Goal: Task Accomplishment & Management: Use online tool/utility

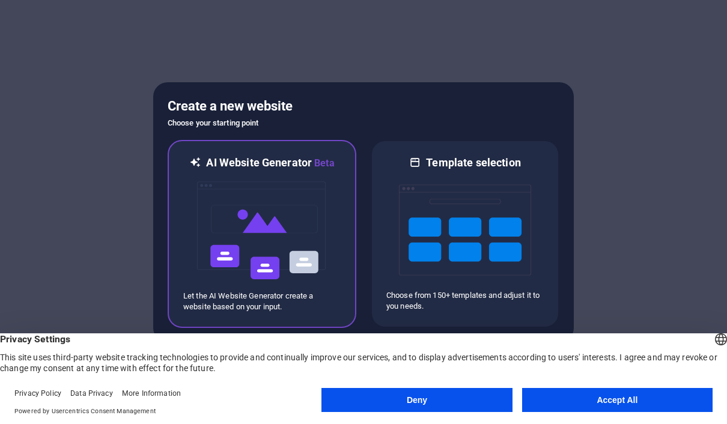
click at [285, 223] on img at bounding box center [262, 231] width 132 height 120
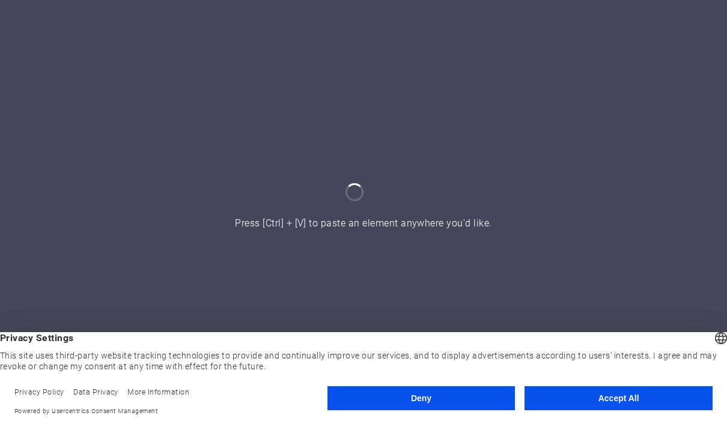
click at [630, 397] on button "Accept All" at bounding box center [619, 398] width 188 height 24
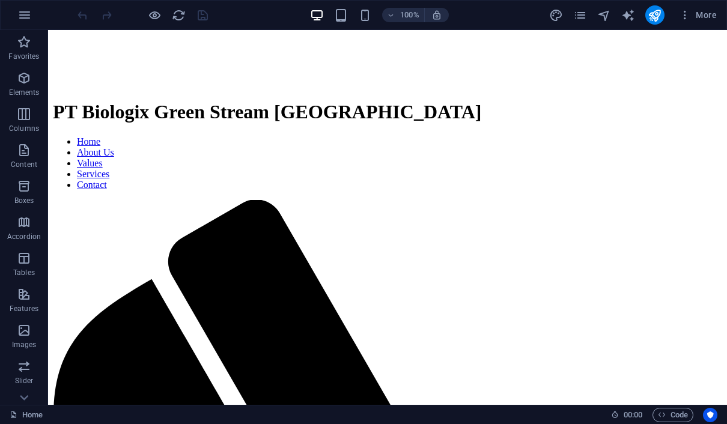
scroll to position [305, 0]
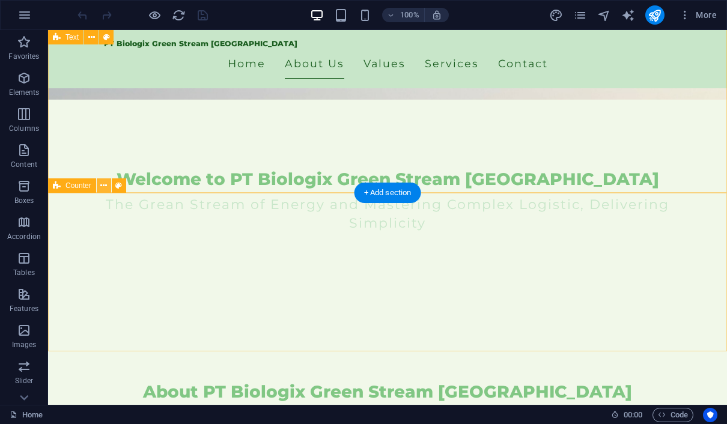
click at [104, 186] on icon at bounding box center [103, 186] width 7 height 13
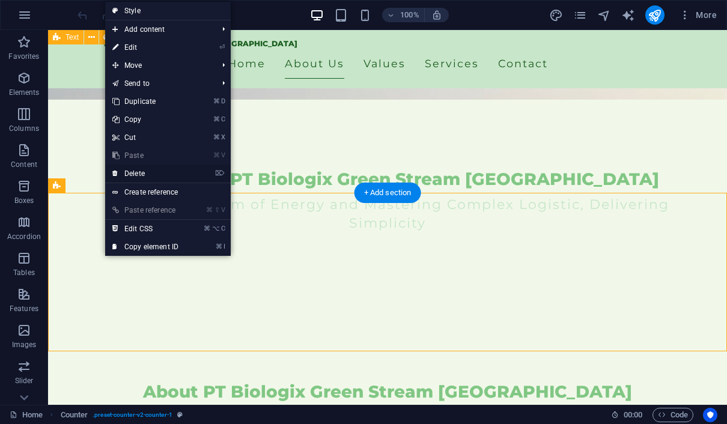
click at [154, 176] on link "⌦ Delete" at bounding box center [145, 174] width 81 height 18
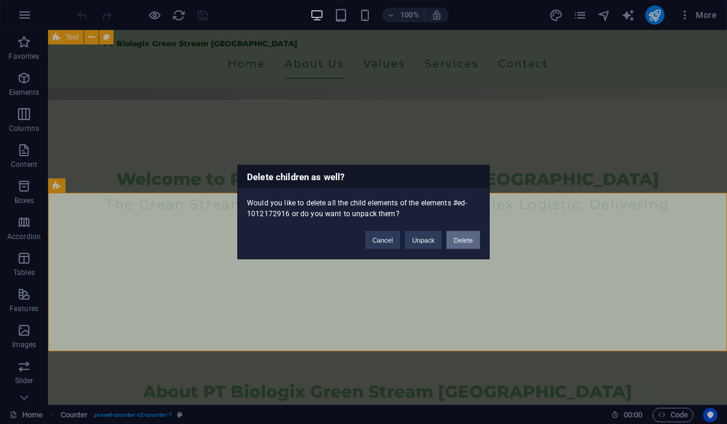
click at [463, 236] on button "Delete" at bounding box center [464, 240] width 34 height 18
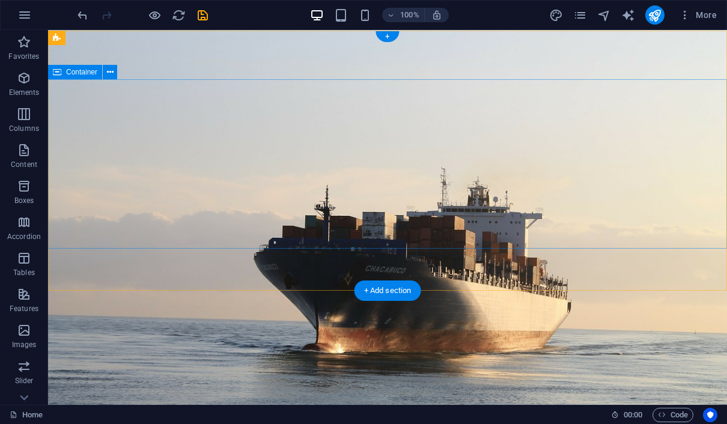
scroll to position [0, 0]
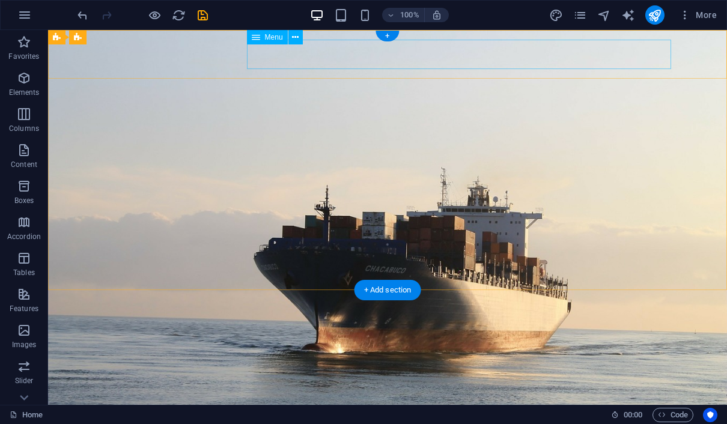
click at [385, 395] on nav "Home About Us Values Services Contact" at bounding box center [387, 410] width 567 height 30
click at [252, 40] on icon at bounding box center [256, 37] width 8 height 14
click at [258, 39] on icon at bounding box center [256, 37] width 8 height 14
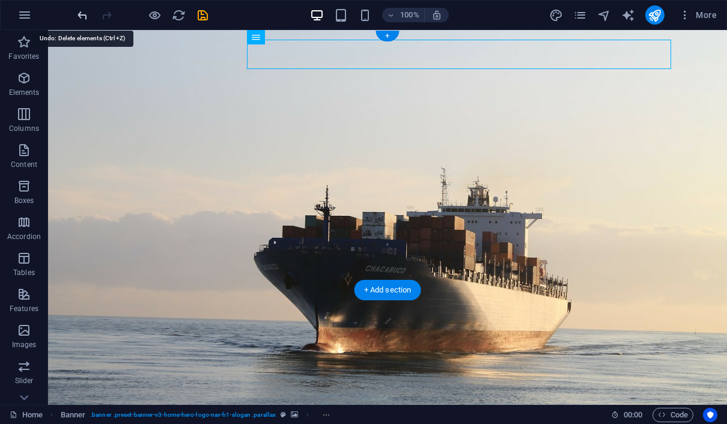
click at [86, 16] on icon "undo" at bounding box center [83, 15] width 14 height 14
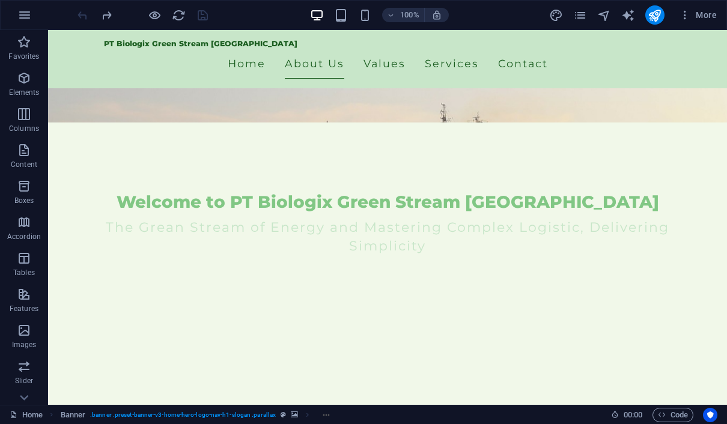
scroll to position [360, 0]
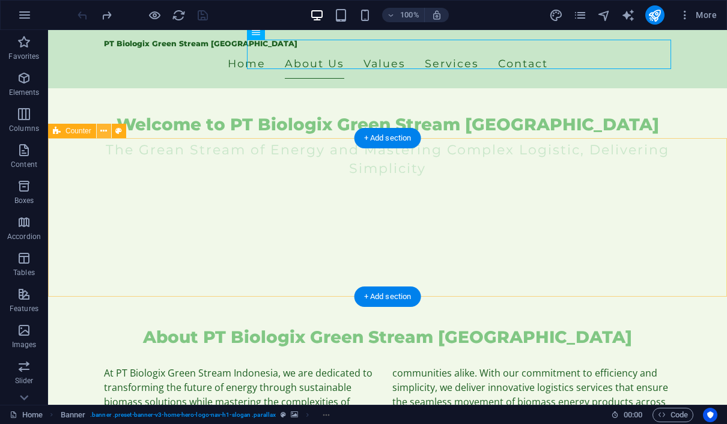
click at [107, 133] on icon at bounding box center [103, 131] width 7 height 13
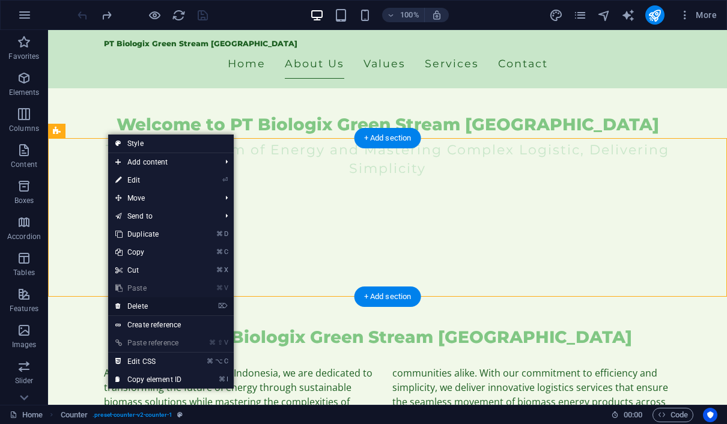
click at [150, 305] on link "⌦ Delete" at bounding box center [148, 307] width 81 height 18
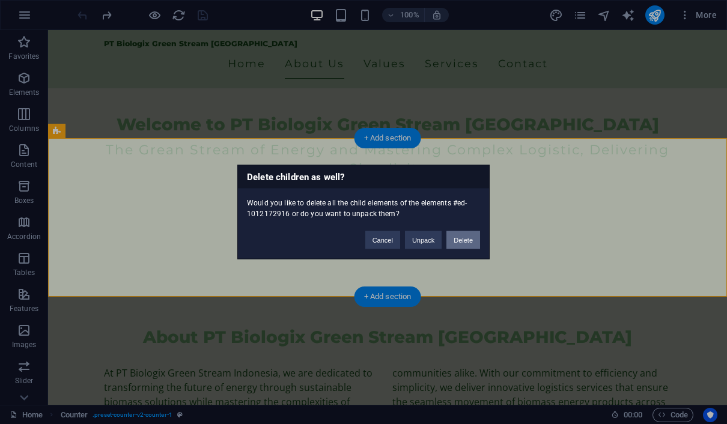
click at [459, 245] on button "Delete" at bounding box center [464, 240] width 34 height 18
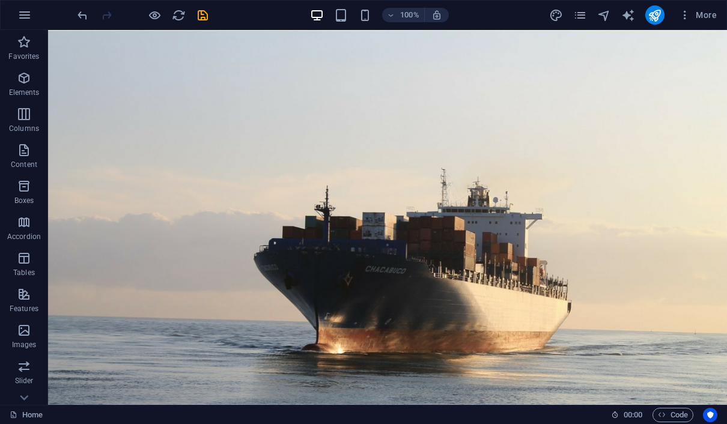
scroll to position [0, 0]
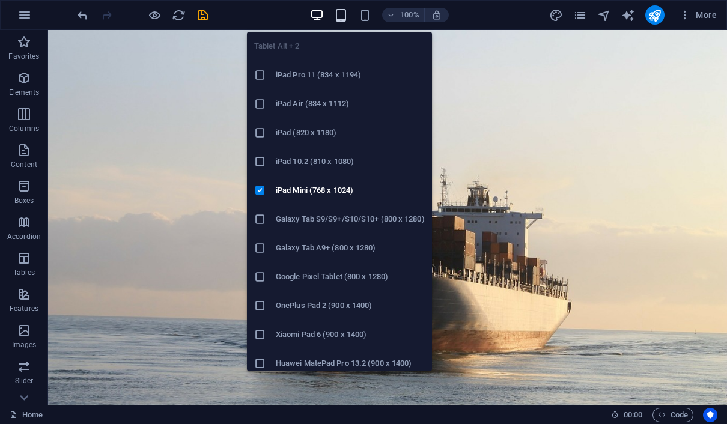
click at [341, 15] on icon "button" at bounding box center [341, 15] width 14 height 14
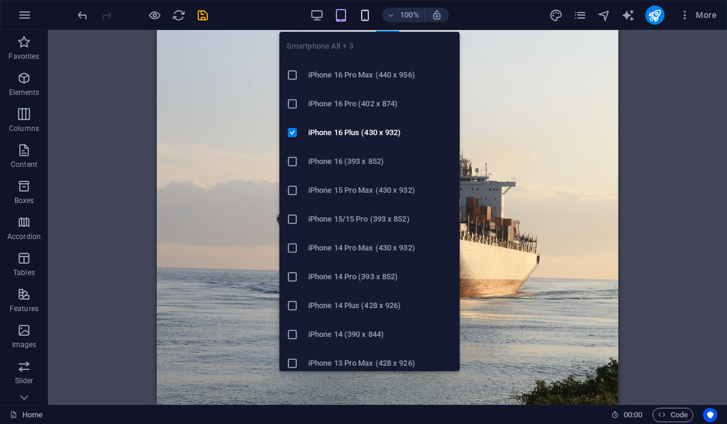
click at [364, 16] on icon "button" at bounding box center [365, 15] width 14 height 14
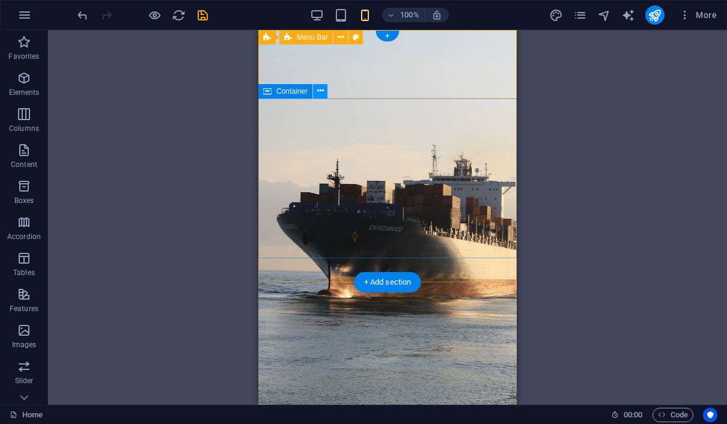
click at [319, 94] on icon at bounding box center [320, 91] width 7 height 13
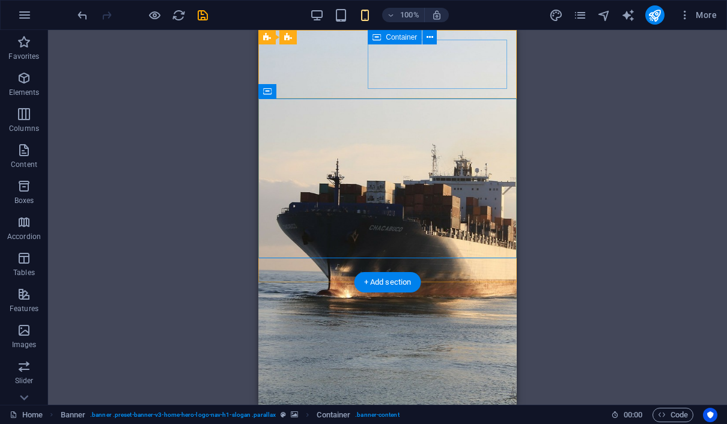
click at [388, 390] on div at bounding box center [387, 422] width 239 height 64
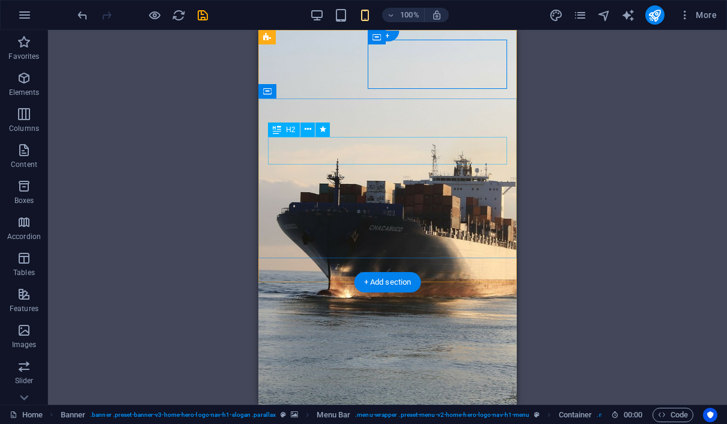
click at [328, 137] on div "H2" at bounding box center [303, 130] width 70 height 15
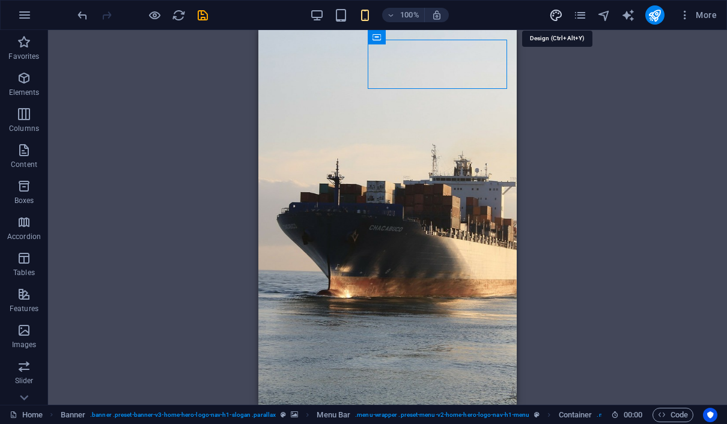
click at [554, 18] on icon "design" at bounding box center [556, 15] width 14 height 14
select select "px"
select select "200"
select select "px"
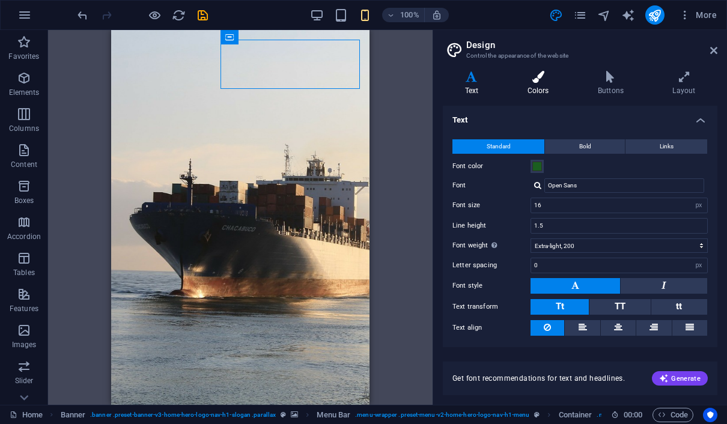
click at [545, 83] on h4 "Colors" at bounding box center [540, 83] width 70 height 25
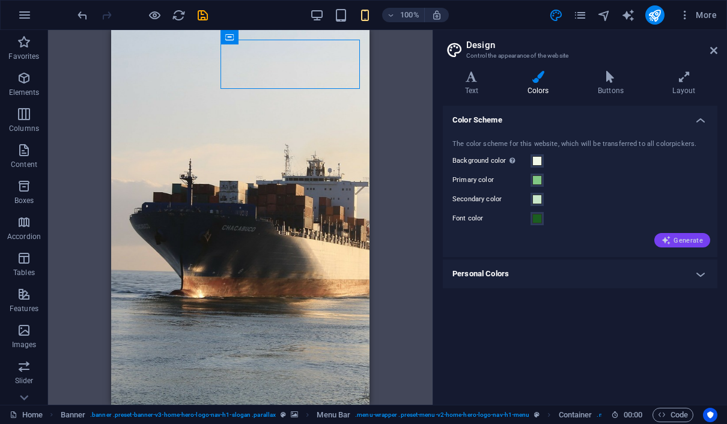
click at [671, 238] on icon "button" at bounding box center [667, 241] width 10 height 10
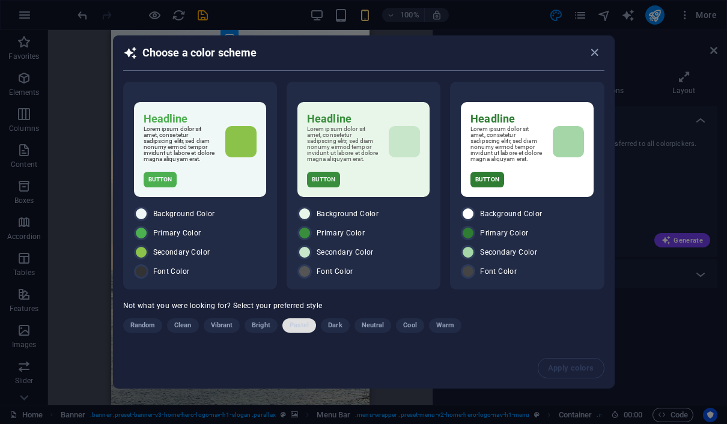
click at [302, 328] on span "Pastel" at bounding box center [300, 326] width 20 height 14
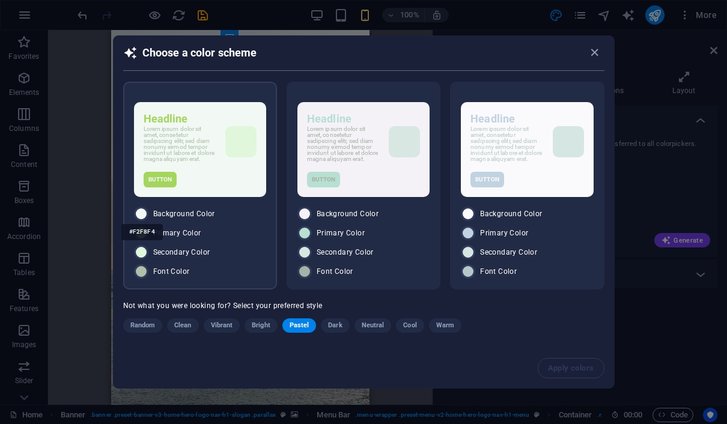
click at [142, 213] on div at bounding box center [141, 214] width 14 height 14
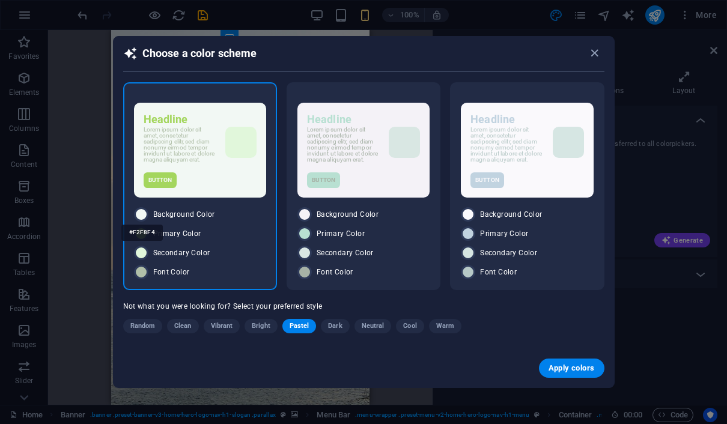
click at [142, 218] on div "#F2F8F4" at bounding box center [141, 232] width 41 height 33
click at [307, 219] on div "#F4F2F7" at bounding box center [305, 232] width 41 height 33
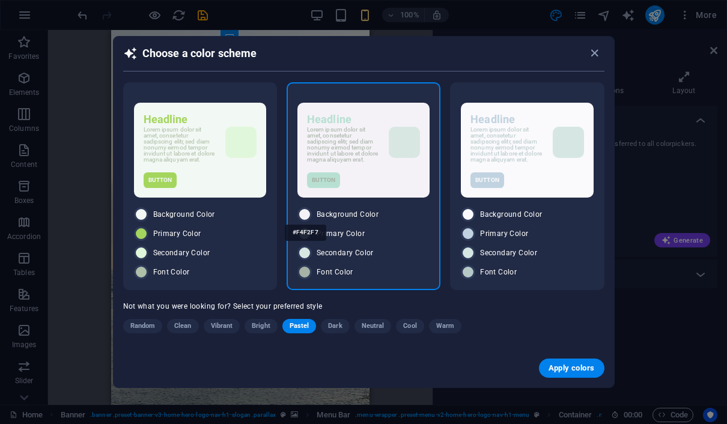
click at [305, 215] on div at bounding box center [305, 214] width 14 height 14
click at [563, 371] on span "Apply colors" at bounding box center [572, 369] width 46 height 10
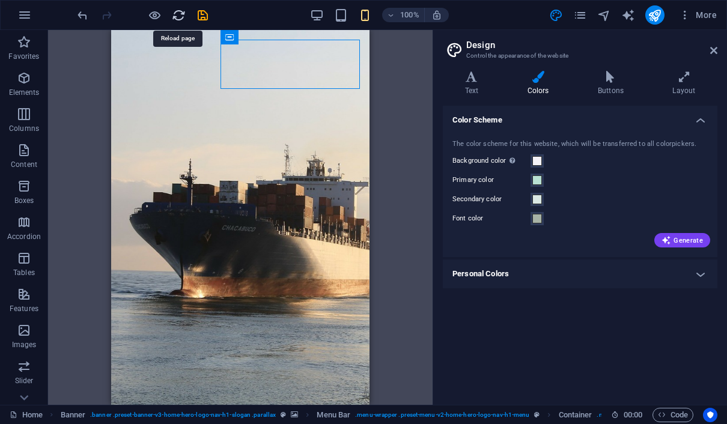
click at [183, 16] on icon "reload" at bounding box center [179, 15] width 14 height 14
click at [179, 15] on icon "reload" at bounding box center [179, 15] width 14 height 14
click at [401, 85] on div "Drag here to replace the existing content. Press “Ctrl” if you want to create a…" at bounding box center [240, 217] width 385 height 375
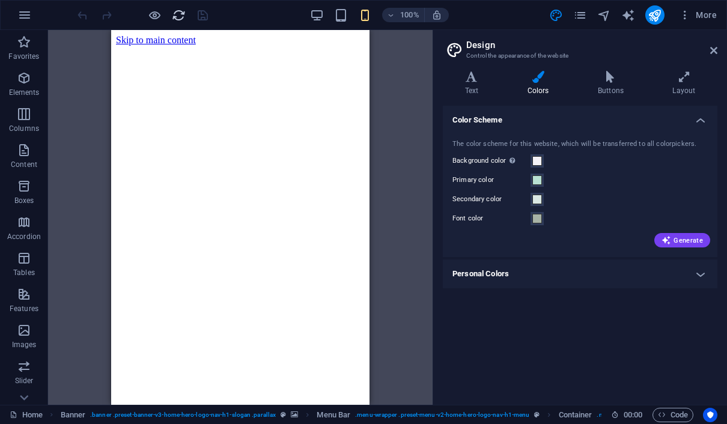
click at [179, 13] on icon "reload" at bounding box center [179, 15] width 14 height 14
click at [179, 16] on icon "reload" at bounding box center [179, 15] width 14 height 14
click at [711, 49] on icon at bounding box center [713, 51] width 7 height 10
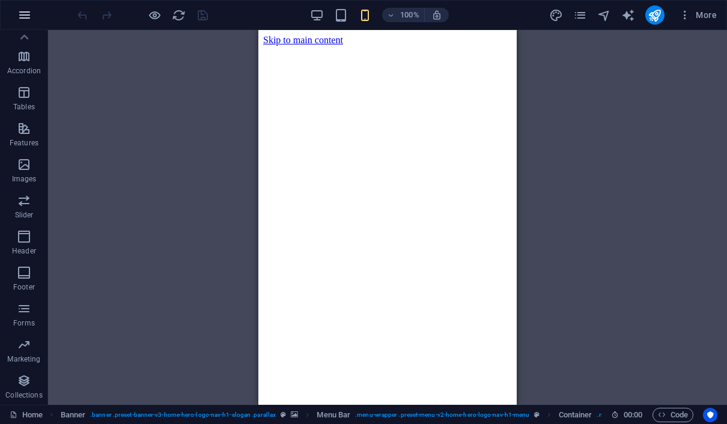
click at [28, 14] on icon "button" at bounding box center [24, 15] width 14 height 14
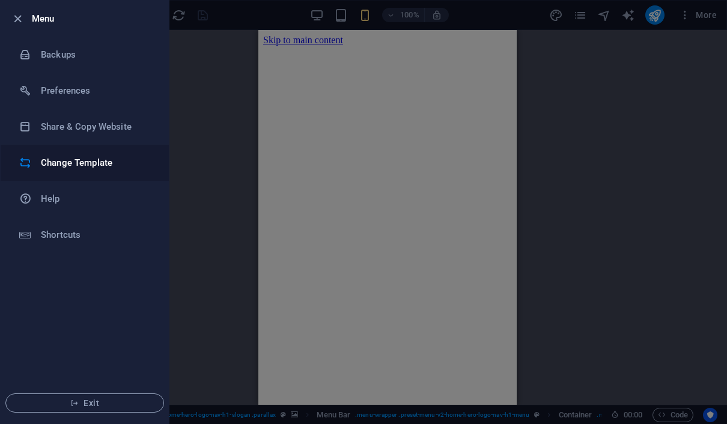
click at [121, 162] on h6 "Change Template" at bounding box center [96, 163] width 111 height 14
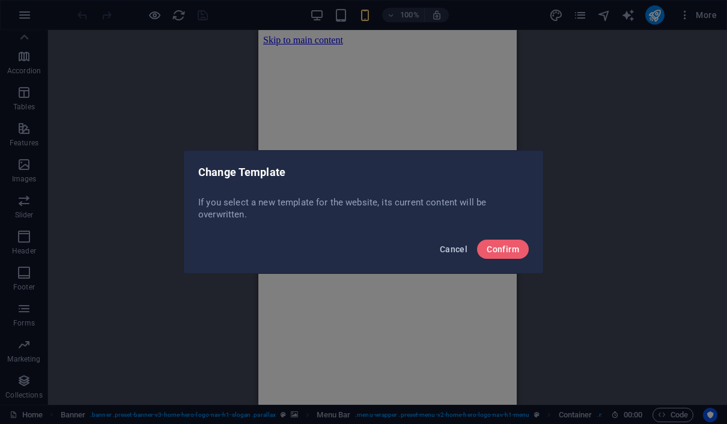
click at [456, 251] on span "Cancel" at bounding box center [454, 250] width 28 height 10
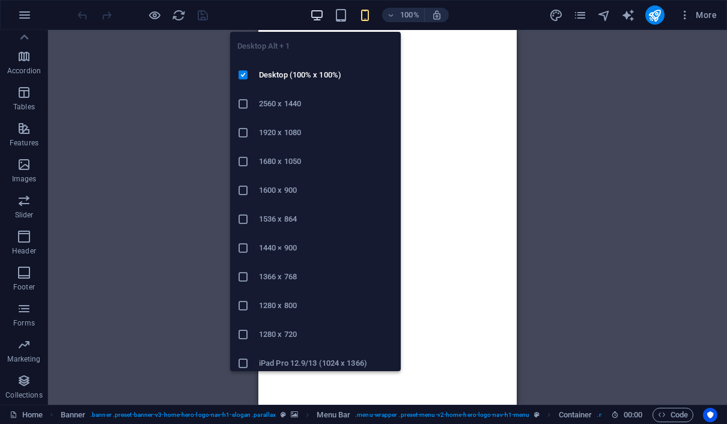
click at [320, 11] on icon "button" at bounding box center [317, 15] width 14 height 14
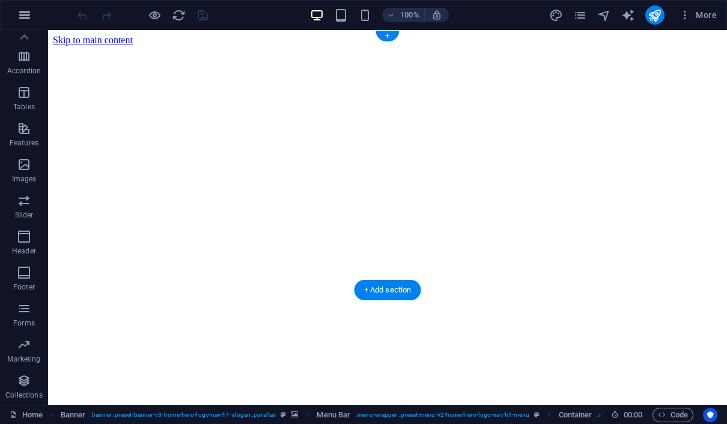
click at [28, 16] on icon "button" at bounding box center [24, 15] width 14 height 14
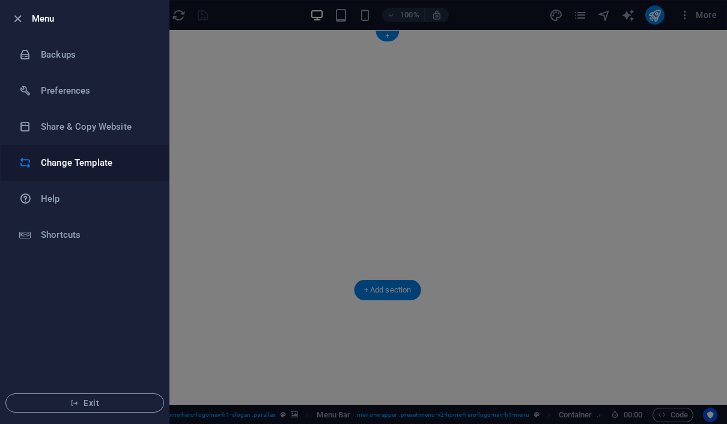
click at [110, 159] on h6 "Change Template" at bounding box center [96, 163] width 111 height 14
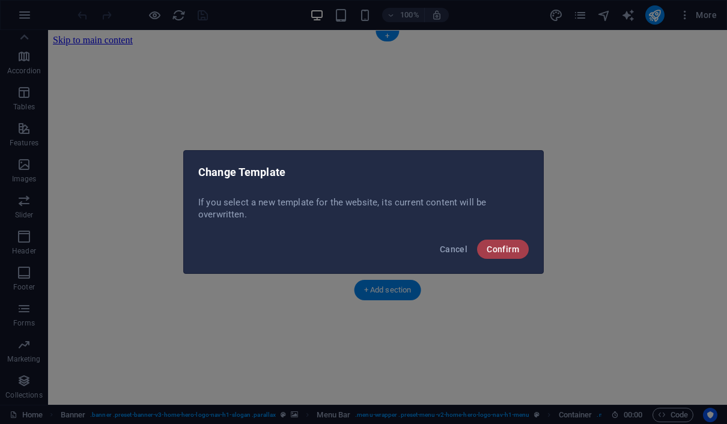
click at [504, 248] on span "Confirm" at bounding box center [503, 250] width 32 height 10
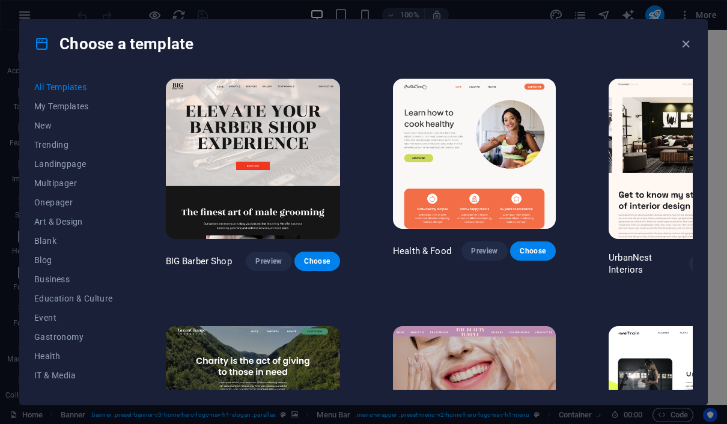
scroll to position [1290, 4]
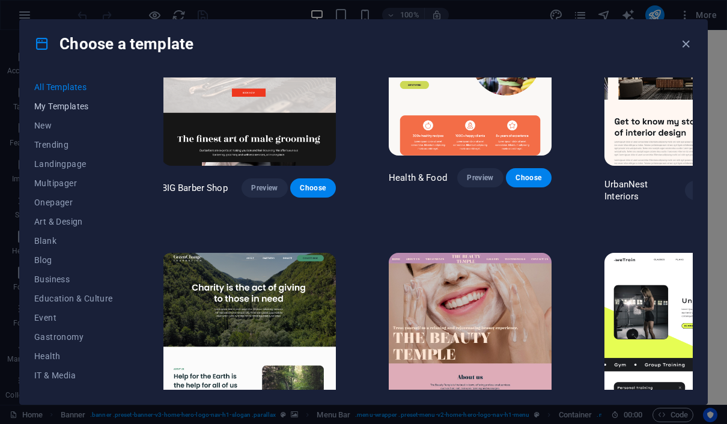
click at [76, 106] on span "My Templates" at bounding box center [73, 107] width 79 height 10
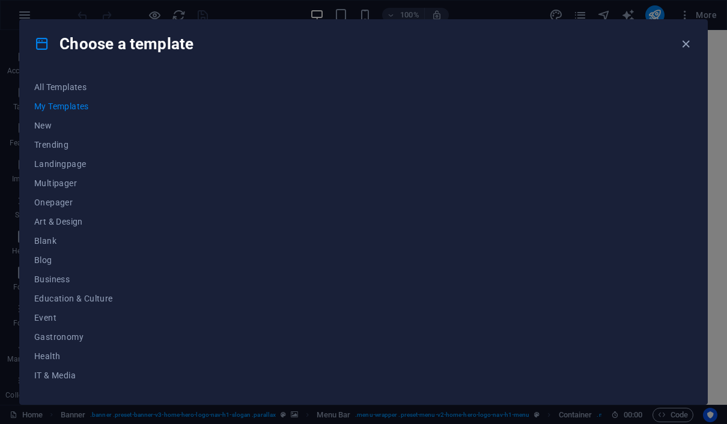
scroll to position [0, 0]
click at [79, 85] on span "All Templates" at bounding box center [73, 87] width 79 height 10
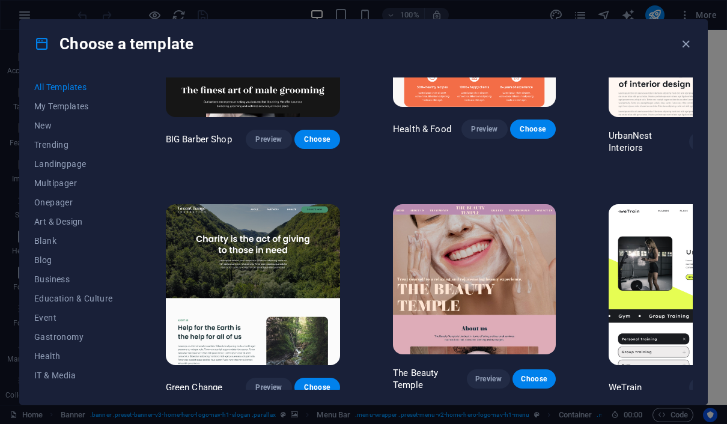
scroll to position [1340, 0]
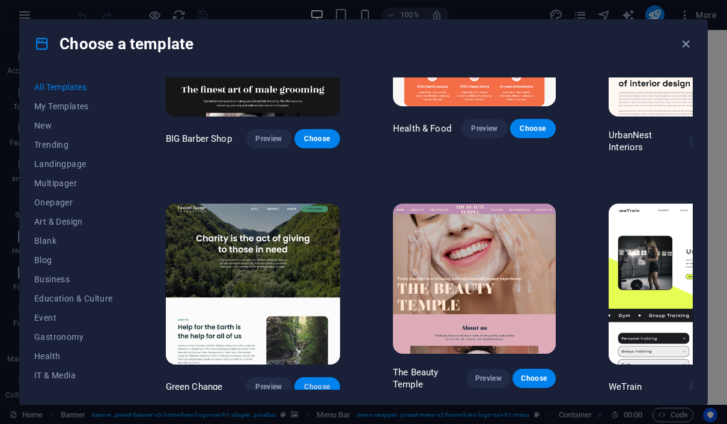
click at [304, 382] on span "Choose" at bounding box center [317, 387] width 26 height 10
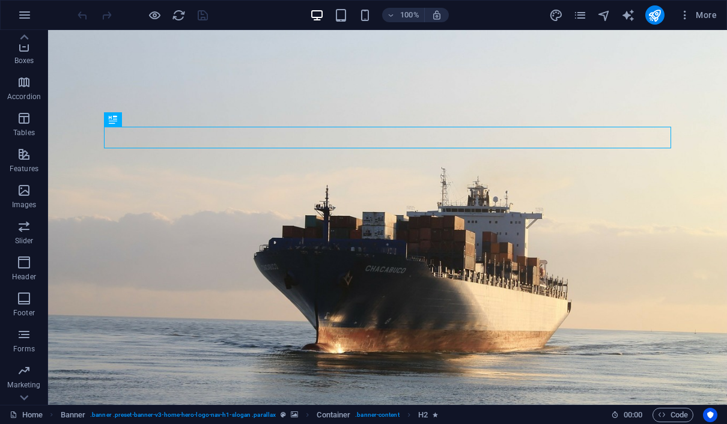
scroll to position [141, 0]
click at [563, 16] on icon "design" at bounding box center [556, 15] width 14 height 14
select select "px"
select select "200"
select select "px"
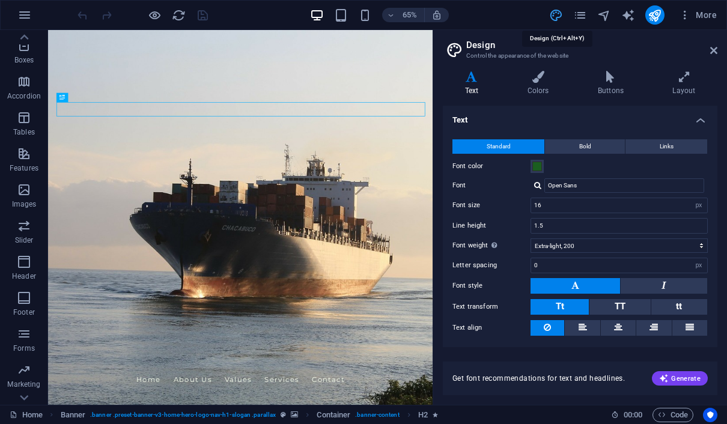
click at [560, 12] on icon "design" at bounding box center [556, 15] width 14 height 14
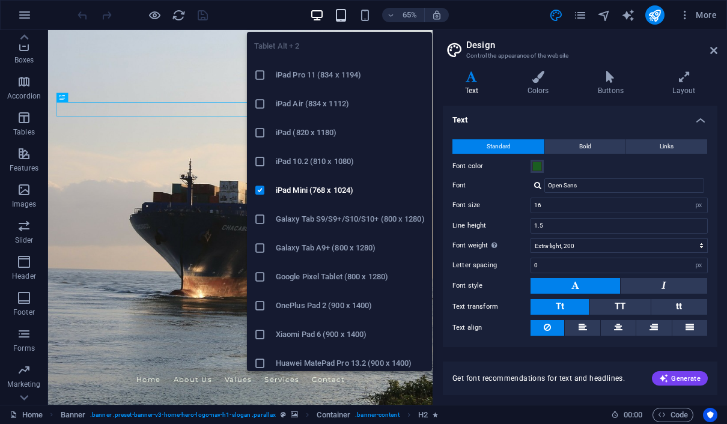
click at [337, 19] on icon "button" at bounding box center [341, 15] width 14 height 14
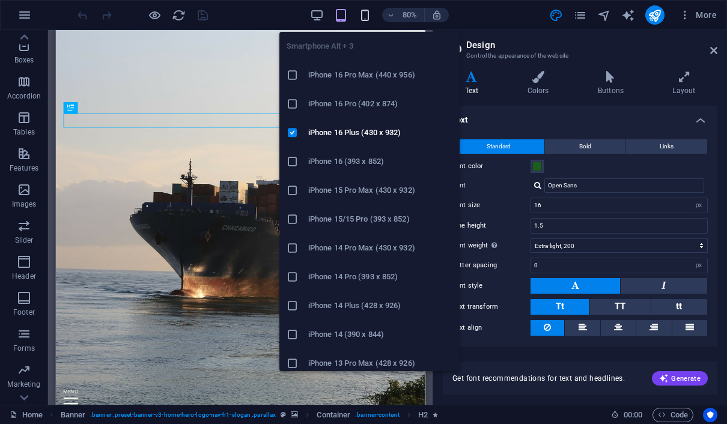
click at [365, 12] on icon "button" at bounding box center [365, 15] width 14 height 14
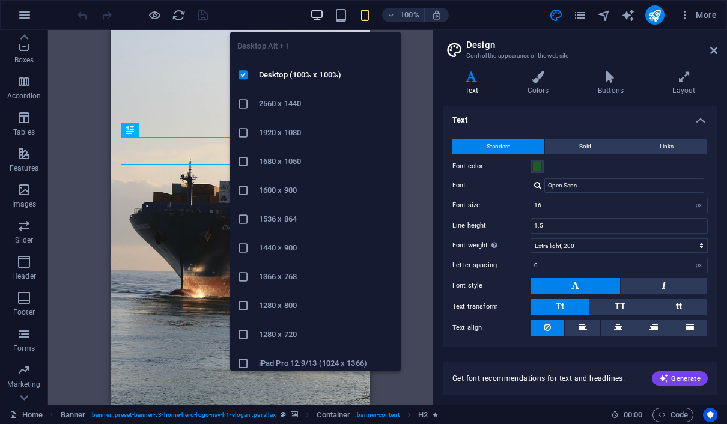
click at [312, 15] on icon "button" at bounding box center [317, 15] width 14 height 14
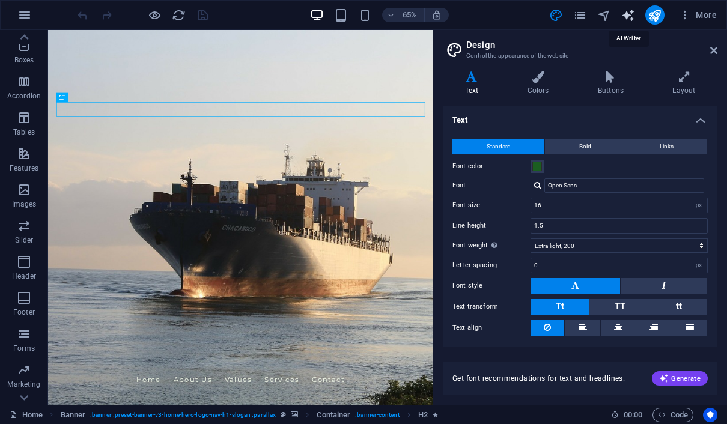
click at [630, 13] on icon "text_generator" at bounding box center [628, 15] width 14 height 14
select select "English"
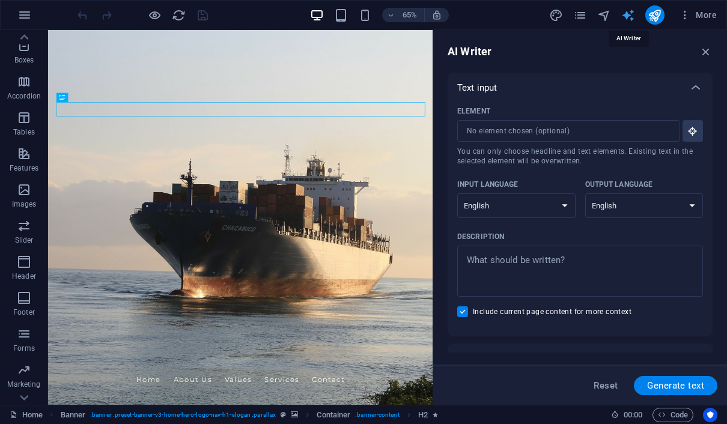
scroll to position [0, 0]
click at [581, 13] on icon "pages" at bounding box center [580, 15] width 14 height 14
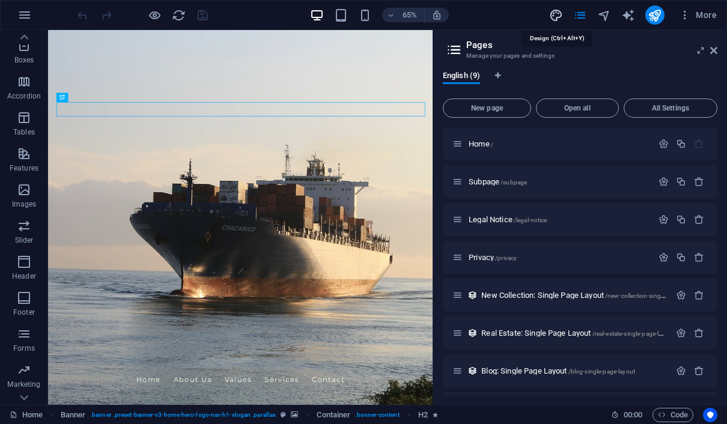
click at [555, 16] on icon "design" at bounding box center [556, 15] width 14 height 14
select select "px"
select select "200"
select select "px"
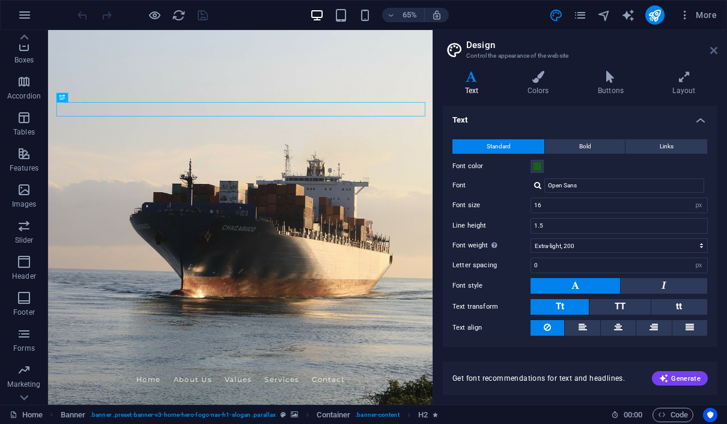
click at [712, 52] on icon at bounding box center [713, 51] width 7 height 10
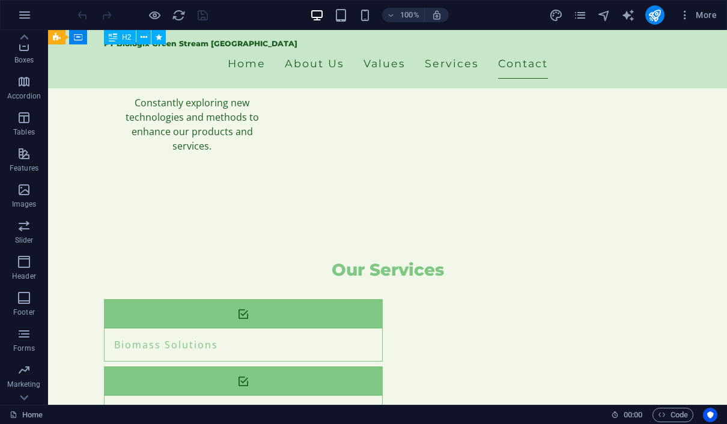
scroll to position [1516, 0]
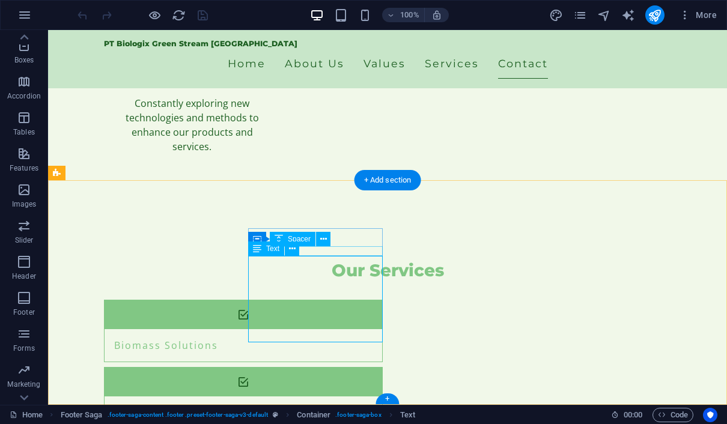
click at [275, 249] on span "Text" at bounding box center [272, 248] width 13 height 7
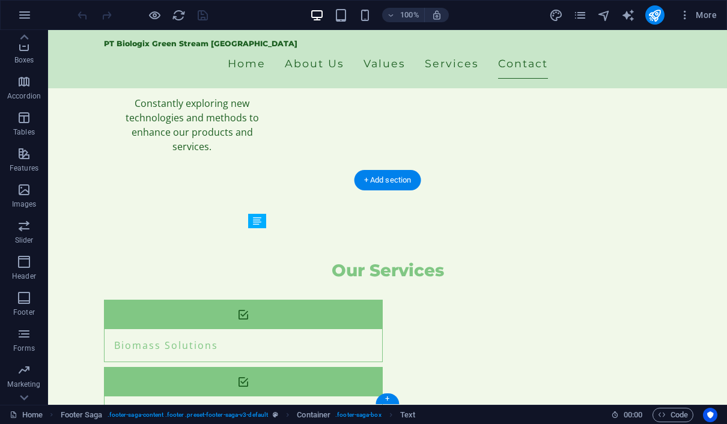
drag, startPoint x: 291, startPoint y: 324, endPoint x: 251, endPoint y: 256, distance: 78.7
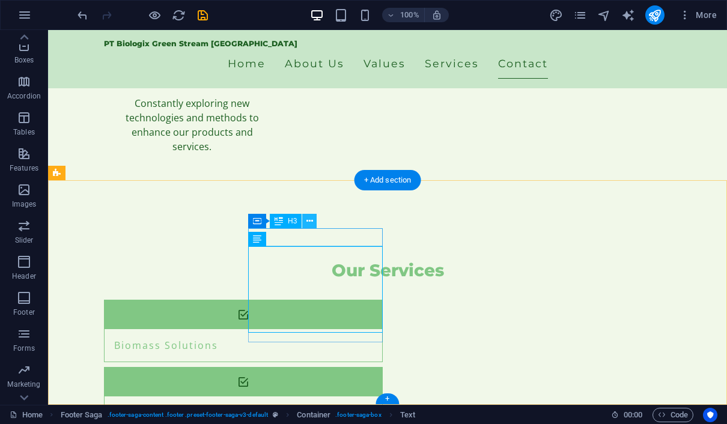
click at [311, 224] on icon at bounding box center [310, 221] width 7 height 13
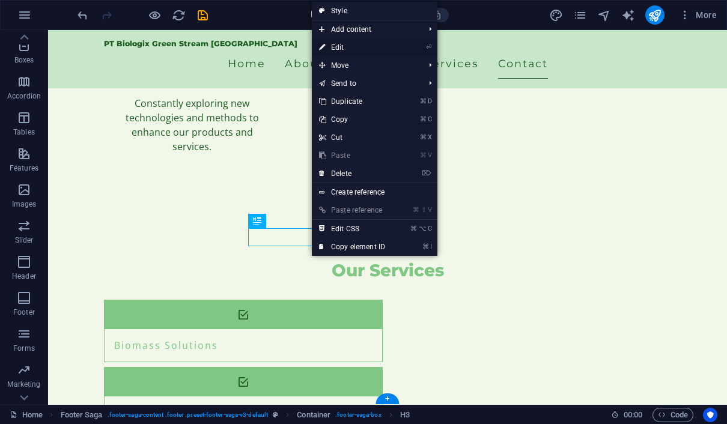
click at [365, 50] on link "⏎ Edit" at bounding box center [352, 47] width 81 height 18
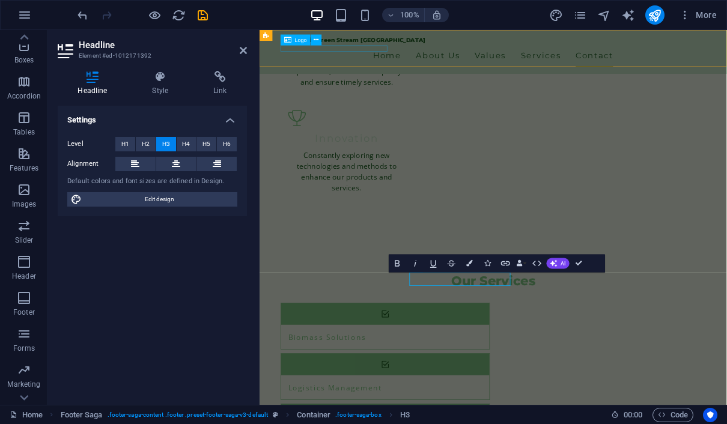
scroll to position [1391, 0]
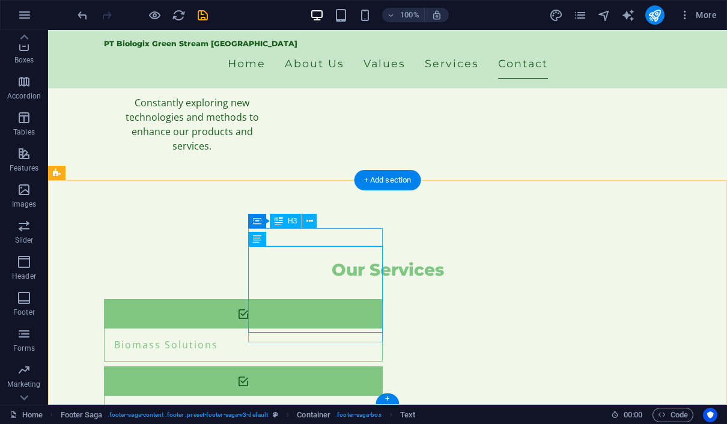
scroll to position [1516, 0]
click at [310, 223] on icon at bounding box center [310, 221] width 7 height 13
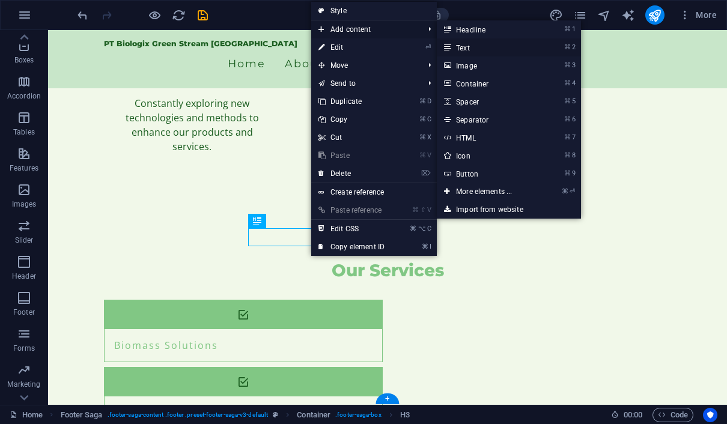
click at [465, 46] on link "⌘ 2 Text" at bounding box center [486, 47] width 99 height 18
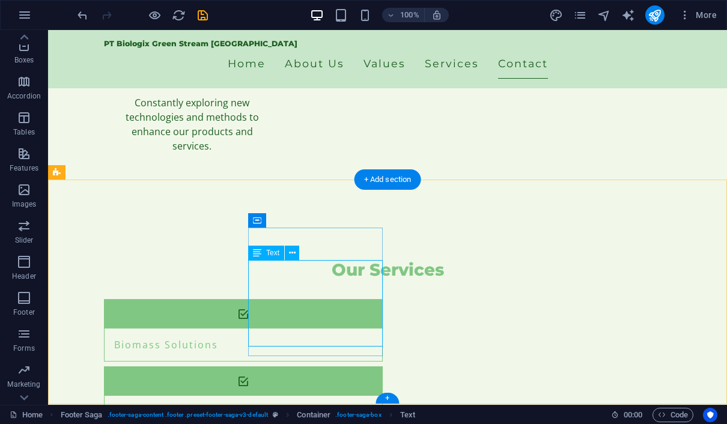
scroll to position [1516, 0]
drag, startPoint x: 254, startPoint y: 270, endPoint x: 354, endPoint y: 340, distance: 121.7
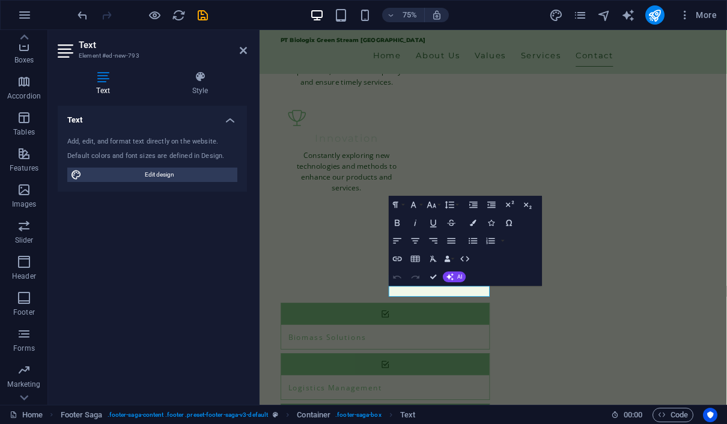
scroll to position [1391, 0]
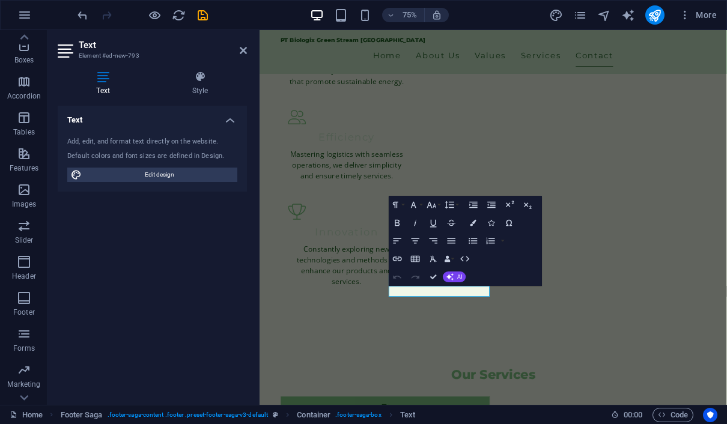
click at [182, 237] on div "Text Add, edit, and format text directly on the website. Default colors and fon…" at bounding box center [152, 251] width 189 height 290
click at [212, 315] on div "Text Add, edit, and format text directly on the website. Default colors and fon…" at bounding box center [152, 251] width 189 height 290
drag, startPoint x: 791, startPoint y: 255, endPoint x: 680, endPoint y: 157, distance: 147.7
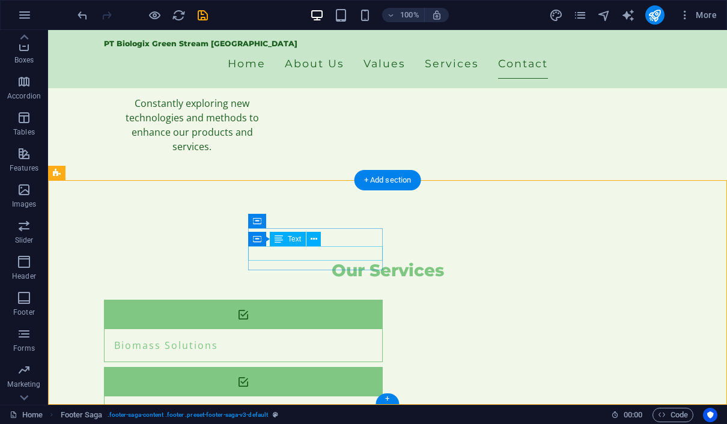
drag, startPoint x: 322, startPoint y: 254, endPoint x: 130, endPoint y: 329, distance: 205.1
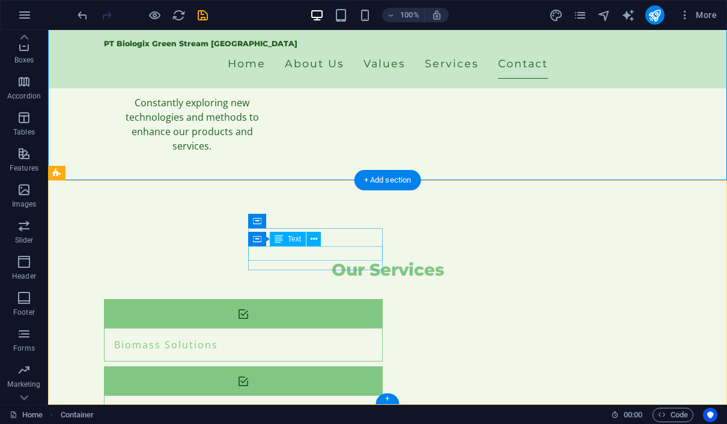
scroll to position [1516, 0]
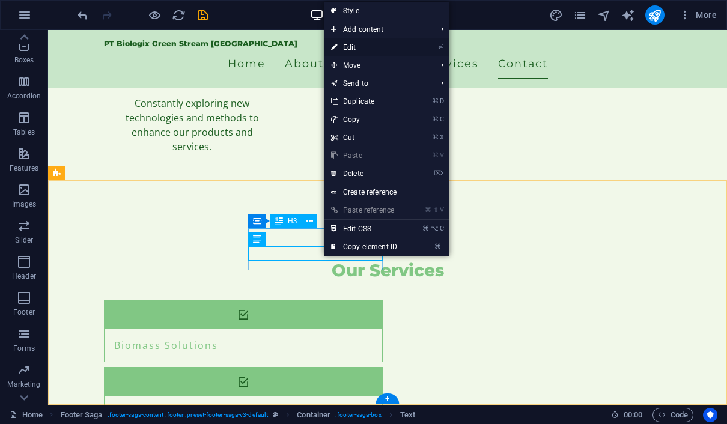
click at [354, 47] on link "⏎ Edit" at bounding box center [364, 47] width 81 height 18
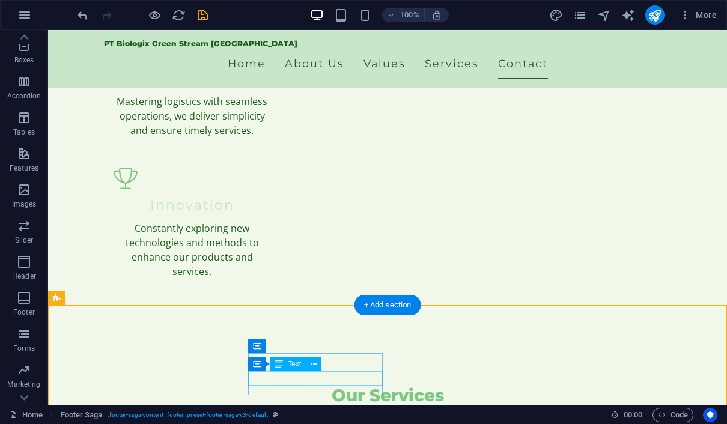
drag, startPoint x: 298, startPoint y: 377, endPoint x: 99, endPoint y: 493, distance: 230.3
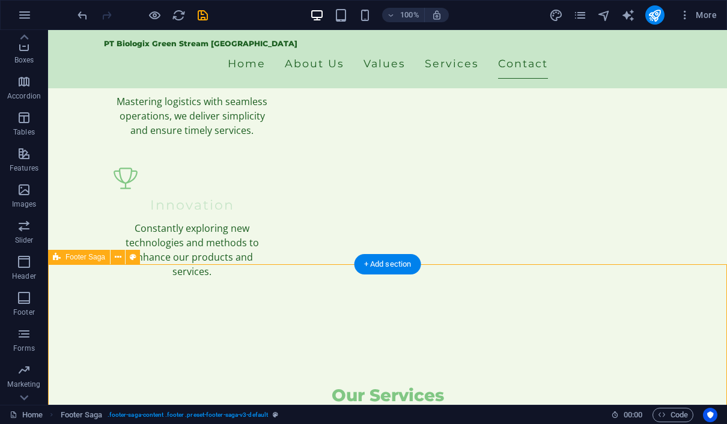
scroll to position [1448, 0]
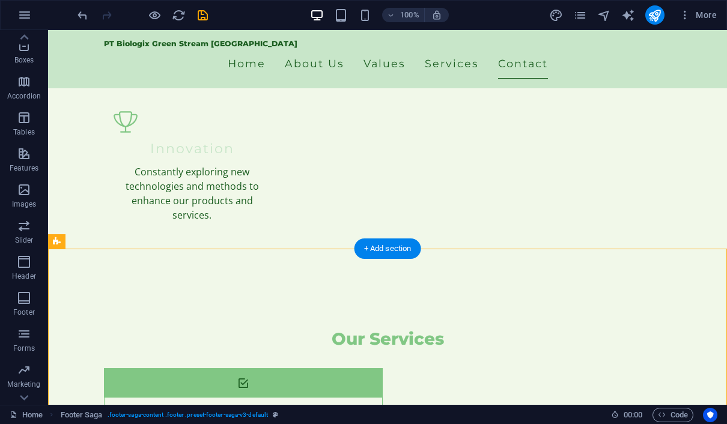
click at [0, 0] on div "Spacer" at bounding box center [0, 0] width 0 height 0
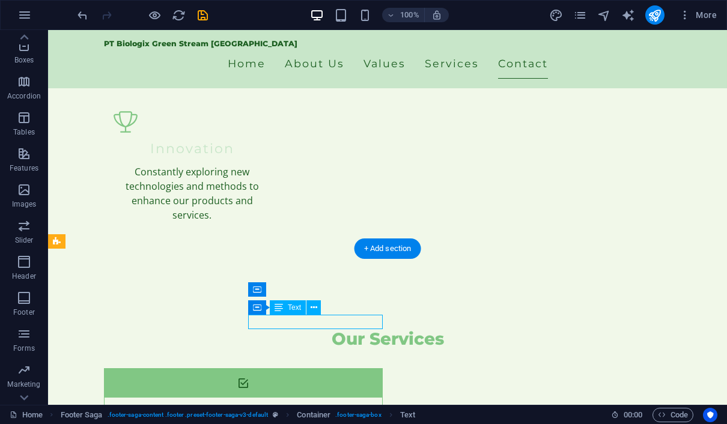
drag, startPoint x: 318, startPoint y: 322, endPoint x: 126, endPoint y: 420, distance: 215.6
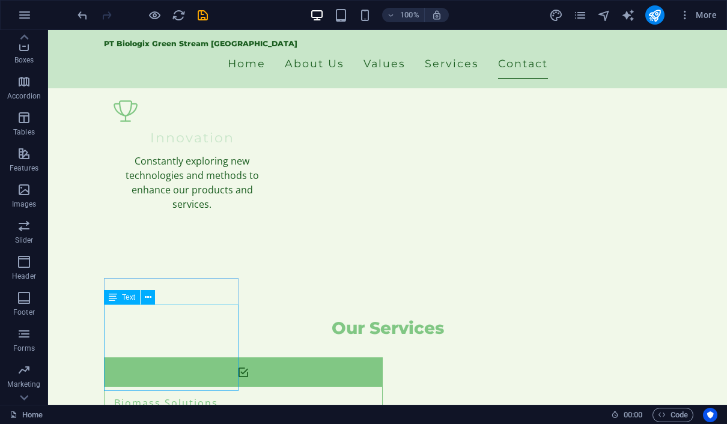
scroll to position [1468, 0]
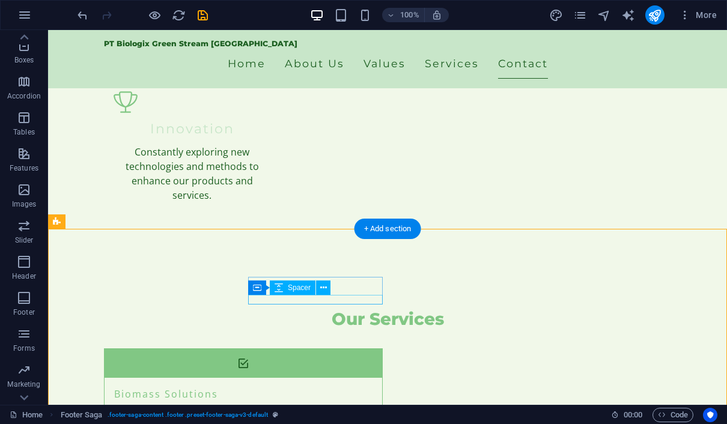
click at [292, 288] on span "Spacer" at bounding box center [299, 287] width 23 height 7
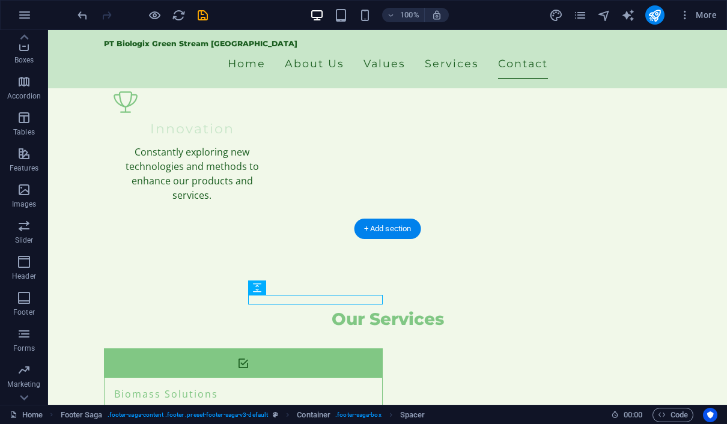
drag, startPoint x: 293, startPoint y: 301, endPoint x: 93, endPoint y: 391, distance: 219.5
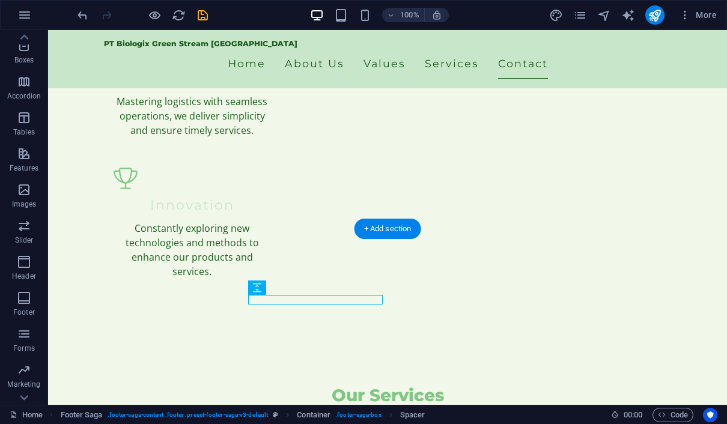
select select "px"
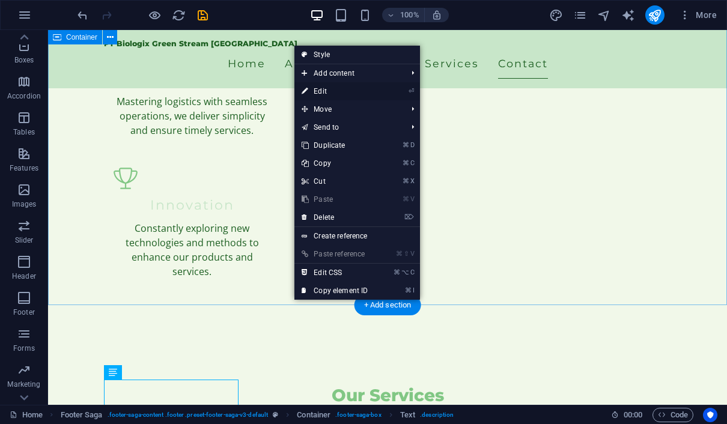
click at [320, 95] on link "⏎ Edit" at bounding box center [334, 91] width 81 height 18
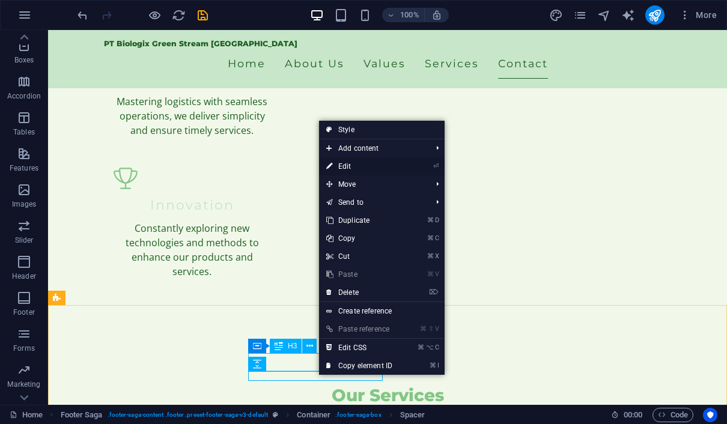
click at [345, 168] on link "⏎ Edit" at bounding box center [359, 166] width 81 height 18
select select "px"
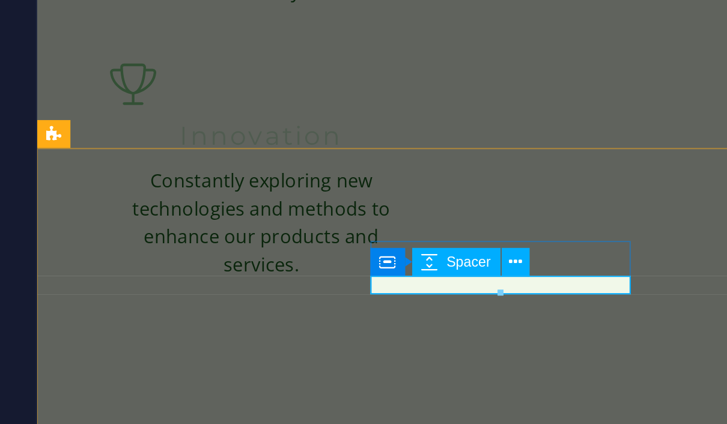
click at [389, 291] on div at bounding box center [439, 292] width 100 height 3
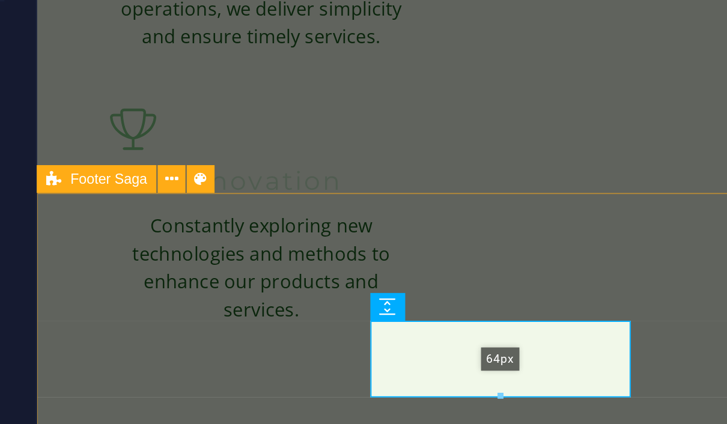
drag, startPoint x: 194, startPoint y: 131, endPoint x: 195, endPoint y: 163, distance: 31.9
type input "64"
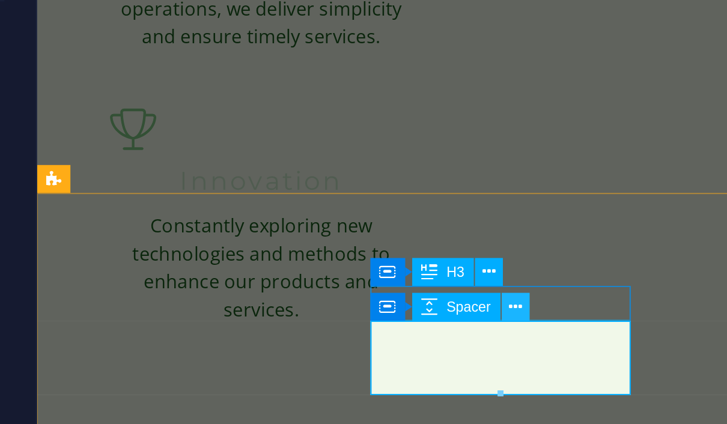
click at [443, 276] on icon at bounding box center [445, 281] width 5 height 10
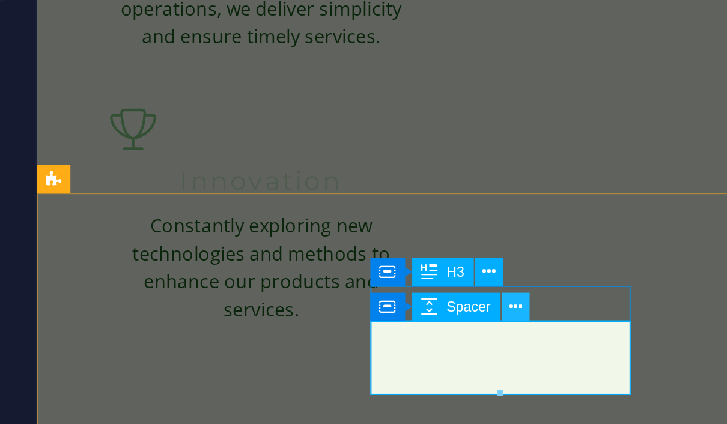
click at [443, 276] on icon at bounding box center [445, 281] width 5 height 10
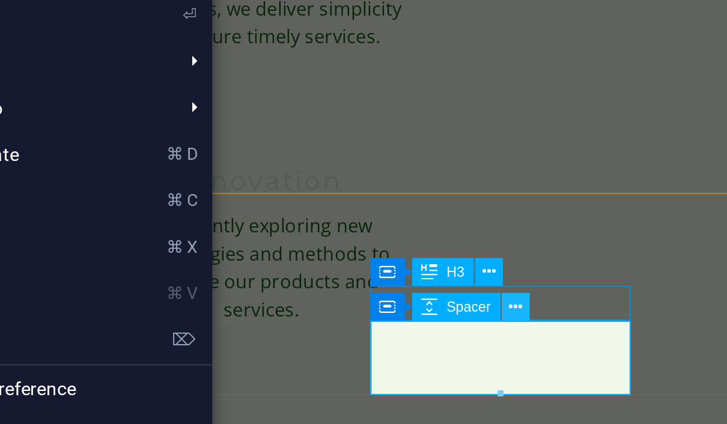
click at [443, 276] on icon at bounding box center [445, 281] width 5 height 10
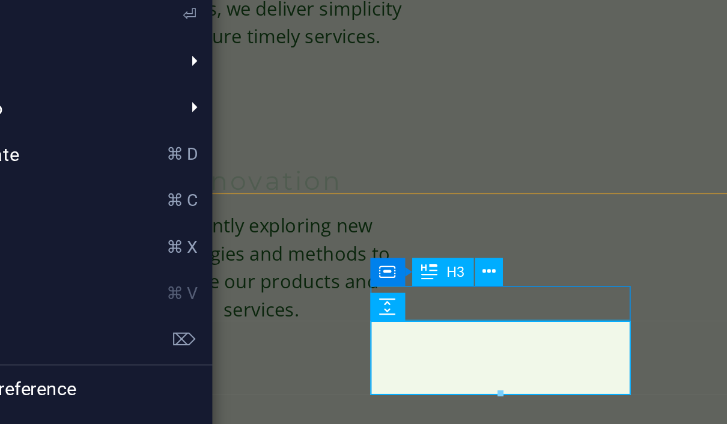
click at [409, 262] on icon at bounding box center [412, 267] width 7 height 11
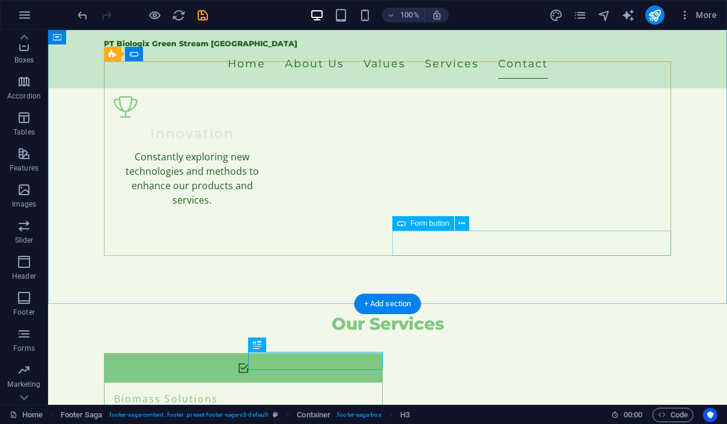
scroll to position [1479, 0]
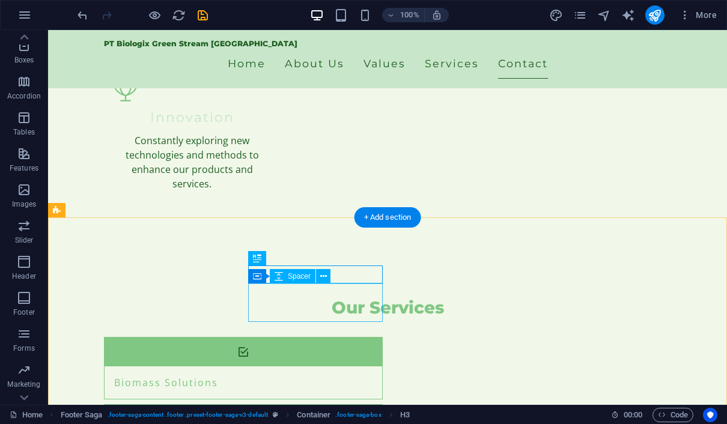
drag, startPoint x: 287, startPoint y: 293, endPoint x: 84, endPoint y: 381, distance: 220.7
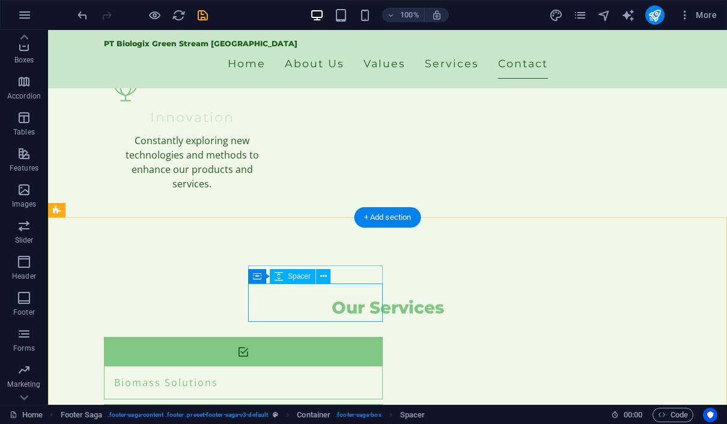
scroll to position [1391, 0]
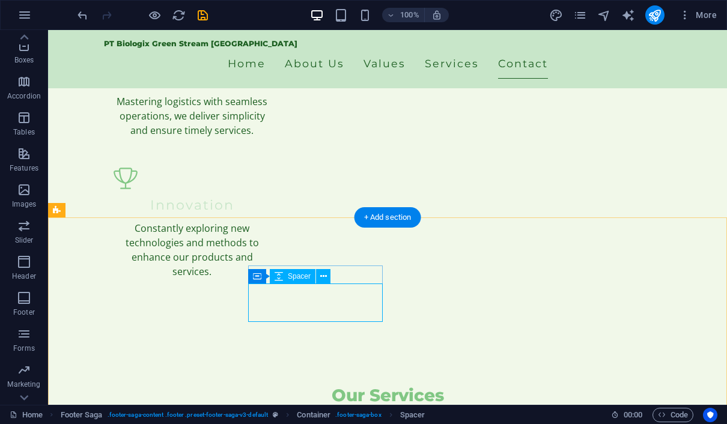
select select "px"
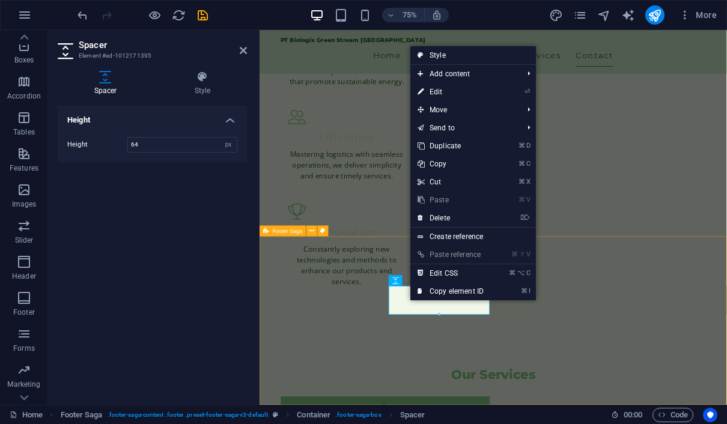
drag, startPoint x: 698, startPoint y: 346, endPoint x: 497, endPoint y: 478, distance: 240.4
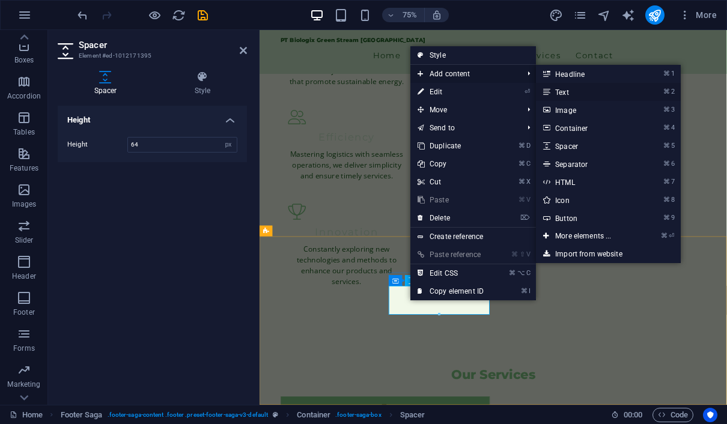
click at [572, 94] on link "⌘ 2 Text" at bounding box center [585, 92] width 99 height 18
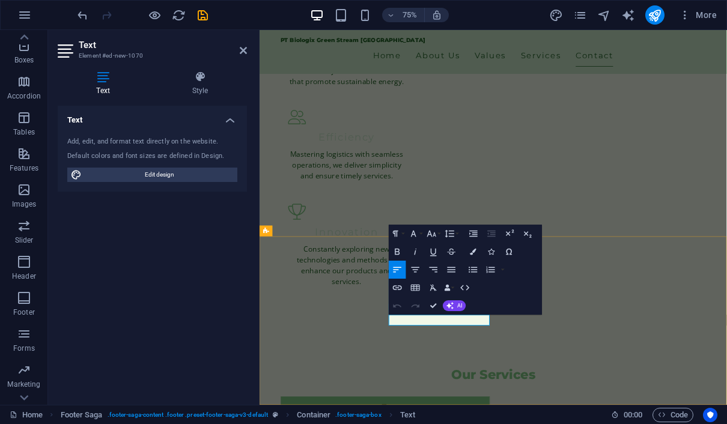
click at [399, 268] on icon "button" at bounding box center [397, 269] width 8 height 5
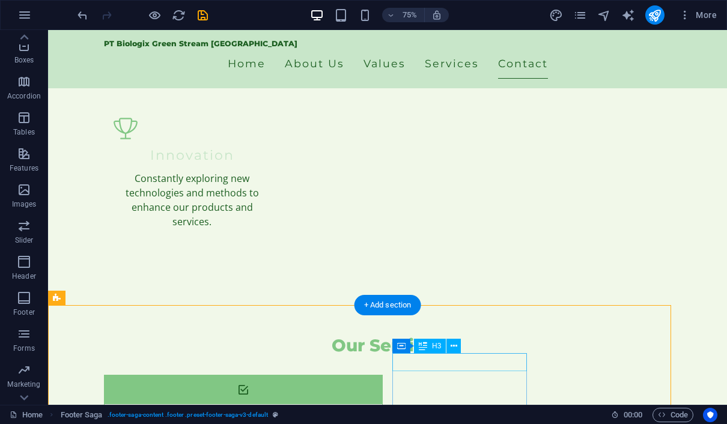
scroll to position [1516, 0]
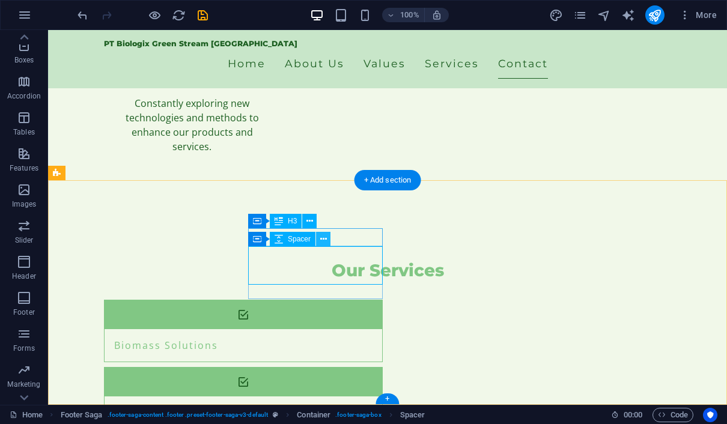
click at [326, 240] on icon at bounding box center [323, 239] width 7 height 13
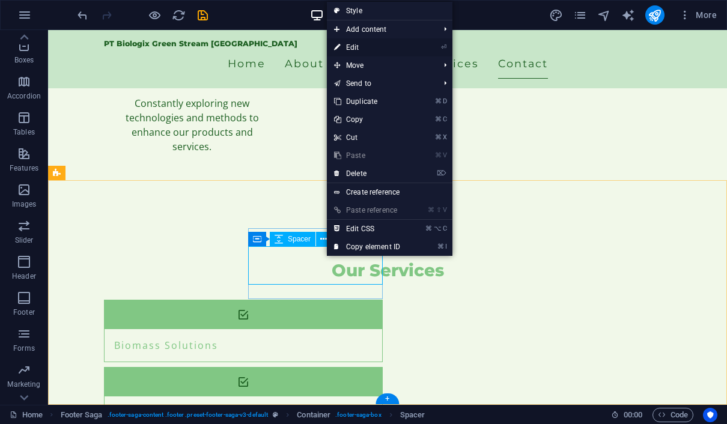
click at [382, 49] on link "⏎ Edit" at bounding box center [367, 47] width 81 height 18
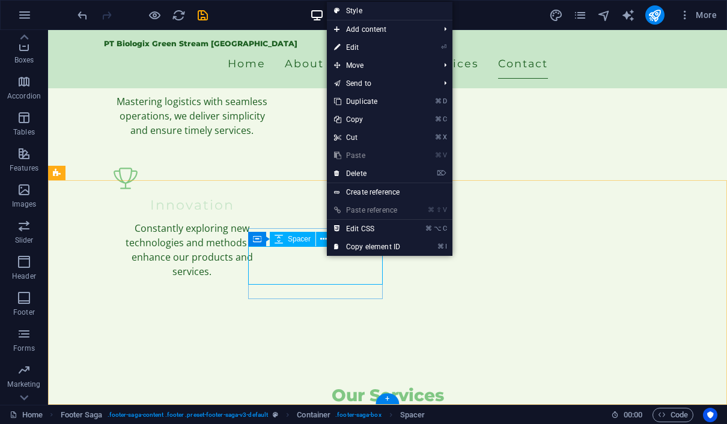
select select "px"
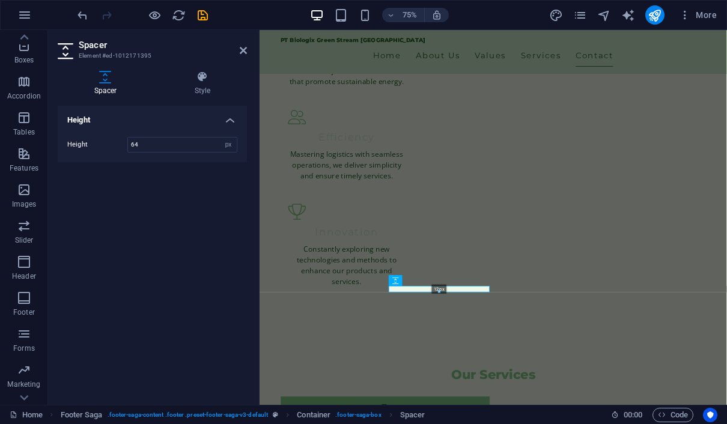
drag, startPoint x: 439, startPoint y: 314, endPoint x: 439, endPoint y: 288, distance: 26.4
click at [439, 288] on div "12px" at bounding box center [439, 289] width 101 height 7
type input "22"
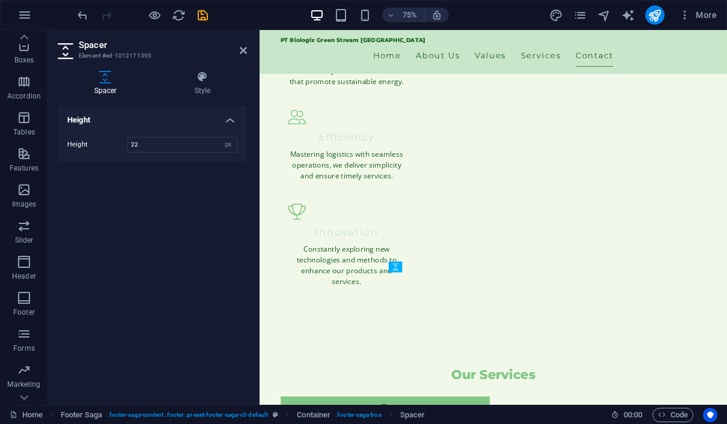
drag, startPoint x: 498, startPoint y: 374, endPoint x: 498, endPoint y: 364, distance: 10.2
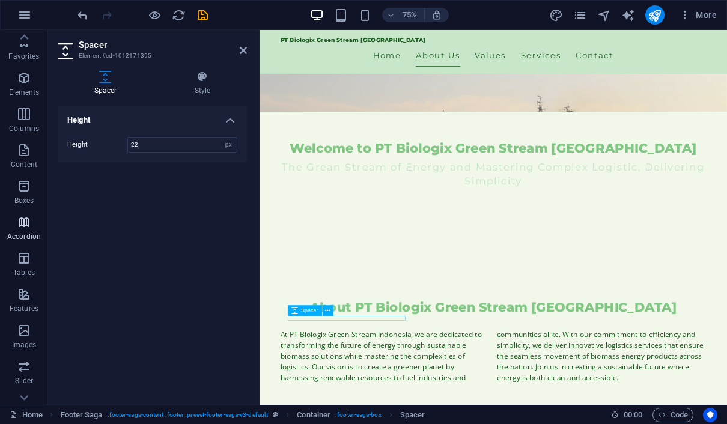
scroll to position [0, 0]
click at [394, 17] on icon "button" at bounding box center [391, 15] width 8 height 8
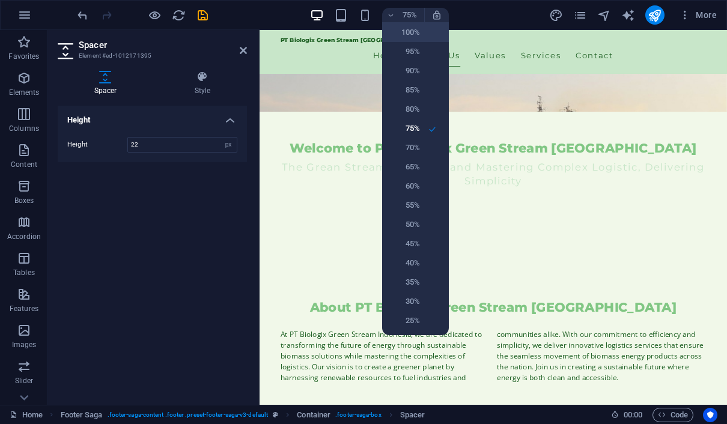
click at [404, 33] on h6 "100%" at bounding box center [404, 32] width 31 height 14
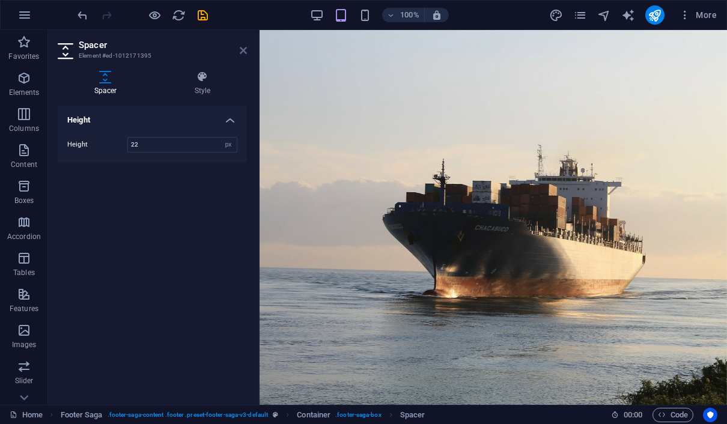
click at [242, 49] on icon at bounding box center [243, 51] width 7 height 10
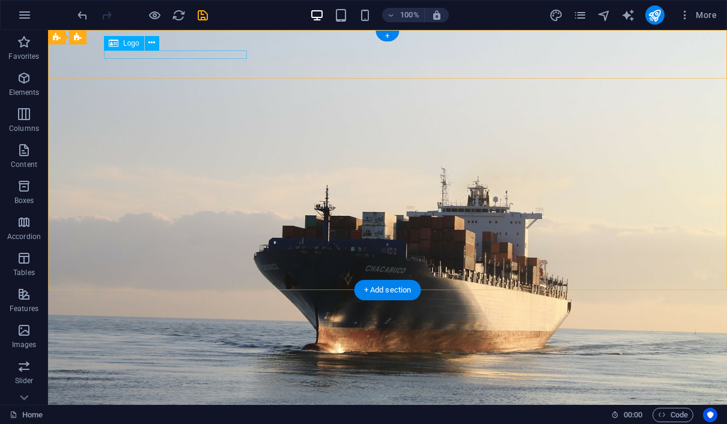
click at [245, 388] on div "PT Biologix Green Stream [GEOGRAPHIC_DATA]" at bounding box center [387, 392] width 567 height 9
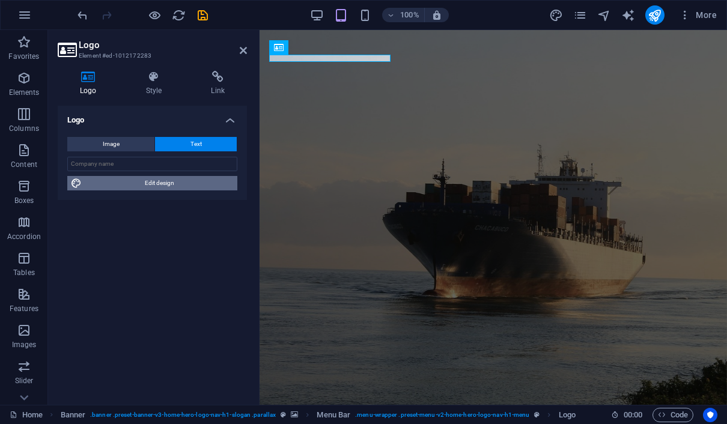
click at [193, 186] on span "Edit design" at bounding box center [159, 183] width 148 height 14
select select "px"
select select "200"
select select "px"
select select "rem"
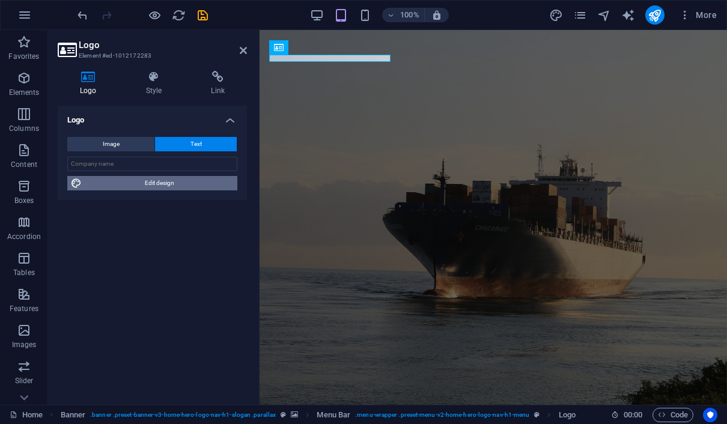
select select "700"
select select "px"
select select "rem"
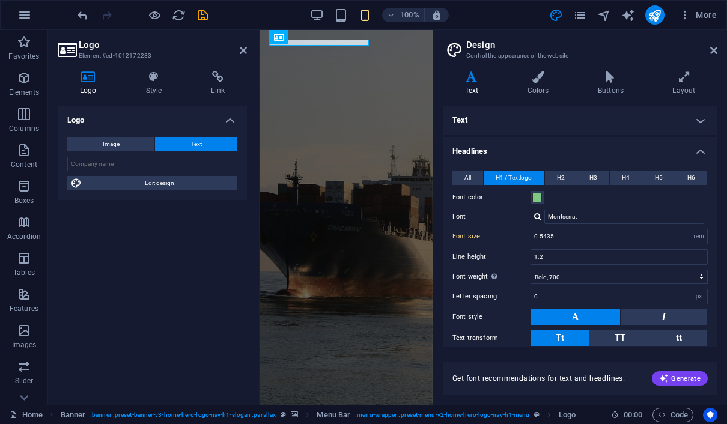
click at [474, 82] on icon at bounding box center [472, 77] width 58 height 12
click at [241, 49] on icon at bounding box center [243, 51] width 7 height 10
type input "0.66"
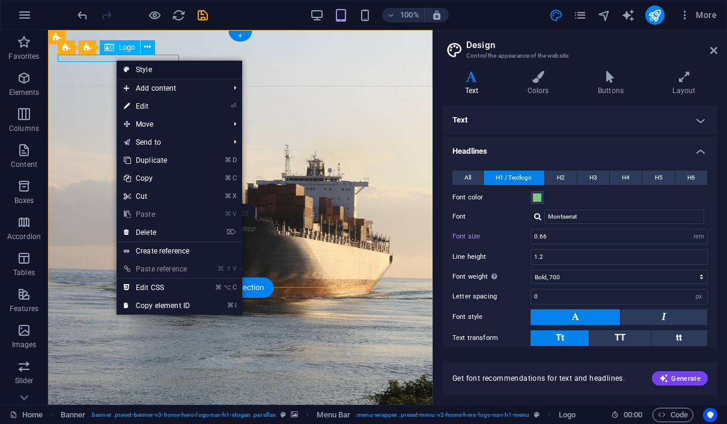
click at [121, 69] on link "Style" at bounding box center [180, 70] width 126 height 18
select select "rem"
select select "preset-menu-v2-home-hero-logo-nav-h1-menu"
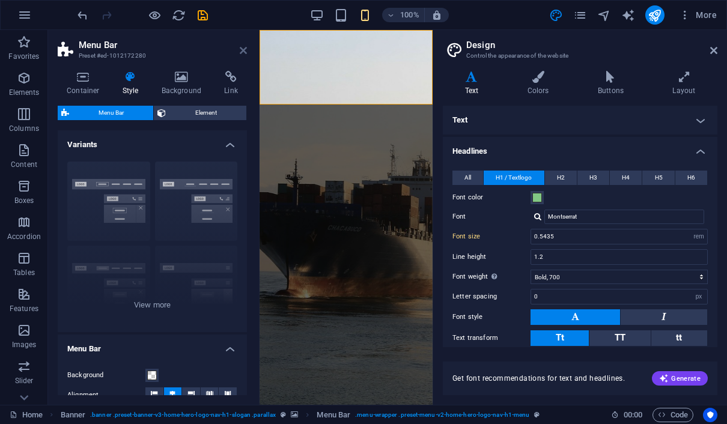
click at [244, 51] on icon at bounding box center [243, 51] width 7 height 10
type input "0.66"
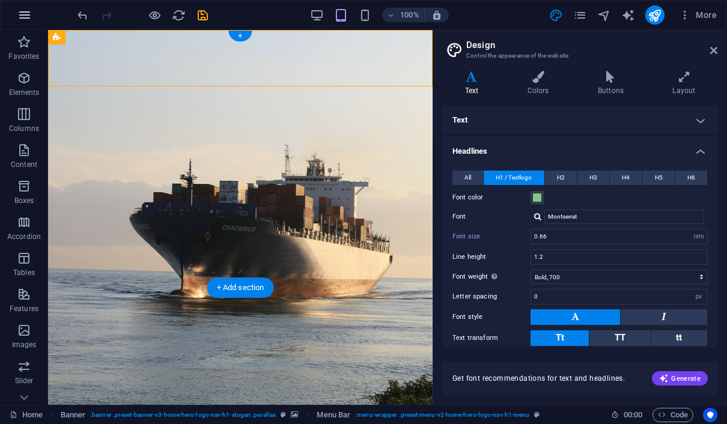
click at [27, 16] on icon "button" at bounding box center [24, 15] width 14 height 14
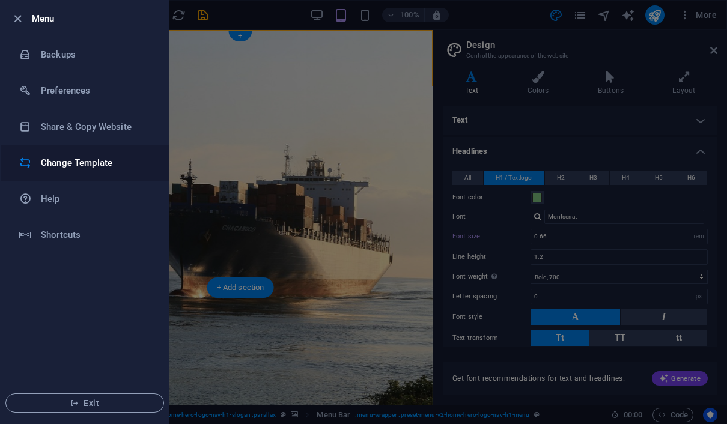
click at [82, 154] on li "Change Template" at bounding box center [85, 163] width 168 height 36
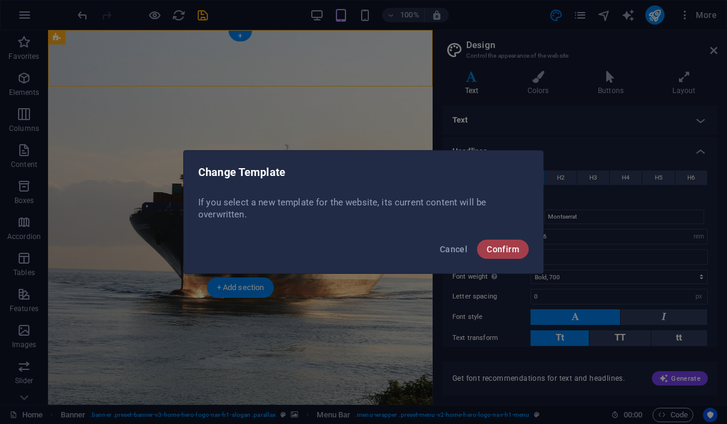
click at [500, 252] on span "Confirm" at bounding box center [503, 250] width 32 height 10
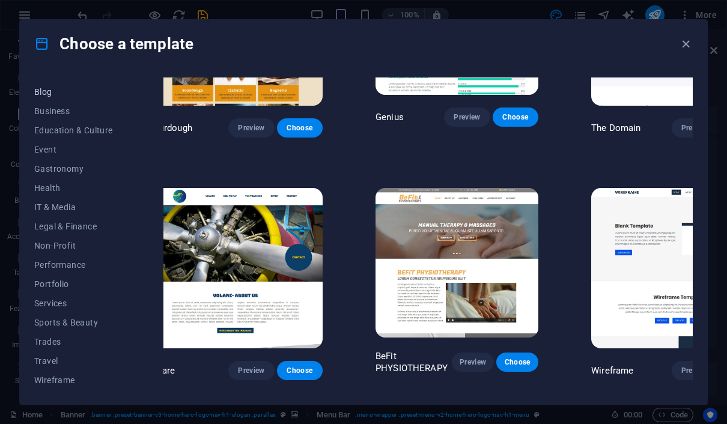
scroll to position [168, 0]
click at [67, 302] on span "Services" at bounding box center [73, 304] width 79 height 10
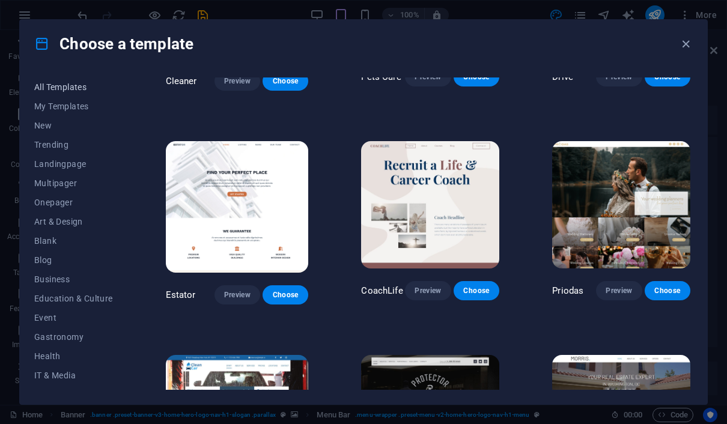
scroll to position [0, 0]
click at [58, 89] on span "All Templates" at bounding box center [73, 87] width 79 height 10
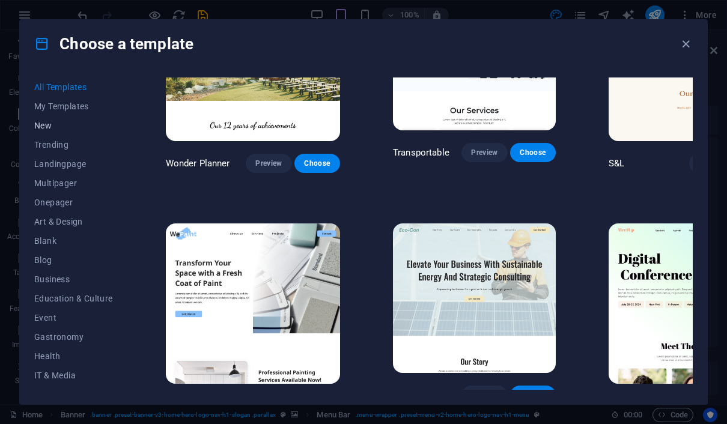
click at [48, 123] on span "New" at bounding box center [73, 126] width 79 height 10
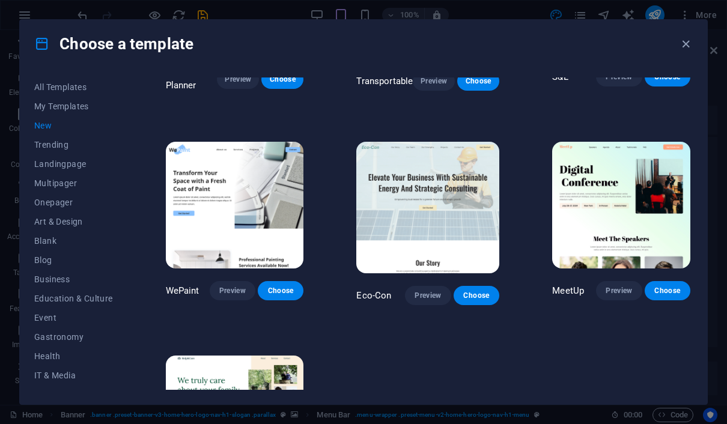
scroll to position [626, 0]
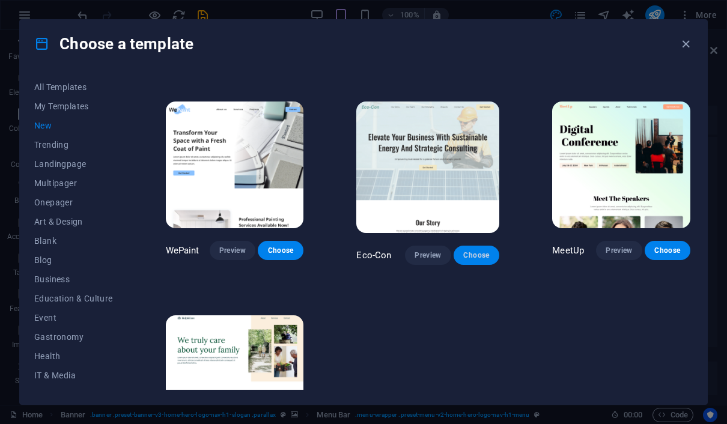
click at [474, 259] on span "Choose" at bounding box center [476, 256] width 26 height 10
checkbox input "false"
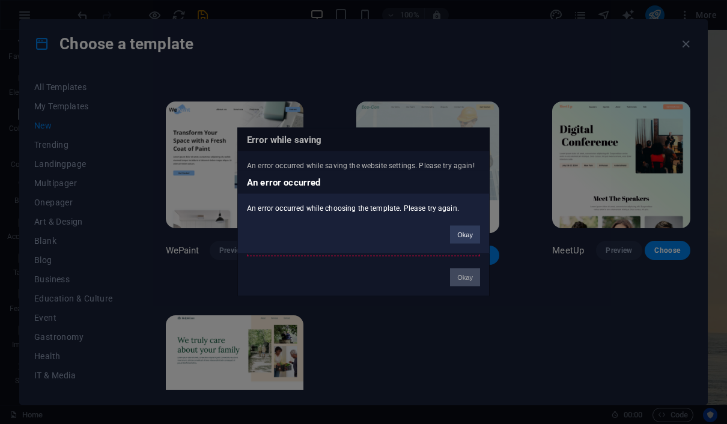
click at [472, 275] on div "An error occurred An error occurred while choosing the template. Please try aga…" at bounding box center [363, 212] width 727 height 424
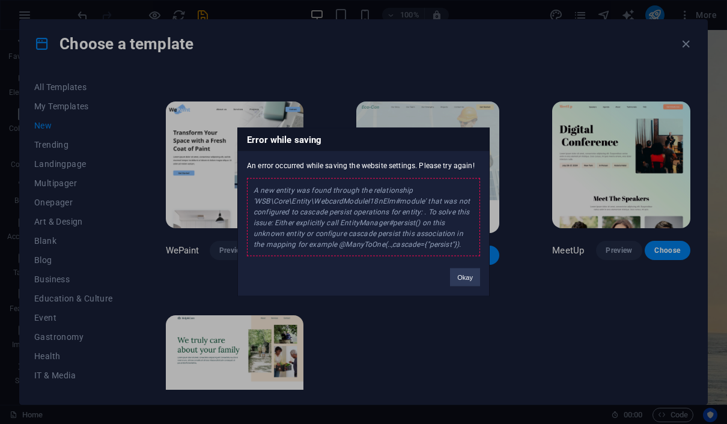
click at [469, 279] on button "Okay" at bounding box center [465, 278] width 30 height 18
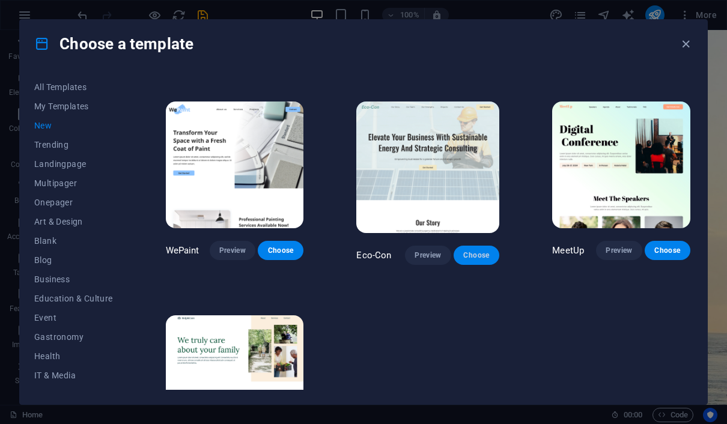
click at [474, 255] on span "Choose" at bounding box center [476, 256] width 26 height 10
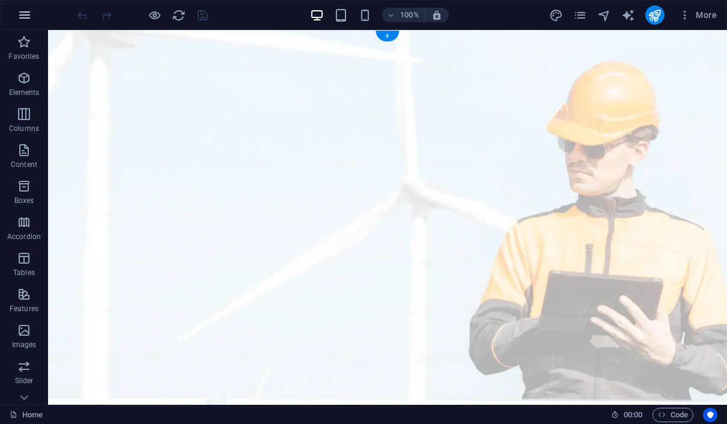
click at [25, 17] on icon "button" at bounding box center [24, 15] width 14 height 14
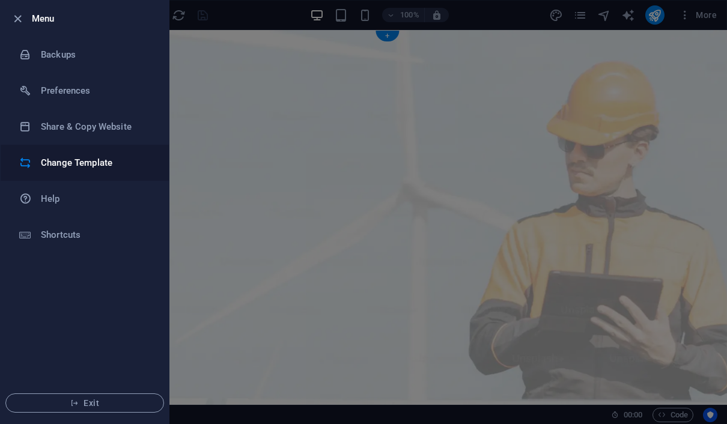
click at [82, 161] on h6 "Change Template" at bounding box center [96, 163] width 111 height 14
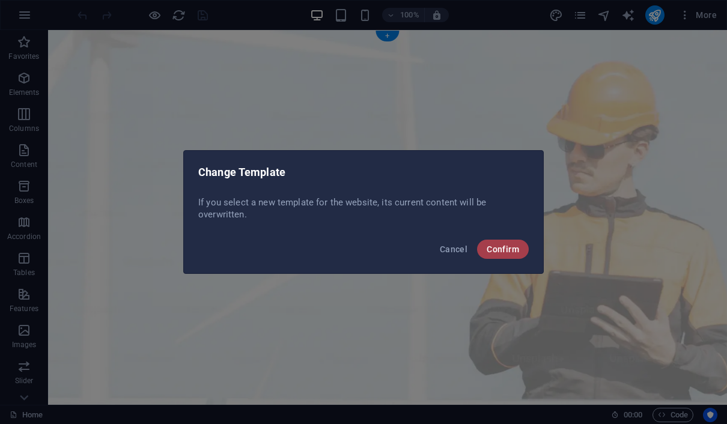
click at [506, 252] on span "Confirm" at bounding box center [503, 250] width 32 height 10
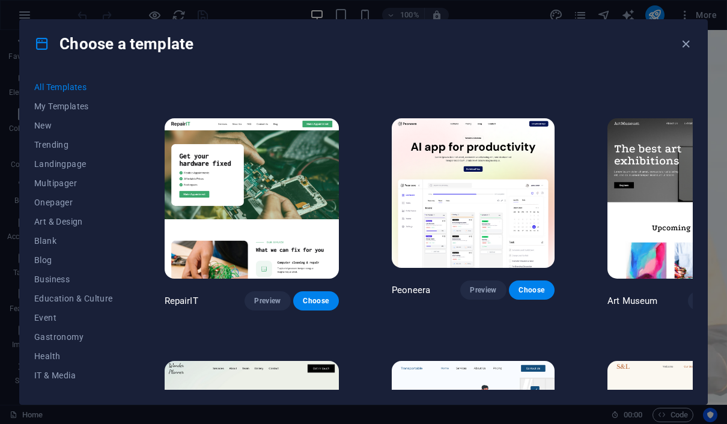
scroll to position [207, 1]
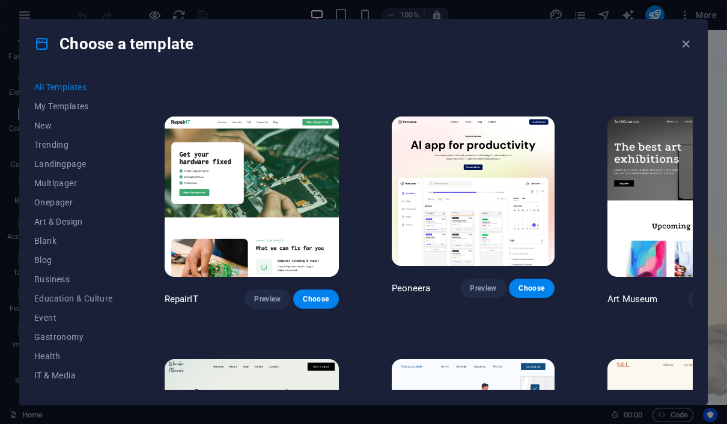
click at [274, 151] on img at bounding box center [252, 197] width 174 height 161
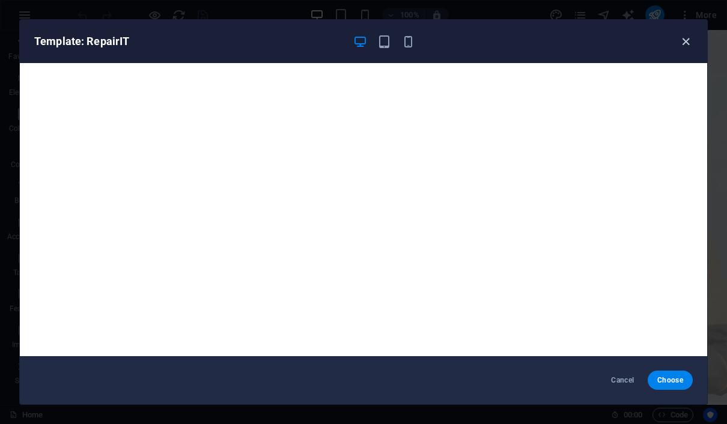
click at [681, 44] on icon "button" at bounding box center [686, 42] width 14 height 14
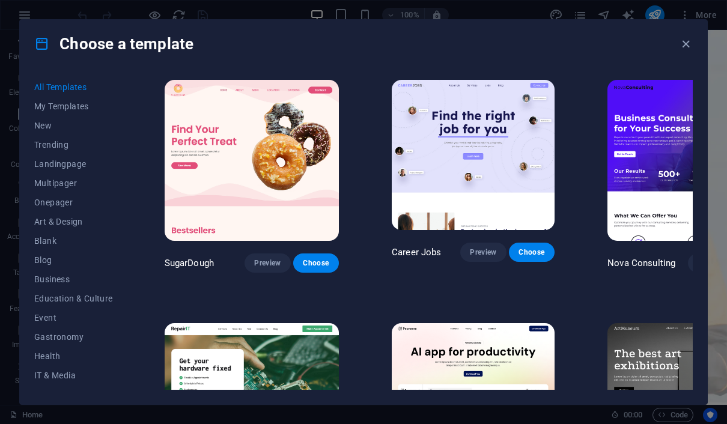
scroll to position [0, 0]
click at [65, 204] on span "Onepager" at bounding box center [73, 203] width 79 height 10
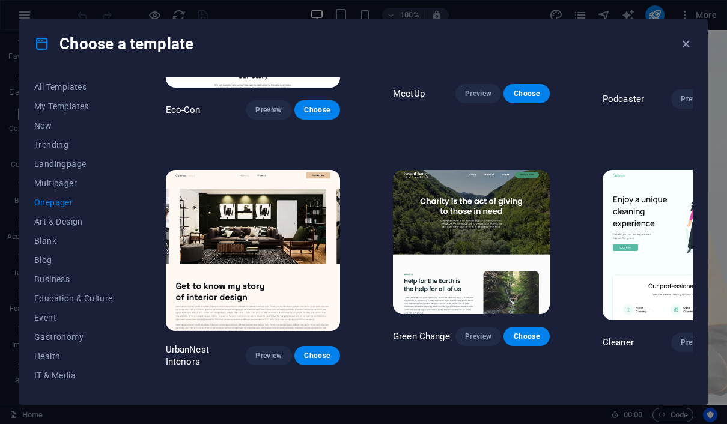
scroll to position [484, 0]
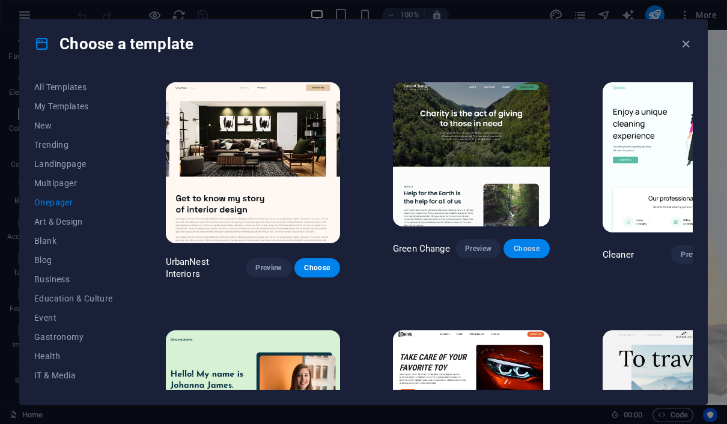
click at [513, 244] on span "Choose" at bounding box center [526, 249] width 26 height 10
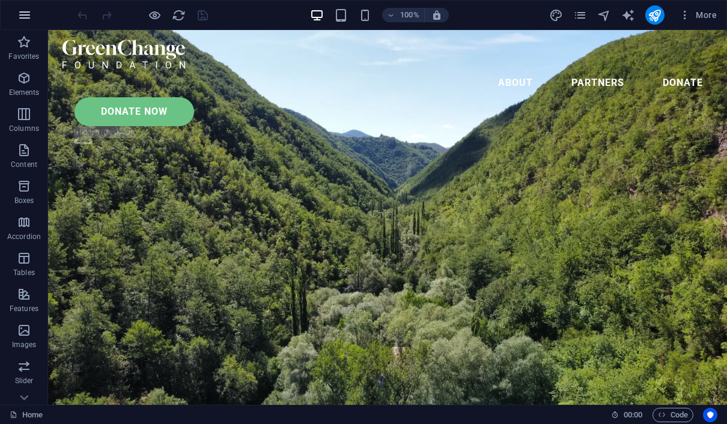
click at [23, 16] on icon "button" at bounding box center [24, 15] width 14 height 14
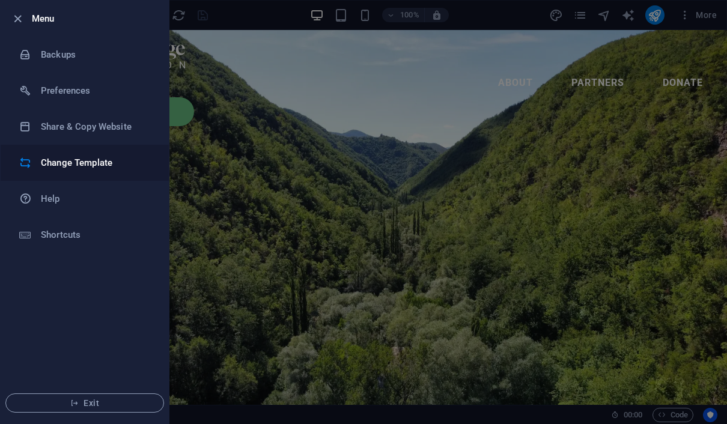
click at [84, 161] on h6 "Change Template" at bounding box center [96, 163] width 111 height 14
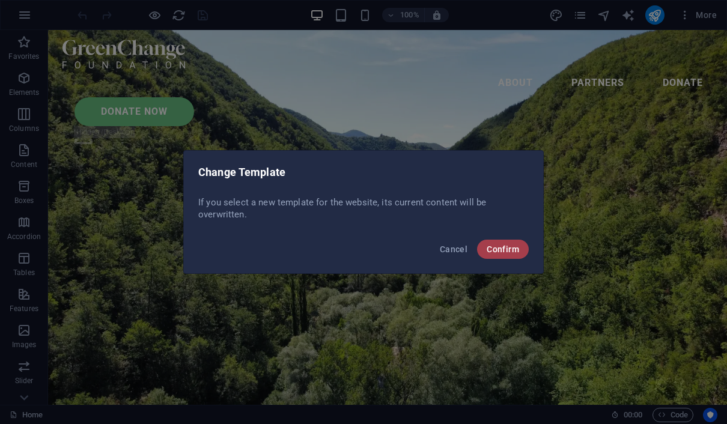
click at [513, 254] on button "Confirm" at bounding box center [503, 249] width 52 height 19
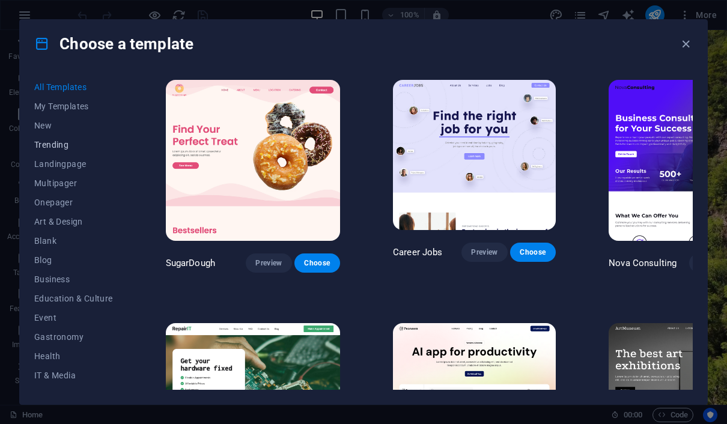
click at [64, 142] on span "Trending" at bounding box center [73, 145] width 79 height 10
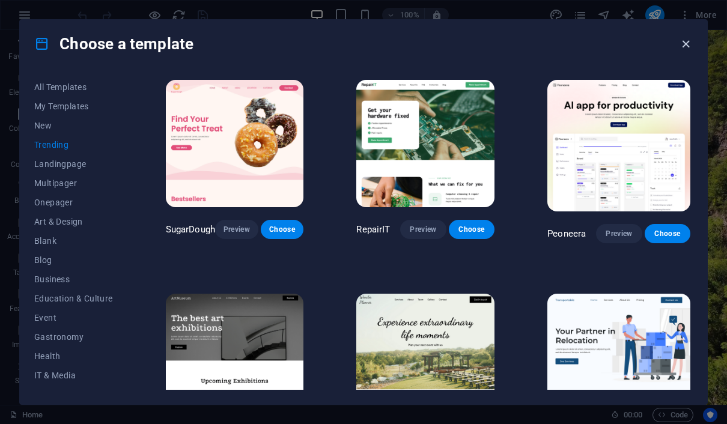
click at [688, 43] on icon "button" at bounding box center [686, 44] width 14 height 14
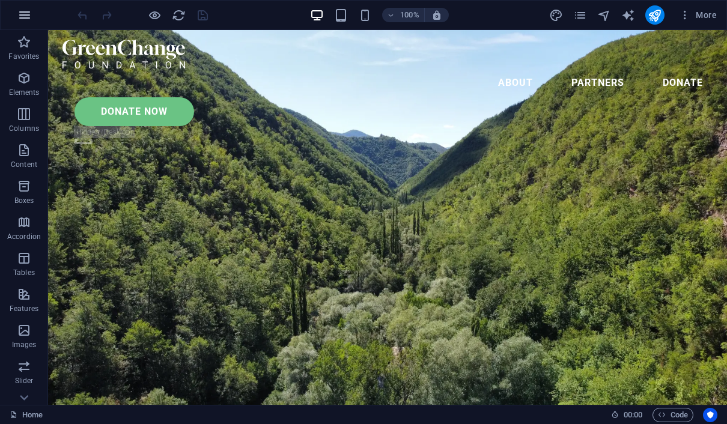
click at [22, 14] on icon "button" at bounding box center [24, 15] width 14 height 14
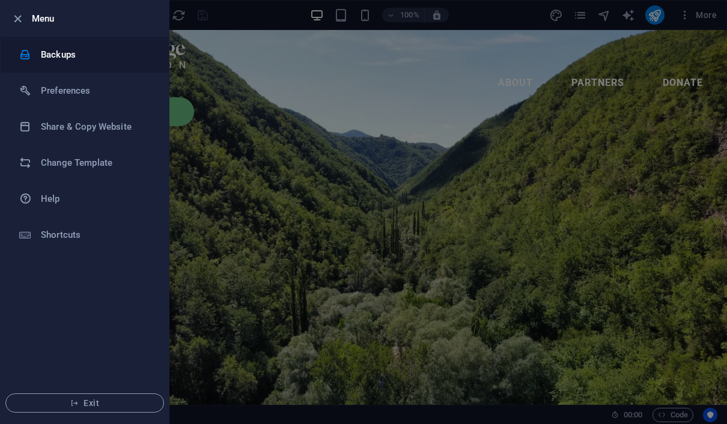
click at [42, 55] on h6 "Backups" at bounding box center [96, 54] width 111 height 14
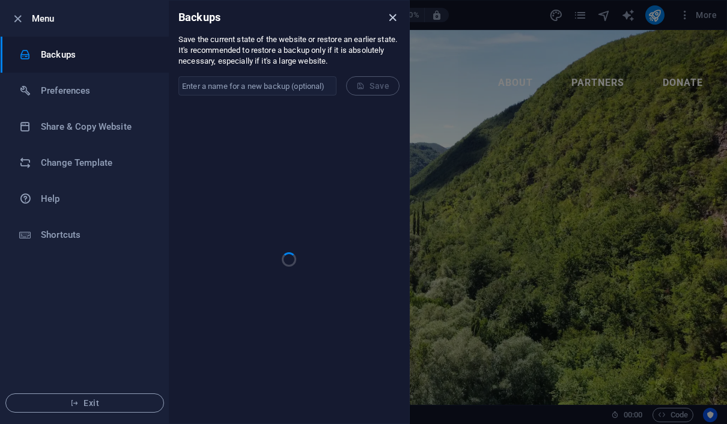
click at [394, 18] on icon "close" at bounding box center [393, 18] width 14 height 14
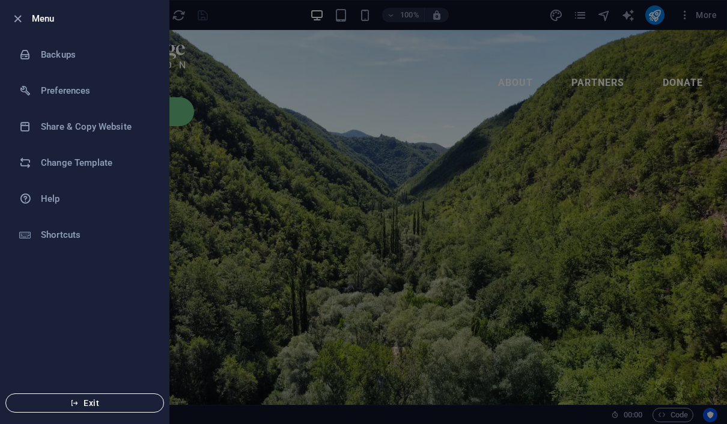
click at [102, 398] on span "Exit" at bounding box center [85, 403] width 138 height 10
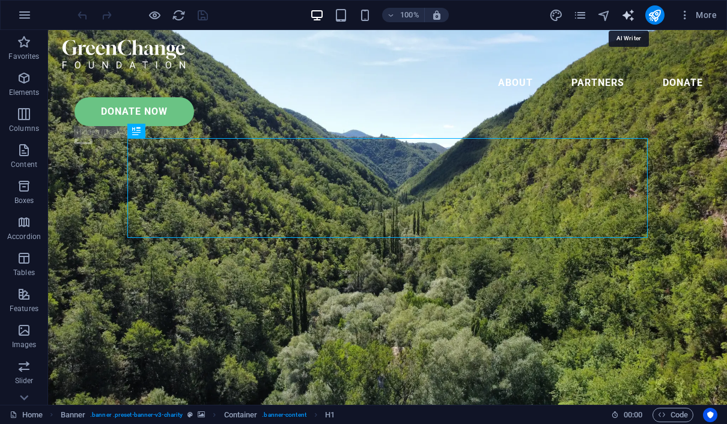
click at [627, 20] on icon "text_generator" at bounding box center [628, 15] width 14 height 14
select select "English"
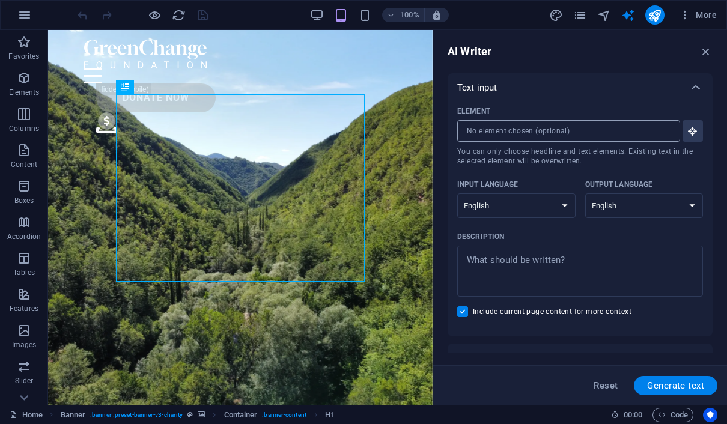
click at [593, 135] on input "Element ​ You can only choose headline and text elements. Existing text in the …" at bounding box center [564, 131] width 215 height 22
click at [522, 133] on input "Element ​ You can only choose headline and text elements. Existing text in the …" at bounding box center [564, 131] width 215 height 22
click at [510, 253] on textarea "Description x ​" at bounding box center [580, 271] width 234 height 39
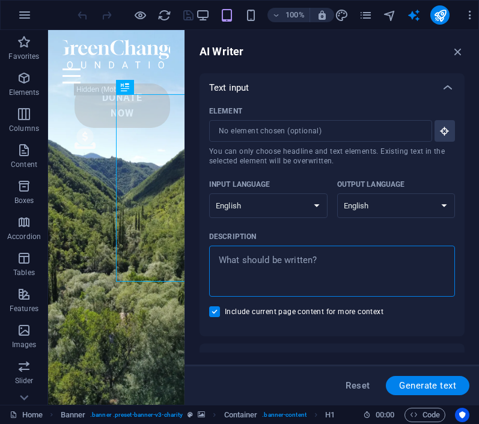
type textarea "x"
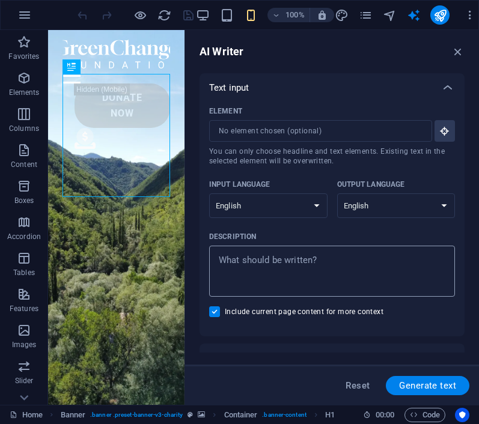
type textarea "x"
click at [252, 254] on textarea "Description x ​" at bounding box center [332, 271] width 234 height 39
paste textarea "can you combine The Grean Stream of Energy and Mastering Complex Logistic, Deli…"
type textarea "can you combine The Grean Stream of Energy and Mastering Complex Logistic, Deli…"
type textarea "x"
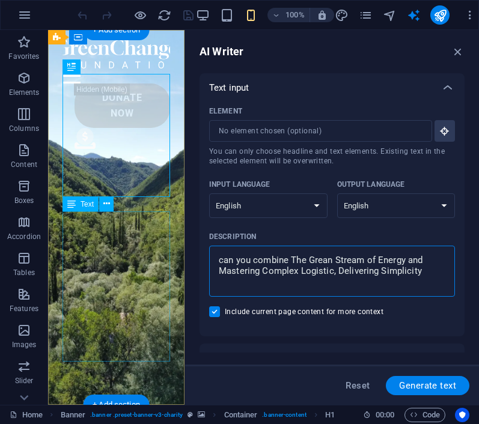
drag, startPoint x: 340, startPoint y: 288, endPoint x: 160, endPoint y: 248, distance: 184.2
type textarea "can you combine The Grean Stream of Energy and Mastering Complex Logistic, Deli…"
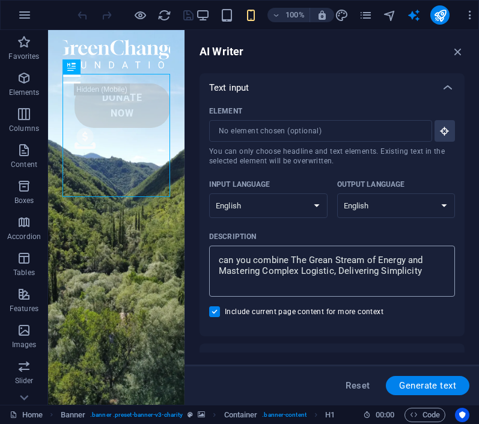
type textarea "x"
drag, startPoint x: 291, startPoint y: 261, endPoint x: 219, endPoint y: 260, distance: 72.1
click at [219, 260] on textarea "can you combine The Grean Stream of Energy and Mastering Complex Logistic, Deli…" at bounding box center [332, 271] width 234 height 39
type textarea "The Grean Stream of Energy and Mastering Complex Logistic, Delivering Simplicity"
type textarea "x"
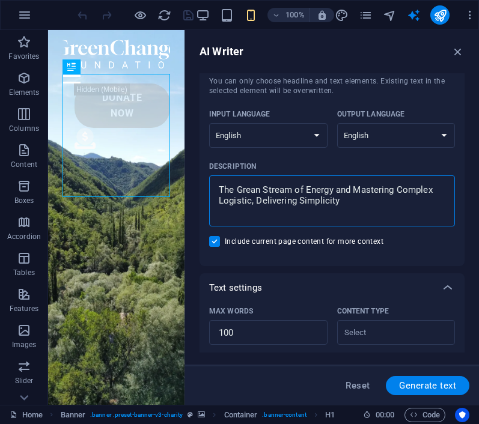
scroll to position [73, 0]
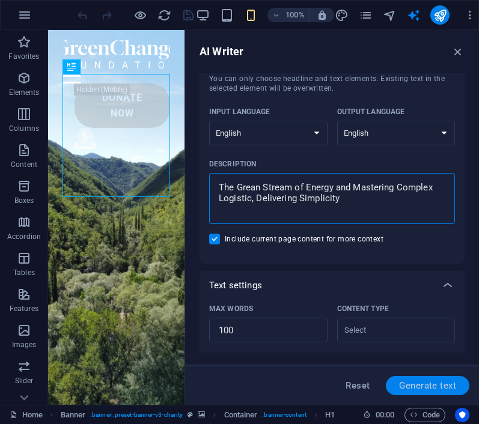
type textarea "The Grean Stream of Energy and Mastering Complex Logistic, Delivering Simplicity"
click at [426, 387] on span "Generate text" at bounding box center [427, 386] width 57 height 10
type textarea "x"
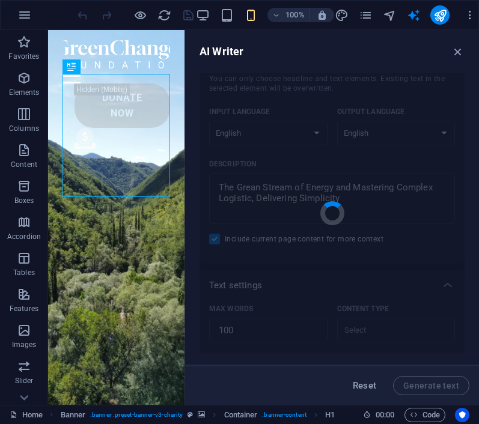
type textarea "x"
type textarea "Harnessing the synergy of sustainable energy and efficient logistics, we aim to…"
type textarea "x"
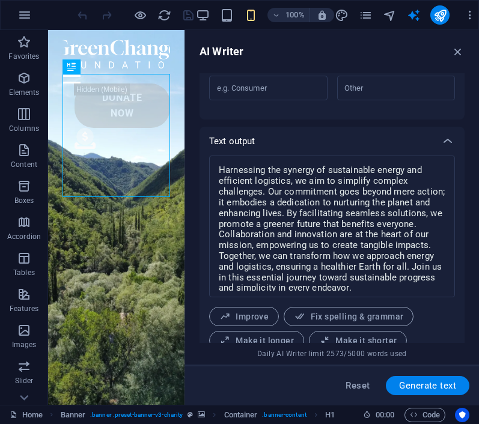
scroll to position [465, 0]
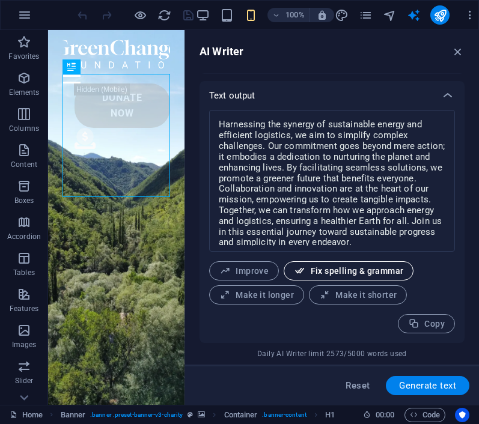
click at [383, 266] on span "Fix spelling & grammar" at bounding box center [348, 271] width 109 height 11
type textarea "x"
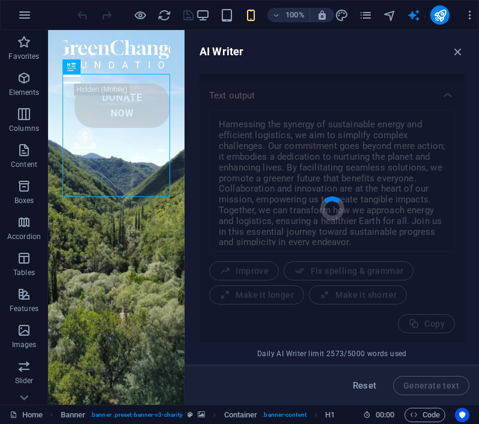
type textarea "x"
type textarea "Harnessing the synergy of sustainable energy and efficient logistics, we aim to…"
type textarea "x"
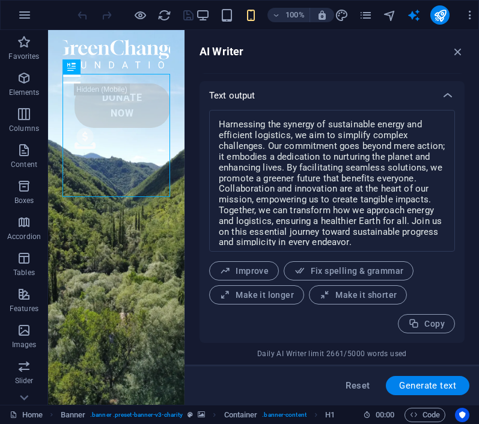
click at [382, 293] on span "Make it shorter" at bounding box center [358, 295] width 78 height 11
type textarea "x"
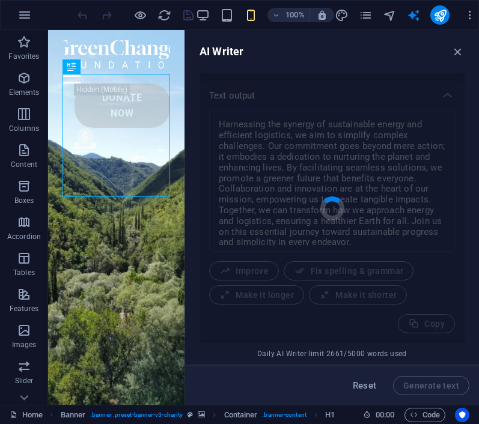
type textarea "x"
type textarea "We harness sustainable energy and efficient logistics to simplify challenges an…"
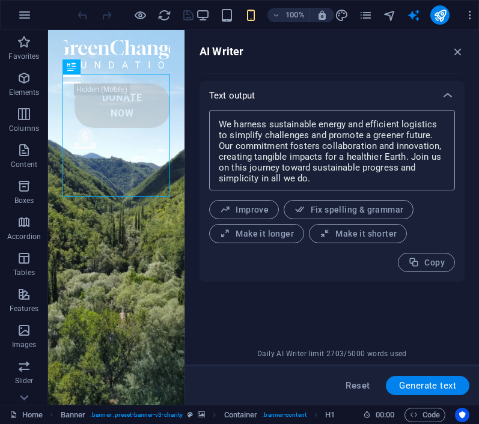
type textarea "x"
click at [437, 138] on textarea "We harness sustainable energy and efficient logistics to simplify challenges an…" at bounding box center [332, 150] width 234 height 69
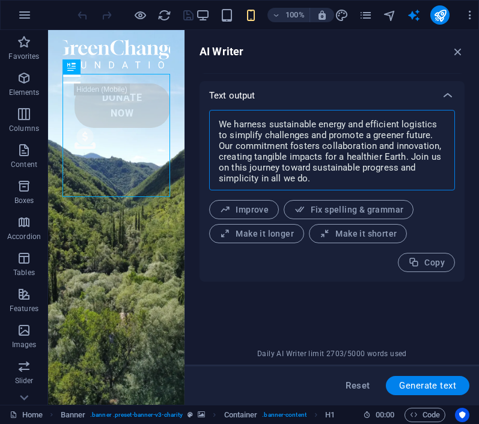
type textarea "We harness sustainable energy and efficient logistics to simplify challenges an…"
type textarea "x"
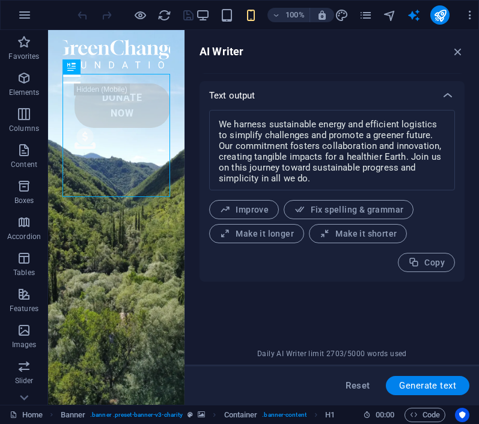
click at [265, 210] on span "Improve" at bounding box center [243, 209] width 49 height 11
type textarea "x"
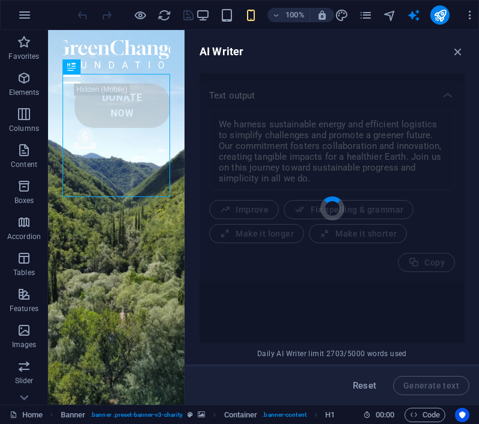
type textarea "x"
type textarea "We leverage sustainable energy and efficient logistics to address challenges an…"
type textarea "x"
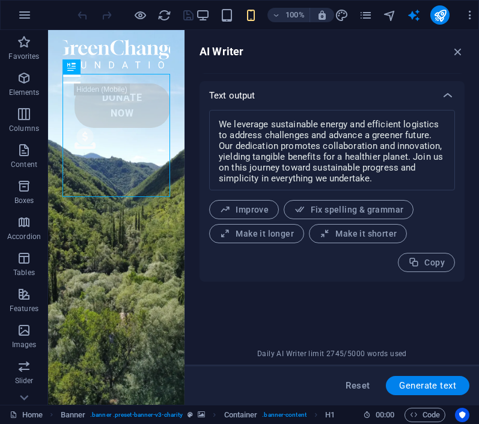
drag, startPoint x: 441, startPoint y: 380, endPoint x: 451, endPoint y: 299, distance: 81.3
click at [451, 299] on div "AI Writer Text input Element ​ You can only choose headline and text elements. …" at bounding box center [332, 217] width 294 height 375
click at [430, 265] on span "Copy" at bounding box center [426, 262] width 37 height 11
type textarea "x"
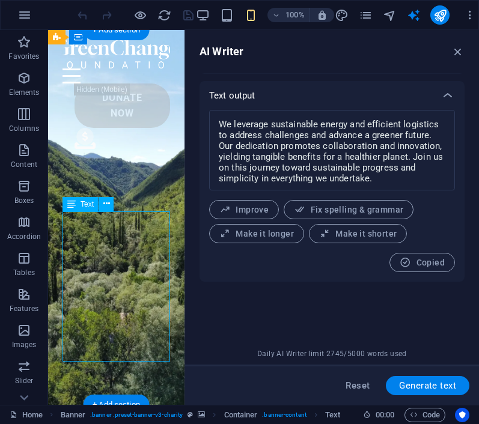
drag, startPoint x: 147, startPoint y: 349, endPoint x: 99, endPoint y: 255, distance: 105.4
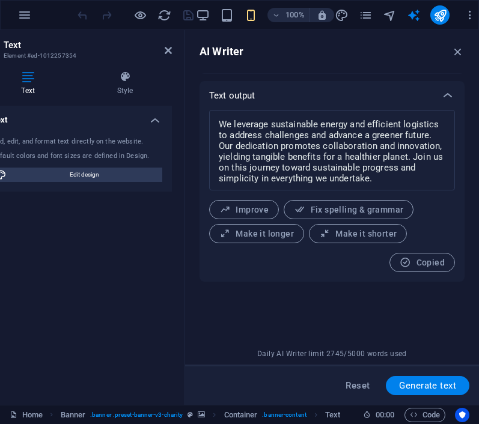
scroll to position [0, 75]
click at [166, 52] on icon at bounding box center [168, 51] width 7 height 10
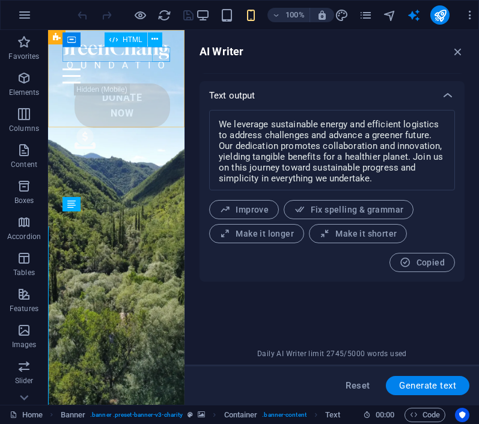
scroll to position [0, 0]
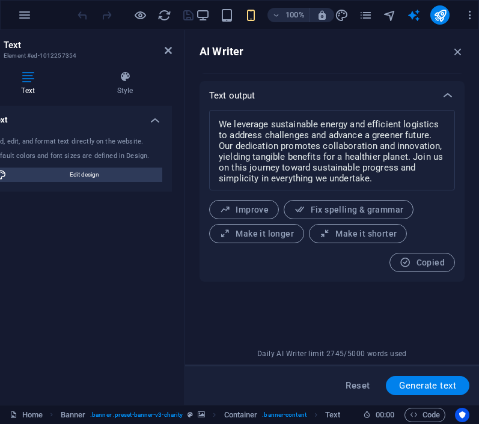
scroll to position [0, 59]
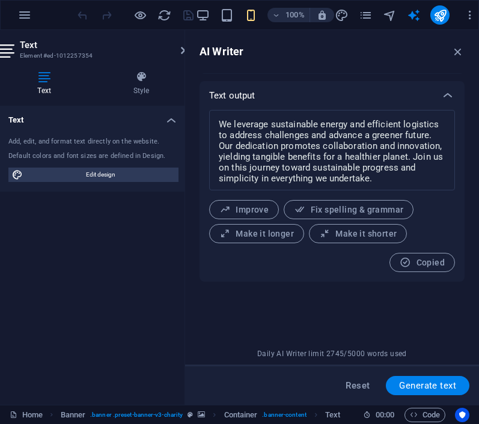
click at [32, 267] on div "Text Add, edit, and format text directly on the website. Default colors and fon…" at bounding box center [93, 251] width 189 height 290
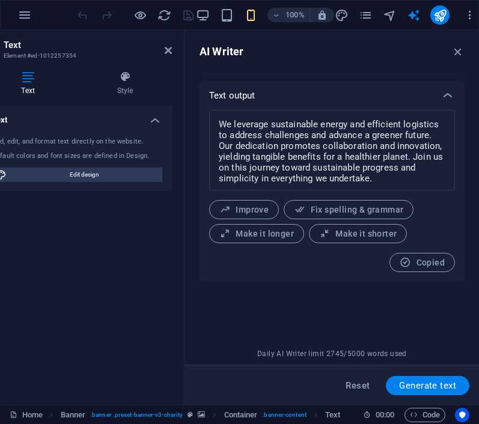
click at [109, 157] on div "Default colors and font sizes are defined in Design." at bounding box center [77, 156] width 170 height 10
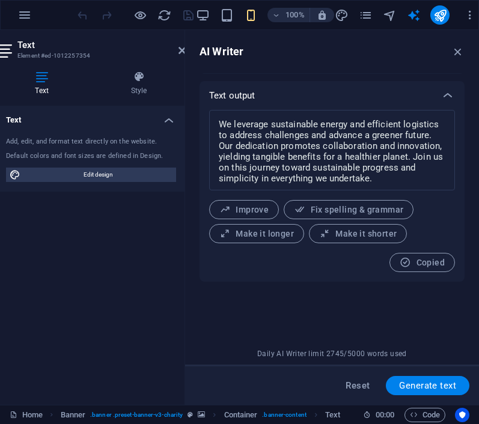
click at [45, 85] on h4 "Text" at bounding box center [44, 83] width 96 height 25
click at [166, 123] on h4 "Text" at bounding box center [90, 117] width 189 height 22
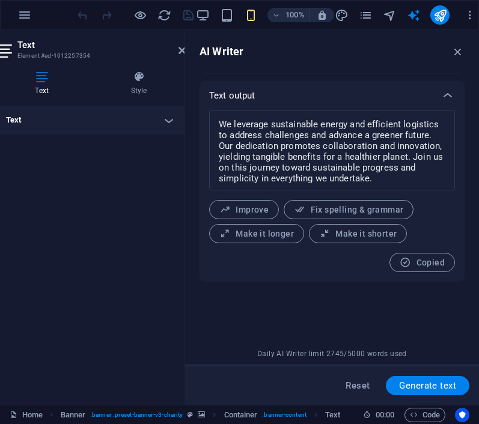
click at [185, 52] on div at bounding box center [186, 217] width 2 height 375
click at [181, 50] on icon at bounding box center [182, 51] width 7 height 10
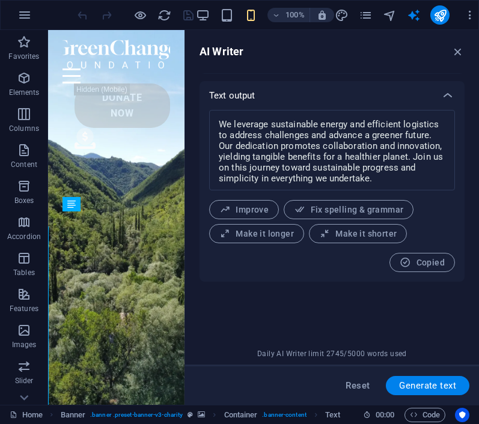
scroll to position [0, 0]
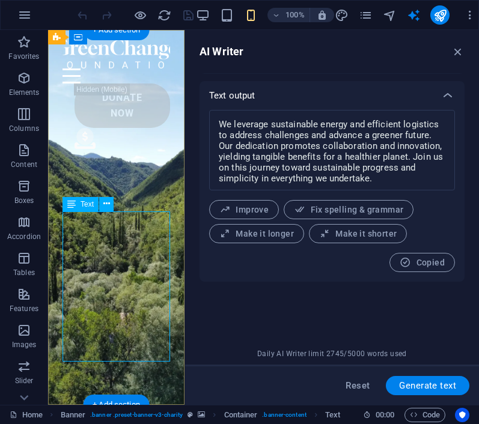
click at [90, 205] on span "Text" at bounding box center [87, 204] width 13 height 7
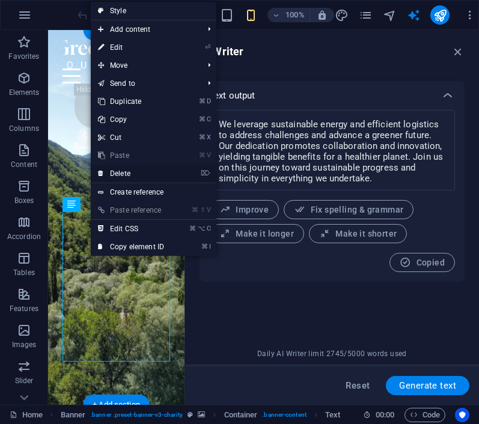
click at [147, 171] on link "⌦ Delete" at bounding box center [131, 174] width 81 height 18
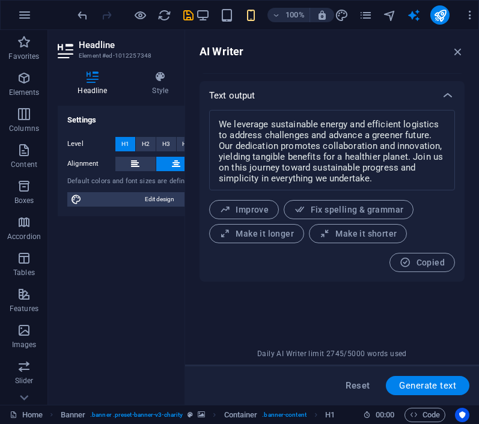
click at [417, 382] on span "Generate text" at bounding box center [427, 386] width 57 height 10
type textarea "x"
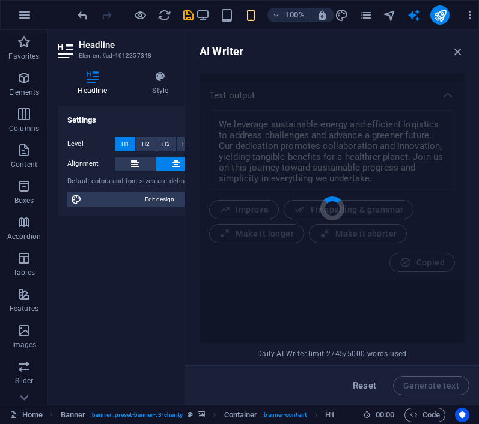
click at [111, 240] on div "Settings Level H1 H2 H3 H4 H5 H6 Alignment Default colors and font sizes are de…" at bounding box center [152, 251] width 189 height 290
type textarea "x"
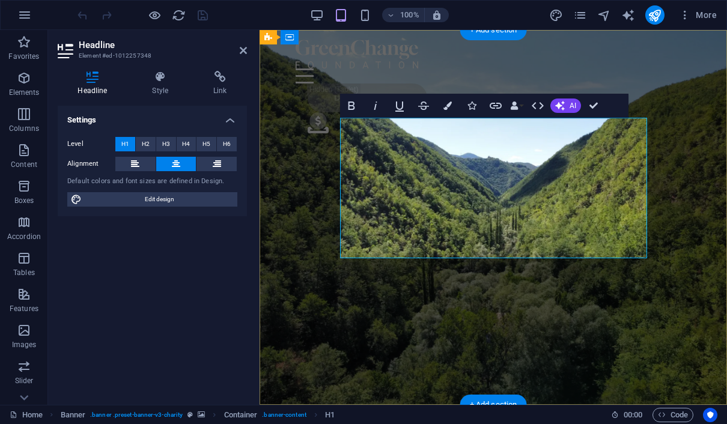
drag, startPoint x: 613, startPoint y: 236, endPoint x: 348, endPoint y: 142, distance: 281.1
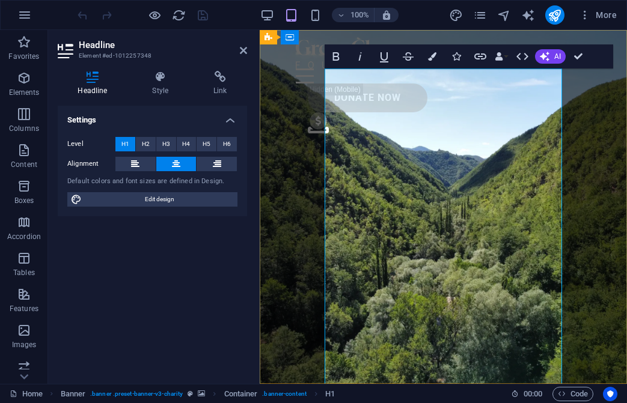
drag, startPoint x: 376, startPoint y: 91, endPoint x: 501, endPoint y: 376, distance: 311.7
drag, startPoint x: 159, startPoint y: 61, endPoint x: -1, endPoint y: -1, distance: 170.9
click at [0, 0] on html "PT Biologix Green Stream Indonesia Home Favorites Elements Columns Content Boxe…" at bounding box center [313, 201] width 627 height 403
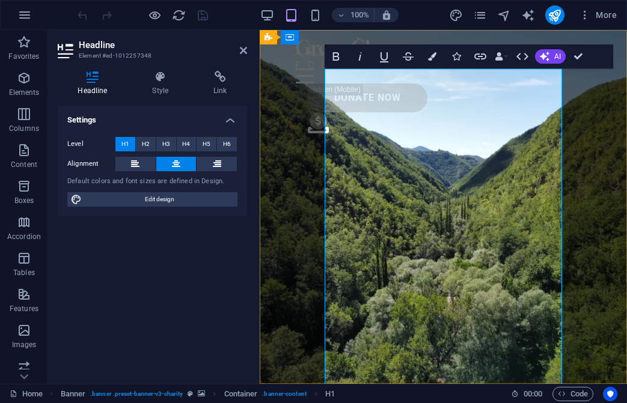
drag, startPoint x: 518, startPoint y: 149, endPoint x: 355, endPoint y: 84, distance: 175.6
drag, startPoint x: 356, startPoint y: 91, endPoint x: 510, endPoint y: 276, distance: 240.7
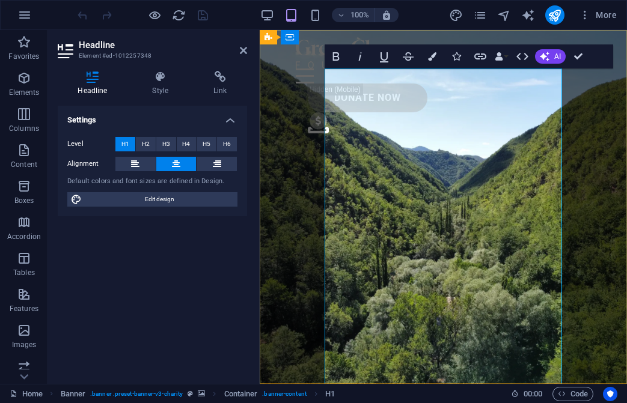
drag, startPoint x: 349, startPoint y: 102, endPoint x: 546, endPoint y: 362, distance: 326.4
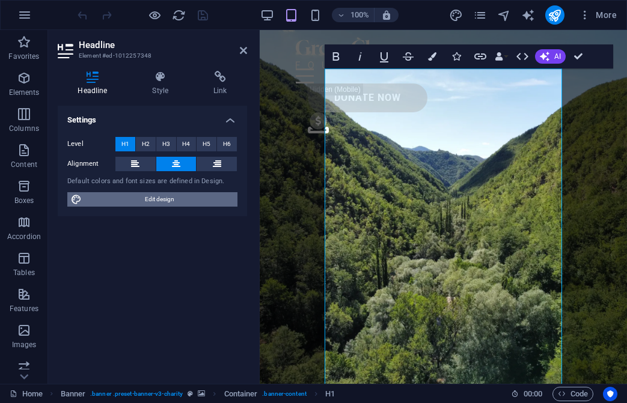
click at [165, 200] on span "Edit design" at bounding box center [159, 199] width 148 height 14
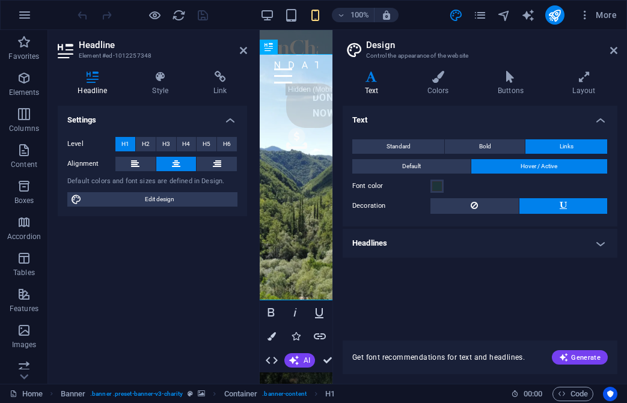
click at [374, 79] on icon at bounding box center [372, 77] width 58 height 12
click at [243, 51] on icon at bounding box center [243, 51] width 7 height 10
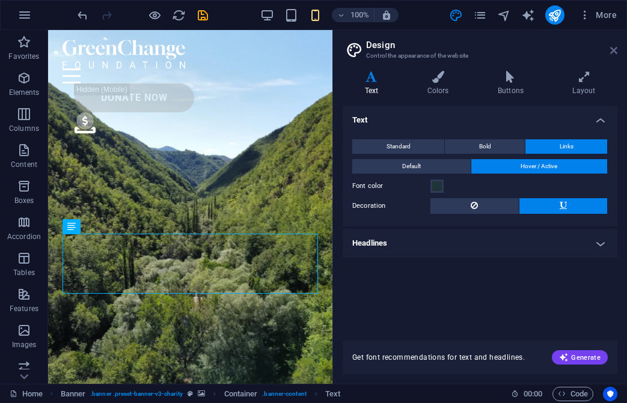
click at [483, 47] on icon at bounding box center [613, 51] width 7 height 10
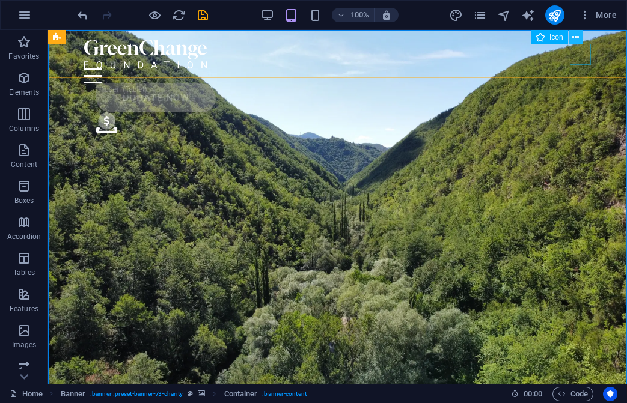
click at [483, 40] on icon at bounding box center [575, 37] width 7 height 13
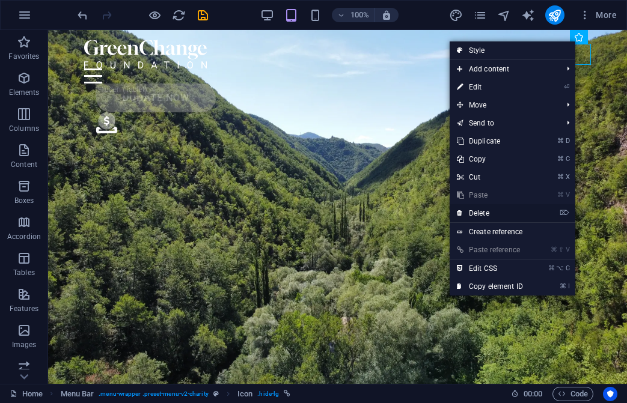
click at [483, 215] on link "⌦ Delete" at bounding box center [490, 213] width 81 height 18
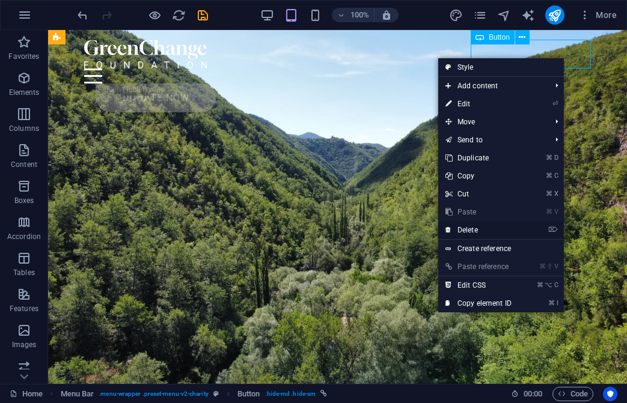
click at [483, 227] on li "⌦ Delete" at bounding box center [501, 230] width 126 height 19
click at [476, 231] on link "⌦ Delete" at bounding box center [478, 230] width 81 height 18
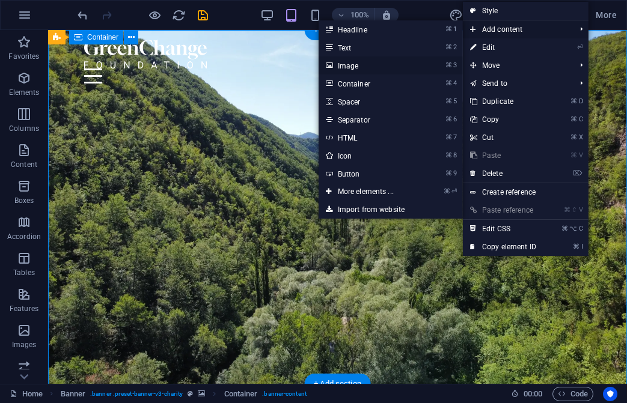
click at [362, 64] on link "⌘ 3 Image" at bounding box center [368, 65] width 99 height 18
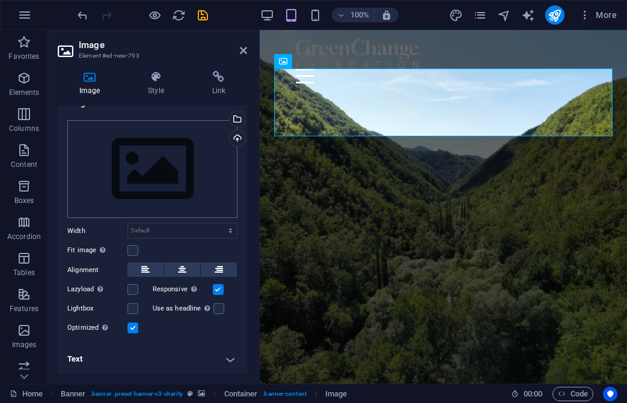
scroll to position [16, 0]
click at [86, 78] on icon at bounding box center [90, 77] width 64 height 12
click at [237, 138] on div "Upload" at bounding box center [236, 140] width 18 height 18
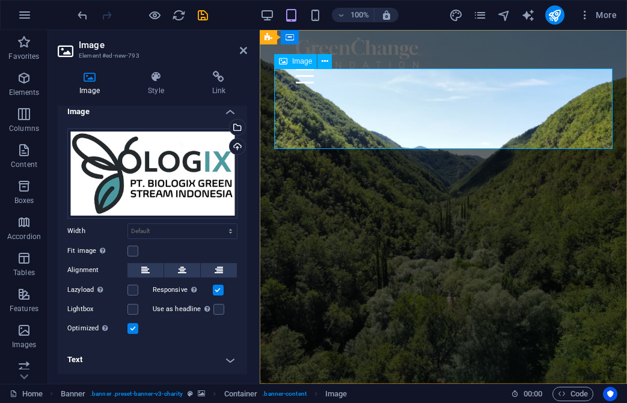
scroll to position [8, 0]
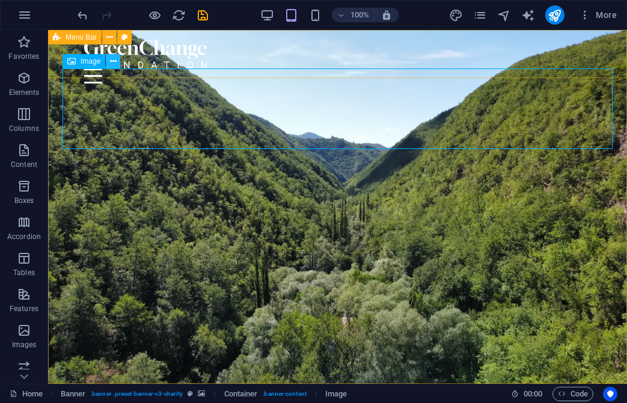
click at [113, 61] on icon at bounding box center [113, 61] width 7 height 13
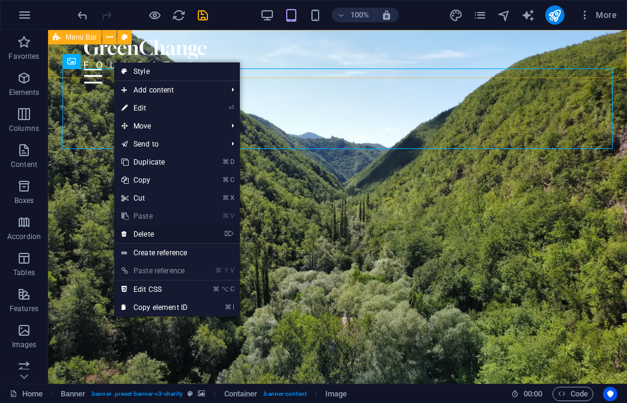
click at [162, 236] on link "⌦ Delete" at bounding box center [154, 234] width 81 height 18
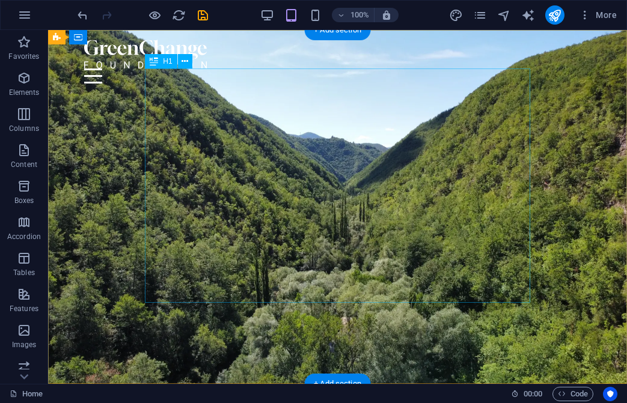
scroll to position [73, 0]
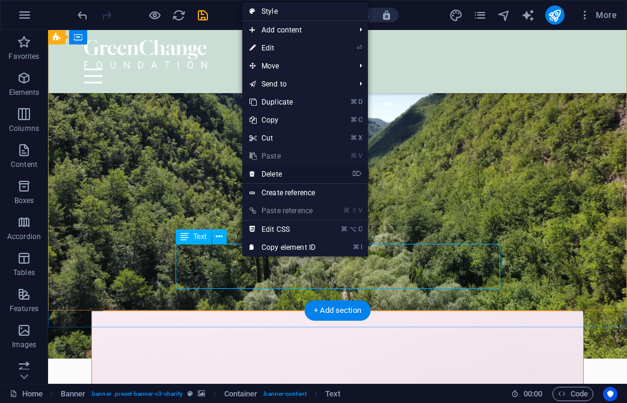
click at [274, 174] on link "⌦ Delete" at bounding box center [282, 174] width 81 height 18
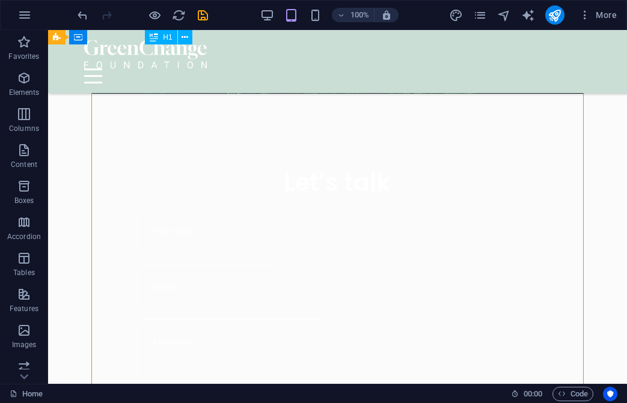
scroll to position [769, 0]
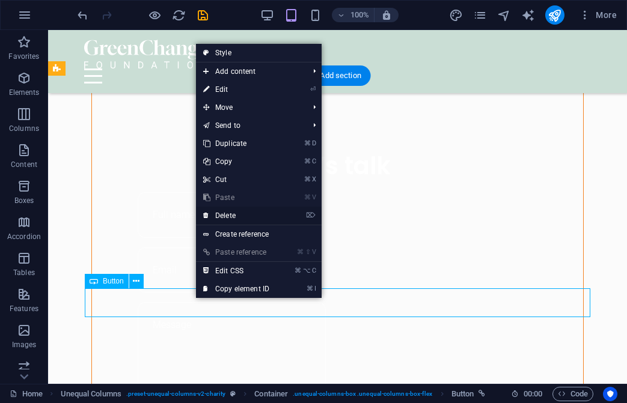
click at [245, 213] on link "⌦ Delete" at bounding box center [236, 216] width 81 height 18
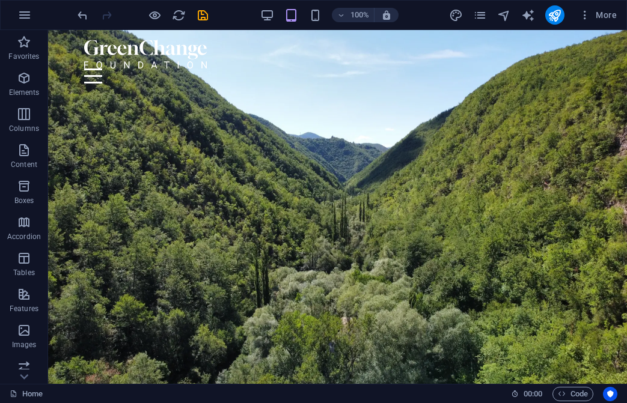
scroll to position [0, 0]
click at [26, 156] on icon "button" at bounding box center [24, 150] width 14 height 14
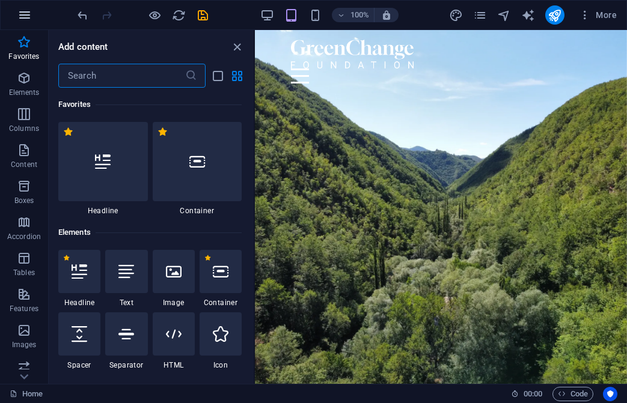
click at [31, 16] on icon "button" at bounding box center [24, 15] width 14 height 14
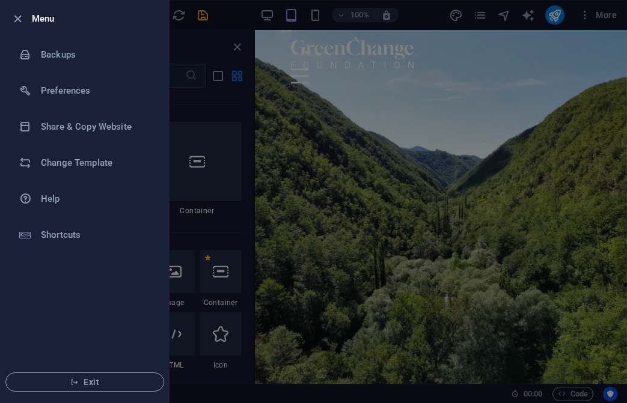
click at [367, 94] on div at bounding box center [313, 201] width 627 height 403
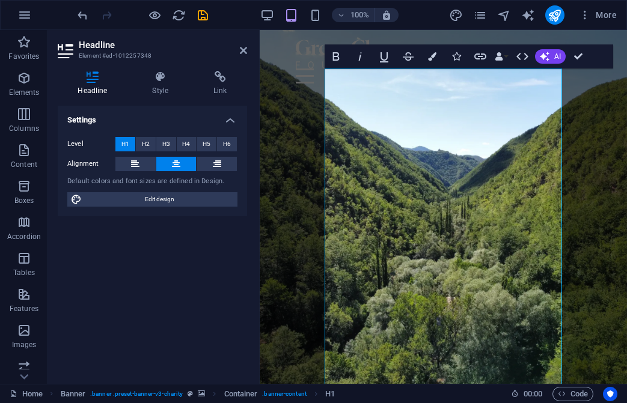
copy span "The"
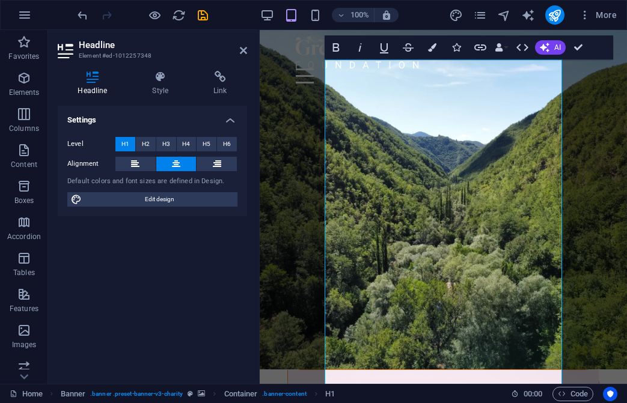
drag, startPoint x: 347, startPoint y: 104, endPoint x: 540, endPoint y: 389, distance: 344.4
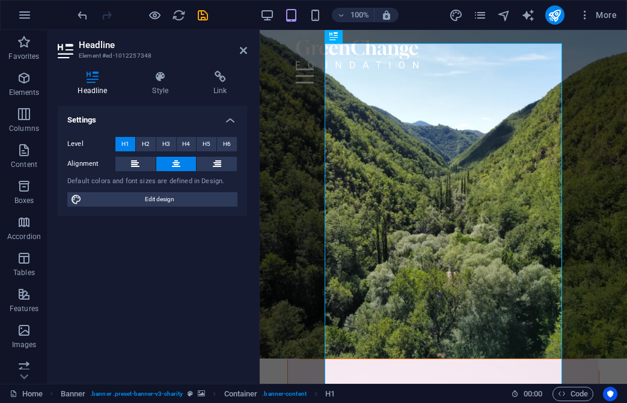
copy span "Complex"
drag, startPoint x: 353, startPoint y: 76, endPoint x: 444, endPoint y: 298, distance: 239.6
click at [20, 17] on icon "button" at bounding box center [24, 15] width 14 height 14
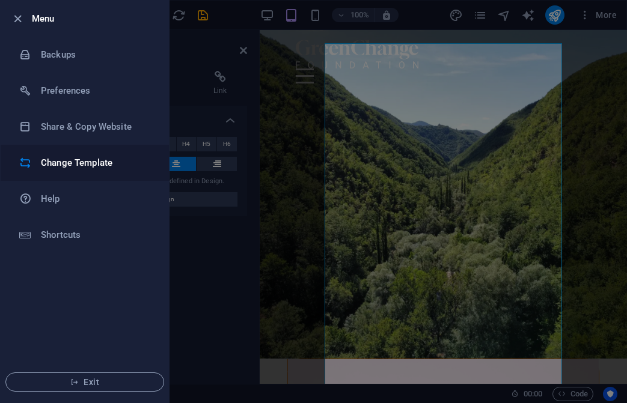
click at [64, 163] on h6 "Change Template" at bounding box center [96, 163] width 111 height 14
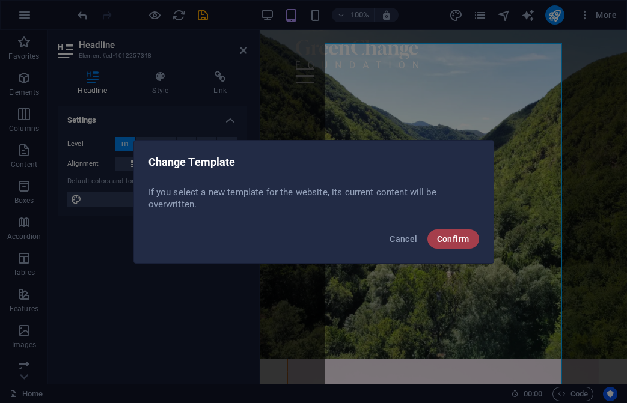
click at [438, 239] on span "Confirm" at bounding box center [453, 239] width 32 height 10
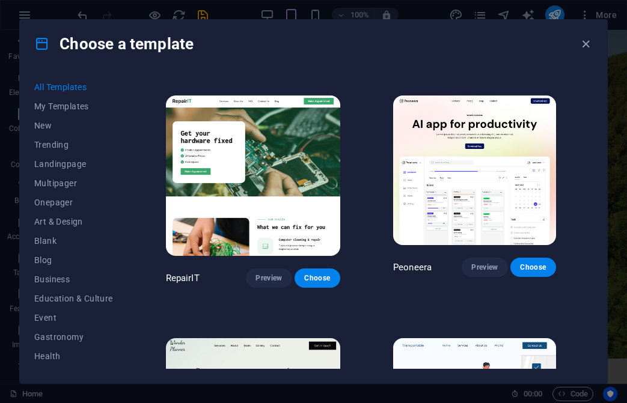
scroll to position [227, 0]
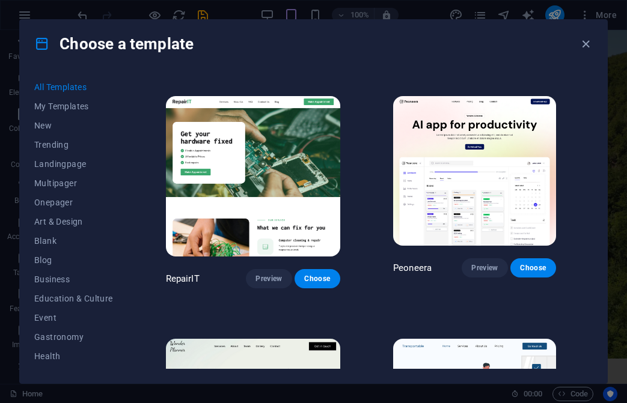
click at [264, 166] on img at bounding box center [253, 176] width 174 height 161
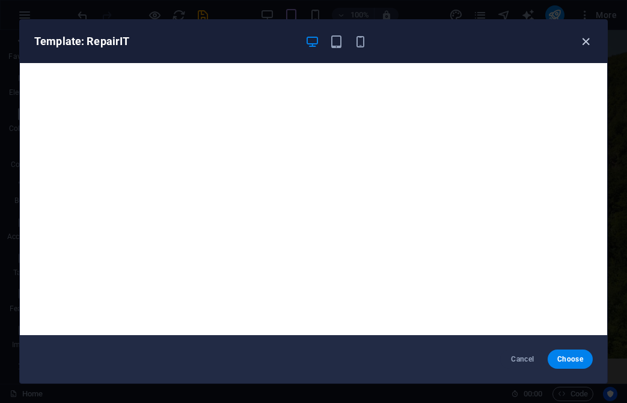
click at [483, 45] on icon "button" at bounding box center [586, 42] width 14 height 14
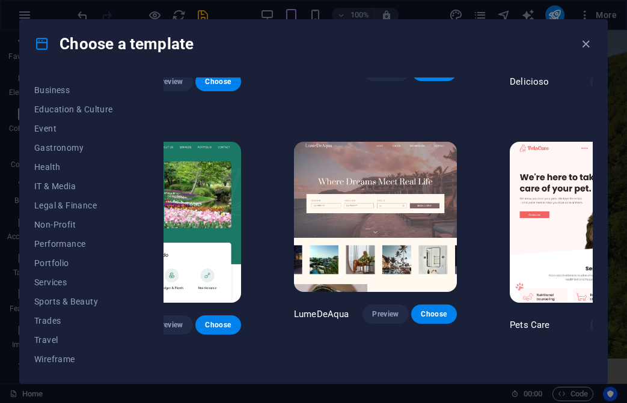
scroll to position [189, 0]
click at [64, 280] on span "Services" at bounding box center [73, 283] width 79 height 10
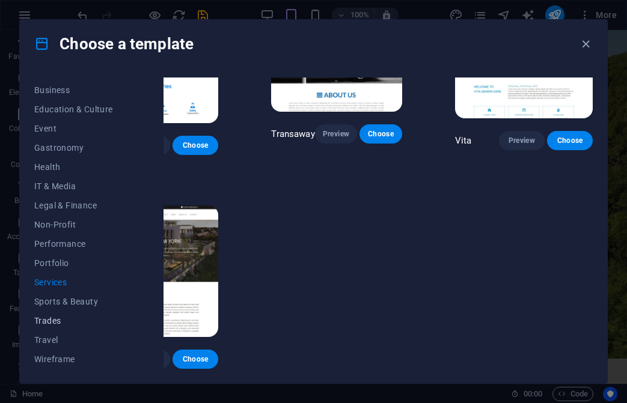
click at [58, 322] on span "Trades" at bounding box center [73, 321] width 79 height 10
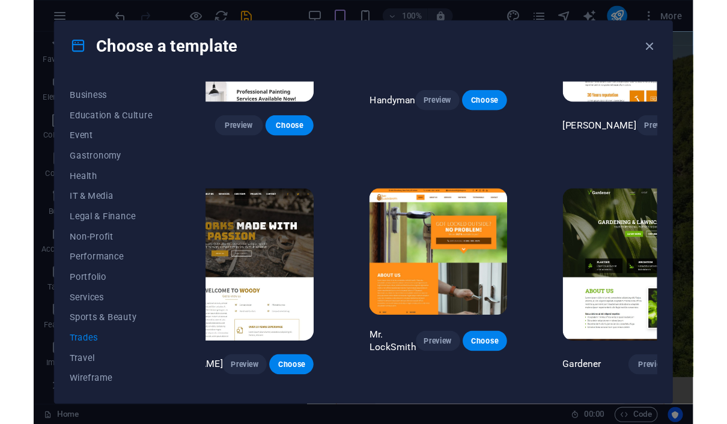
scroll to position [127, 55]
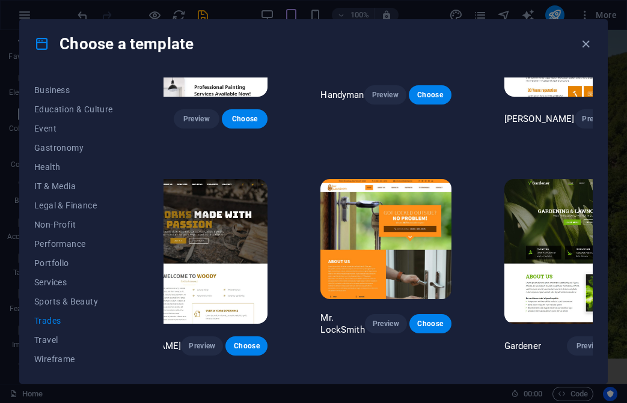
click at [332, 221] on img at bounding box center [385, 239] width 130 height 120
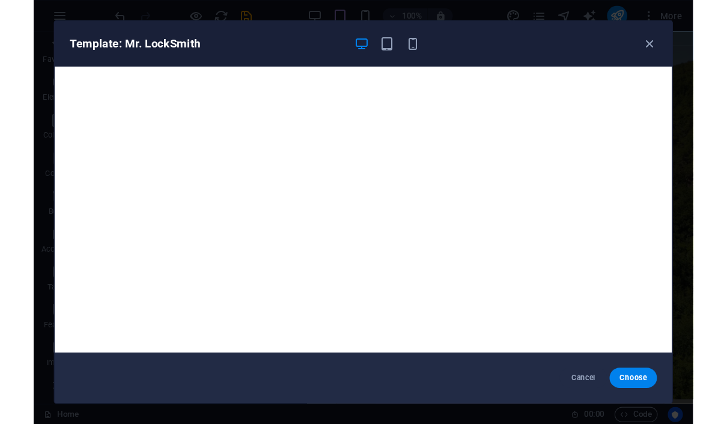
scroll to position [168, 0]
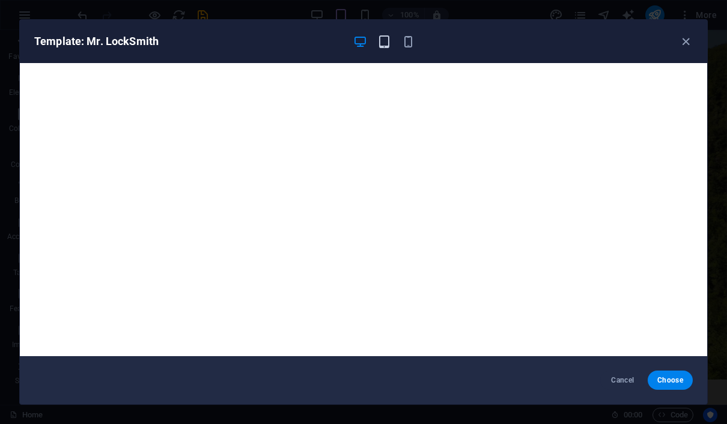
click at [385, 40] on icon "button" at bounding box center [384, 42] width 14 height 14
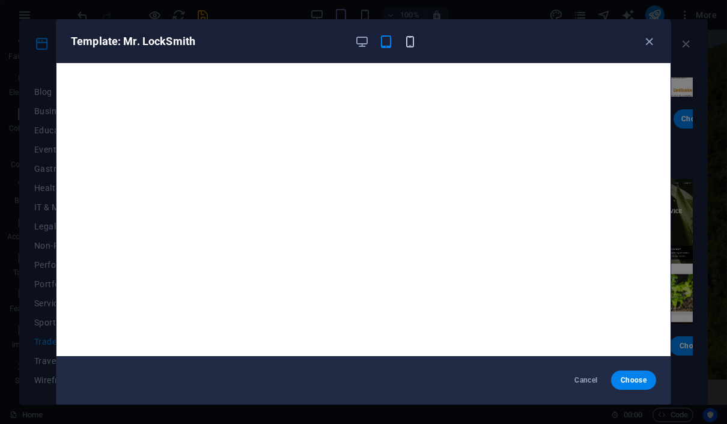
click at [413, 39] on icon "button" at bounding box center [410, 42] width 14 height 14
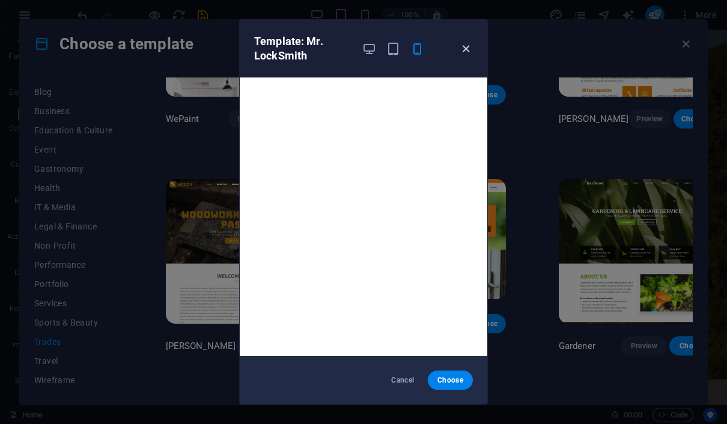
click at [465, 43] on icon "button" at bounding box center [466, 49] width 14 height 14
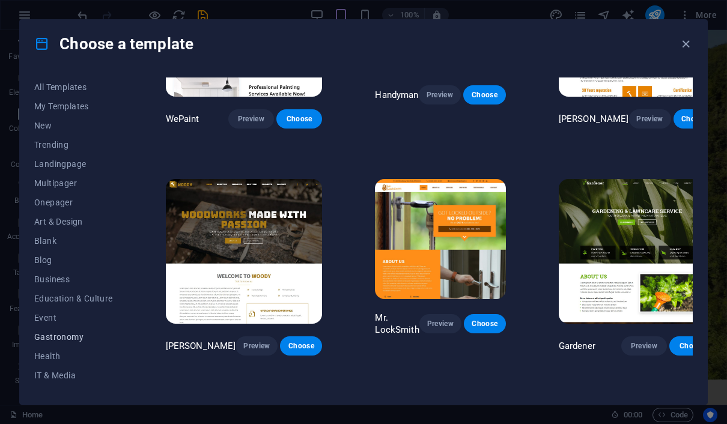
scroll to position [0, 0]
click at [70, 202] on span "Onepager" at bounding box center [73, 203] width 79 height 10
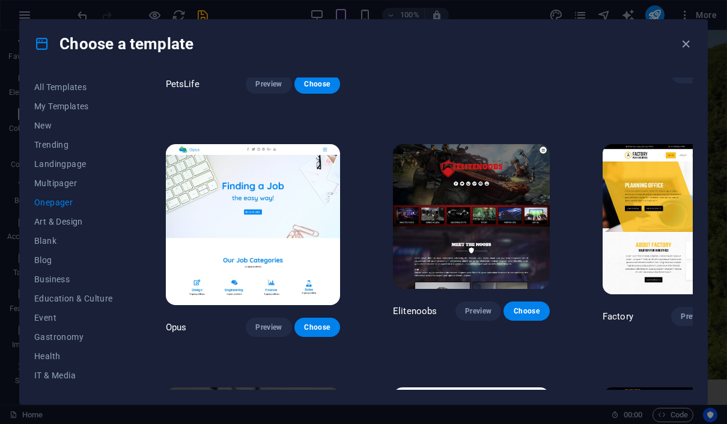
scroll to position [4156, 0]
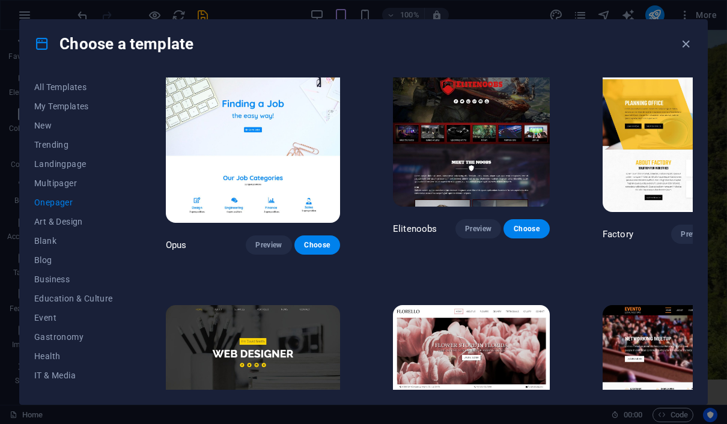
checkbox input "false"
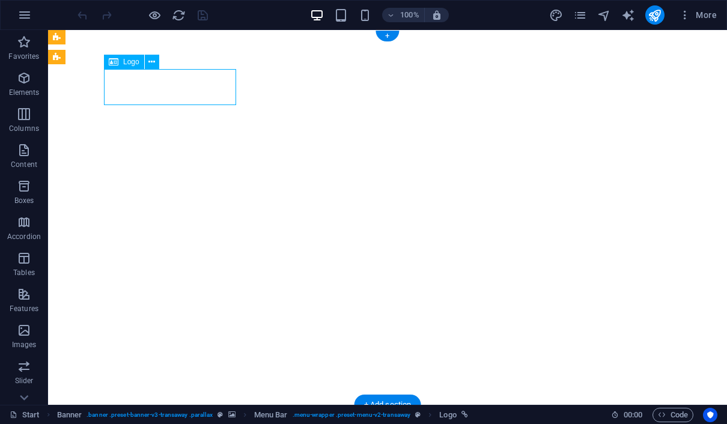
select select "px"
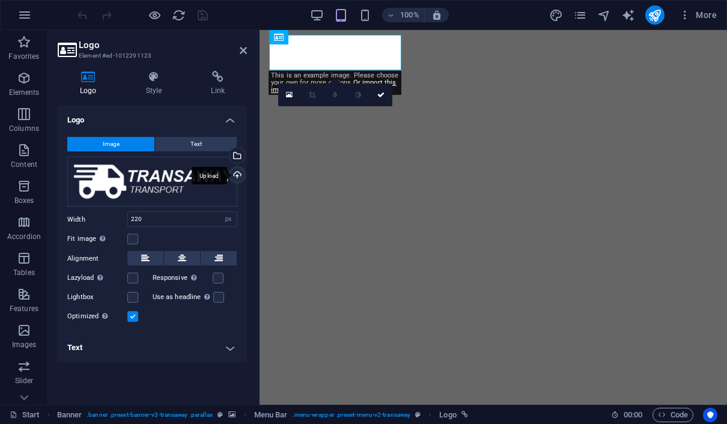
click at [239, 175] on div "Upload" at bounding box center [236, 176] width 18 height 18
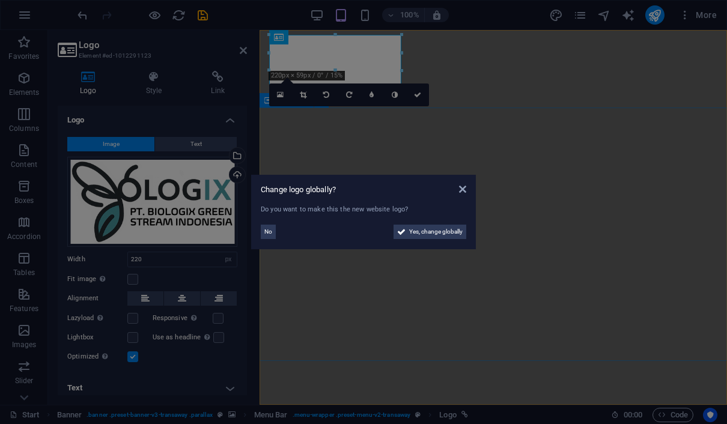
click at [454, 121] on aside "Change logo globally? Do you want to make this the new website logo? No Yes, ch…" at bounding box center [363, 212] width 727 height 424
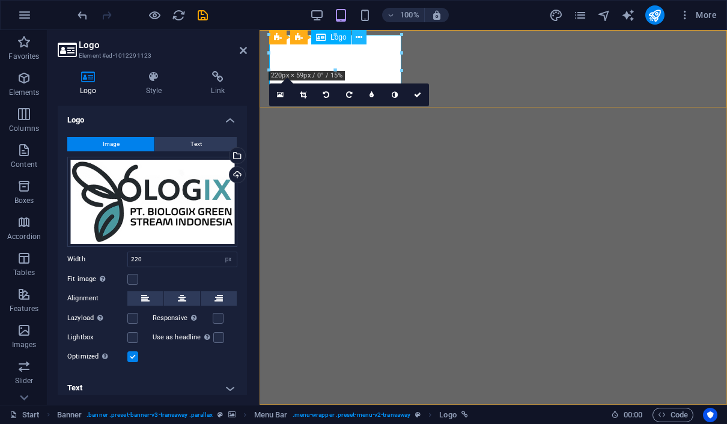
click at [362, 39] on icon at bounding box center [359, 37] width 7 height 13
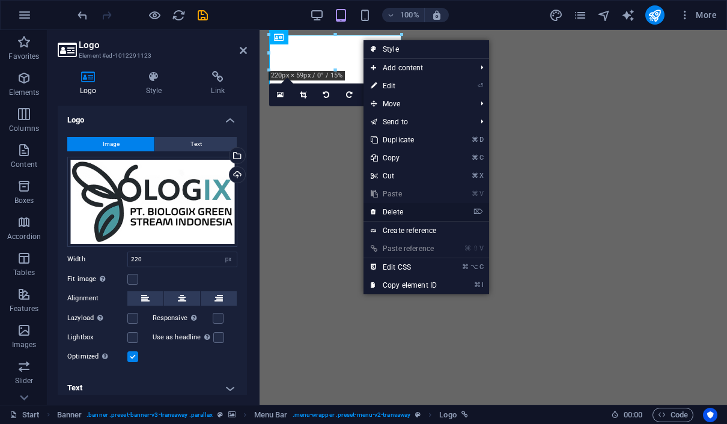
click at [405, 214] on link "⌦ Delete" at bounding box center [404, 212] width 81 height 18
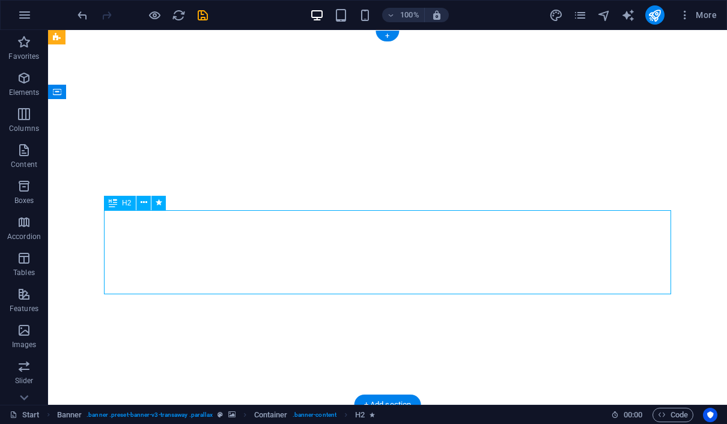
drag, startPoint x: 572, startPoint y: 278, endPoint x: 361, endPoint y: 278, distance: 211.6
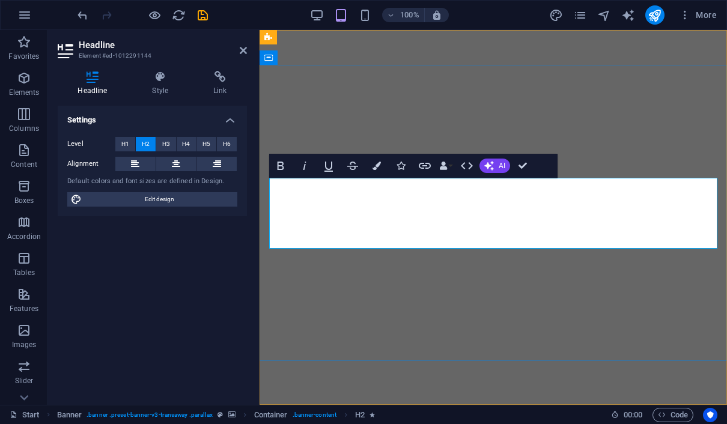
drag, startPoint x: 338, startPoint y: 201, endPoint x: 649, endPoint y: 222, distance: 312.0
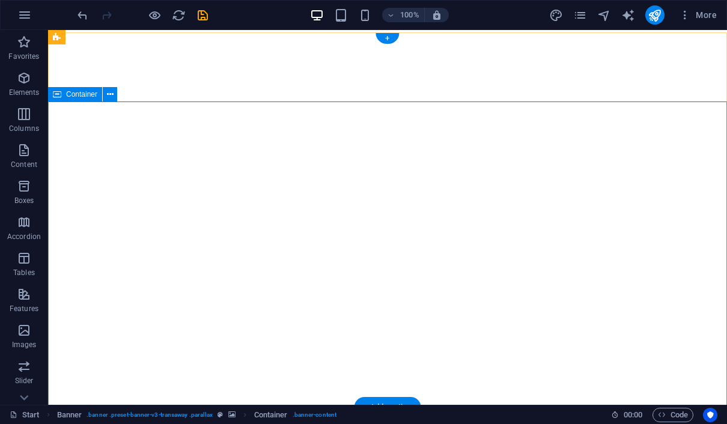
scroll to position [-1, 0]
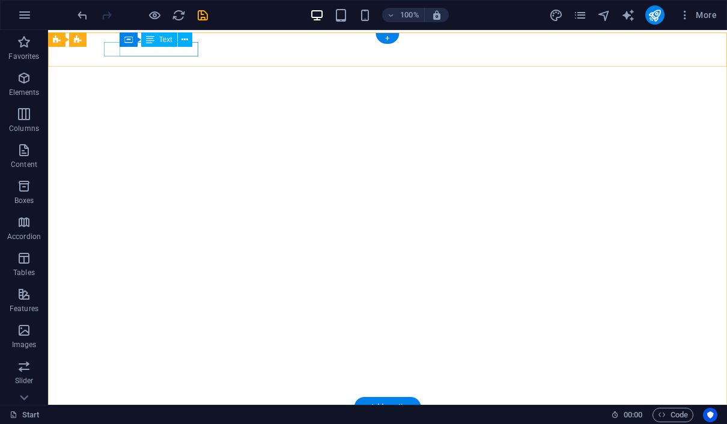
scroll to position [0, 0]
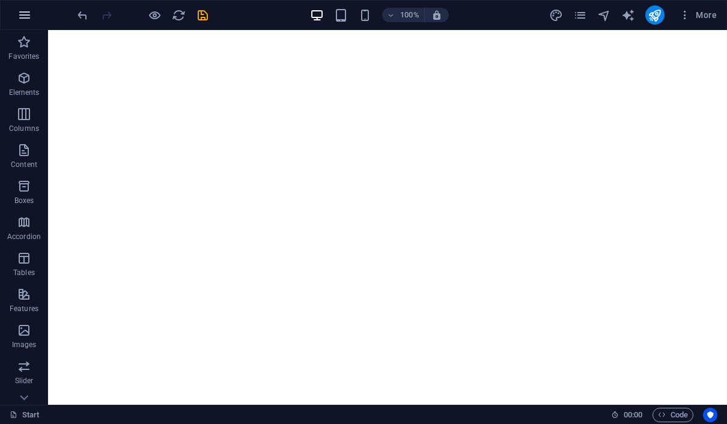
click at [23, 15] on icon "button" at bounding box center [24, 15] width 14 height 14
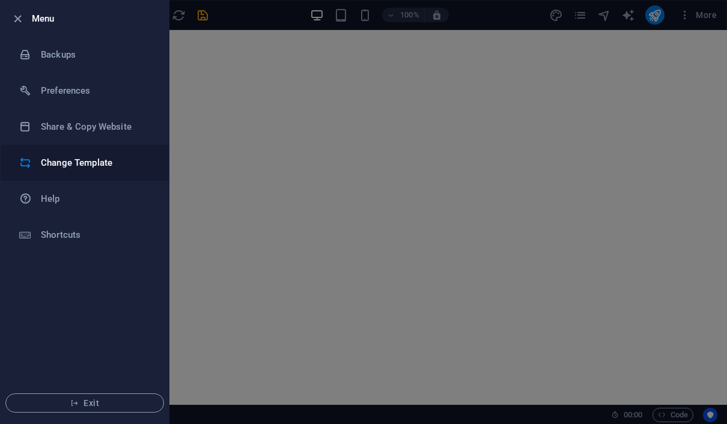
click at [64, 155] on li "Change Template" at bounding box center [85, 163] width 168 height 36
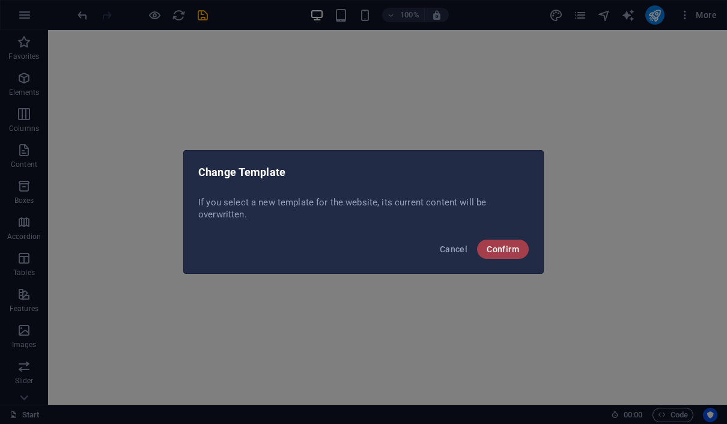
click at [513, 249] on span "Confirm" at bounding box center [503, 250] width 32 height 10
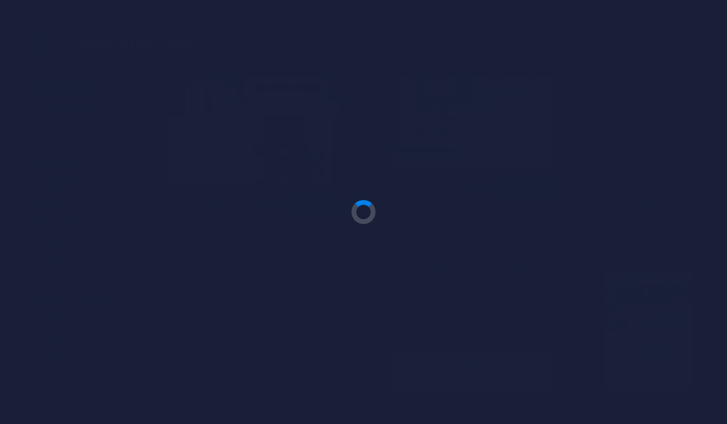
checkbox input "false"
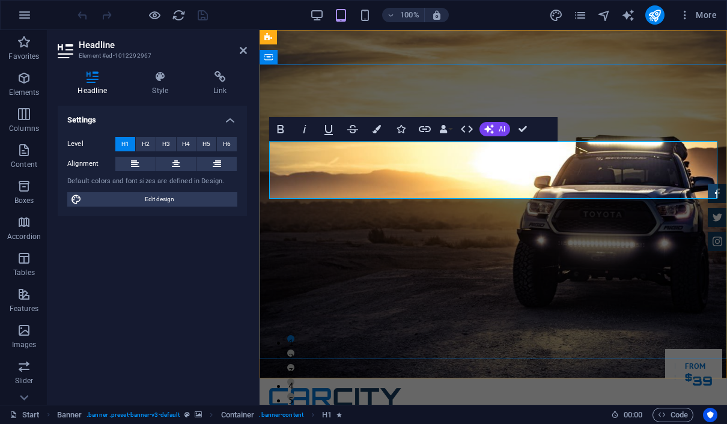
drag, startPoint x: 424, startPoint y: 180, endPoint x: 273, endPoint y: 148, distance: 154.9
drag, startPoint x: 385, startPoint y: 182, endPoint x: 266, endPoint y: 182, distance: 119.0
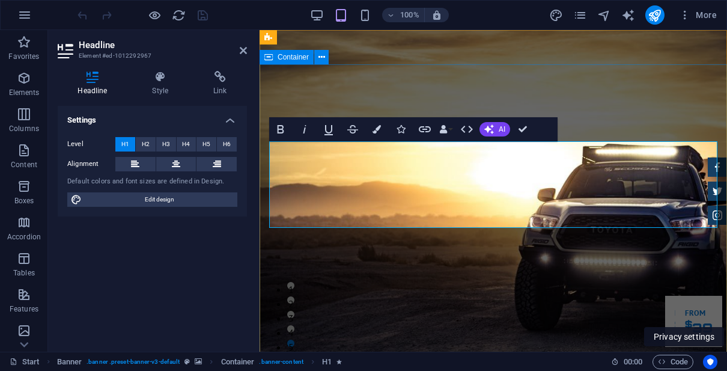
drag, startPoint x: 481, startPoint y: 156, endPoint x: 264, endPoint y: 157, distance: 217.0
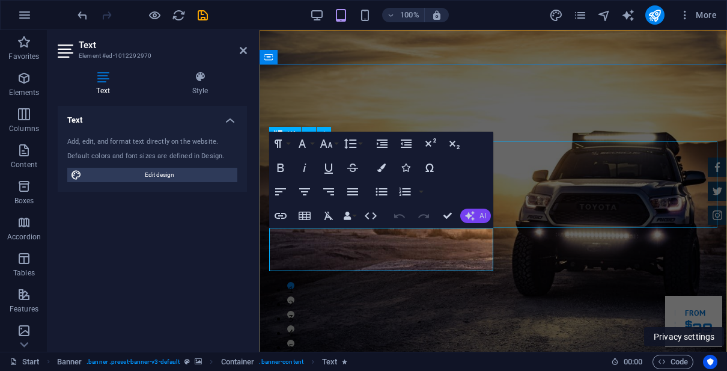
click at [474, 212] on icon "button" at bounding box center [470, 216] width 10 height 10
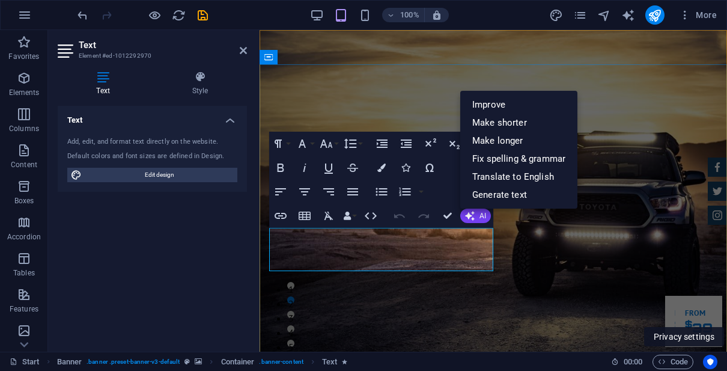
drag, startPoint x: 436, startPoint y: 263, endPoint x: 487, endPoint y: 251, distance: 53.1
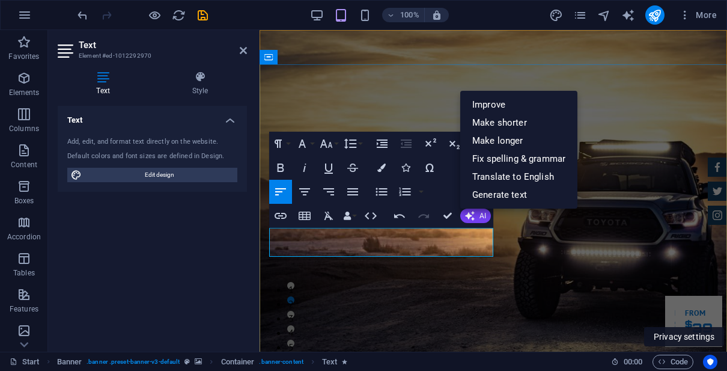
drag, startPoint x: 56, startPoint y: 204, endPoint x: -1, endPoint y: -1, distance: 212.6
click at [0, 0] on html "PT Biologix Green Stream Indonesia Start Favorites Elements Columns Content Box…" at bounding box center [363, 185] width 727 height 371
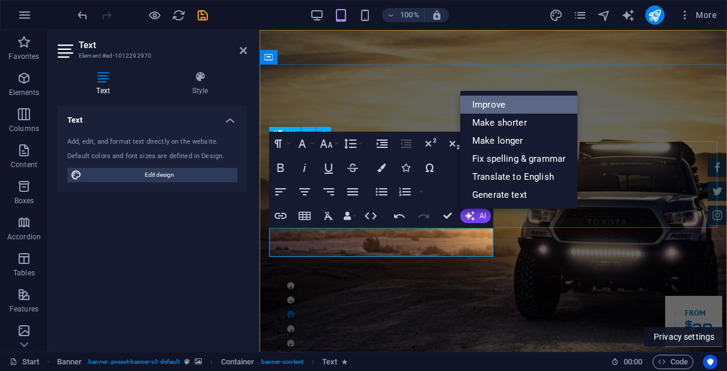
click at [519, 111] on link "Improve" at bounding box center [518, 105] width 117 height 18
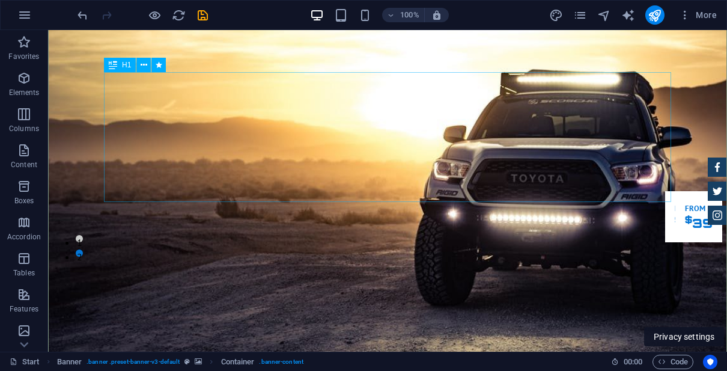
scroll to position [111, 0]
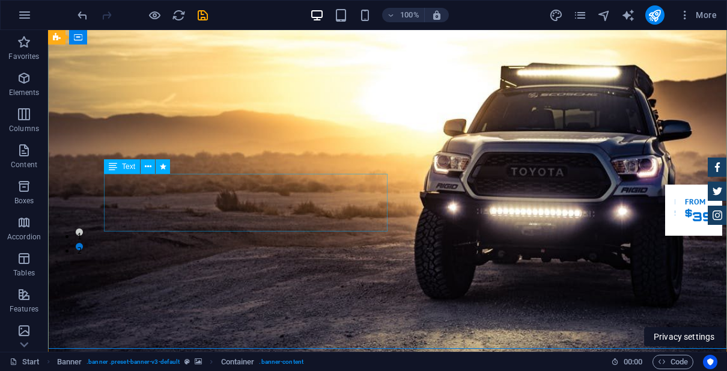
drag, startPoint x: 367, startPoint y: 216, endPoint x: 155, endPoint y: 216, distance: 211.6
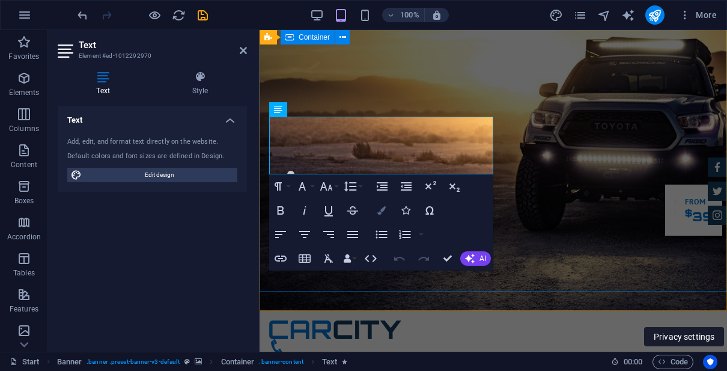
click at [383, 213] on icon "button" at bounding box center [381, 210] width 8 height 8
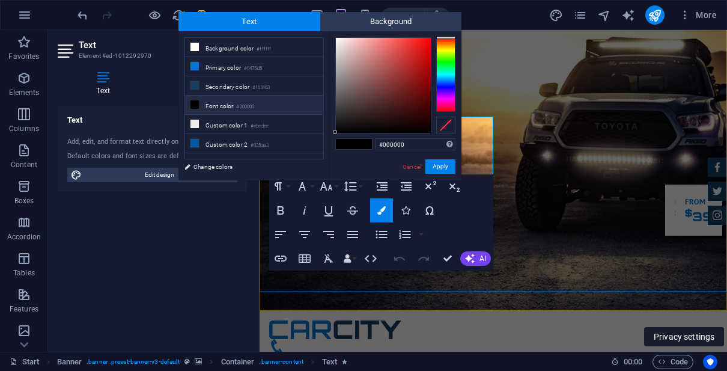
type input "#f7efef"
click at [338, 40] on div at bounding box center [383, 85] width 95 height 95
click at [443, 166] on button "Apply" at bounding box center [441, 166] width 30 height 14
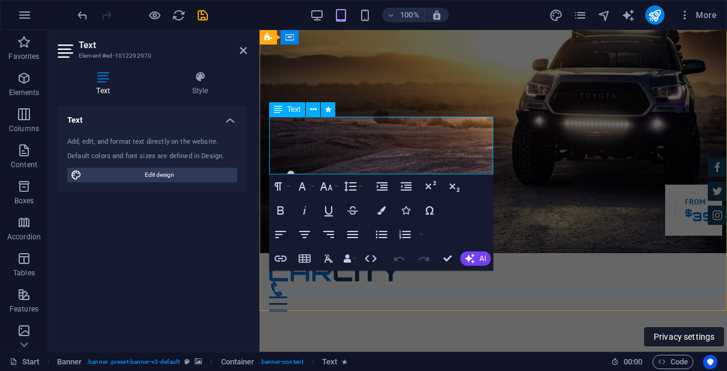
drag, startPoint x: 480, startPoint y: 163, endPoint x: 270, endPoint y: 128, distance: 212.6
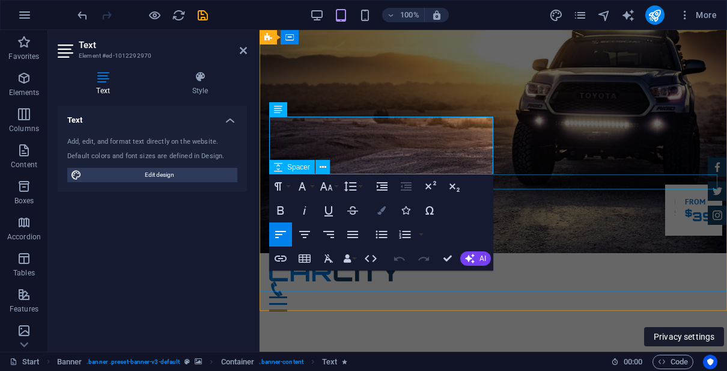
click at [385, 214] on icon "button" at bounding box center [381, 210] width 8 height 8
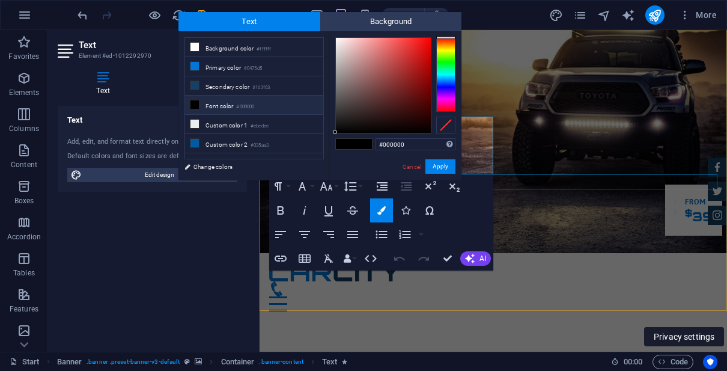
click at [197, 102] on icon at bounding box center [195, 104] width 8 height 8
type input "#faf7f7"
click at [337, 39] on div at bounding box center [383, 85] width 95 height 95
click at [435, 166] on button "Apply" at bounding box center [441, 166] width 30 height 14
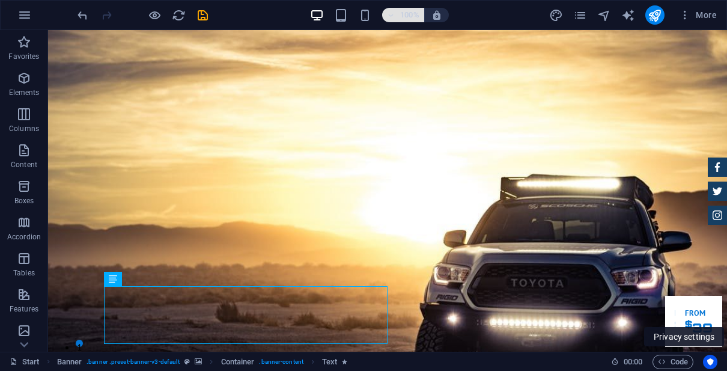
scroll to position [0, 0]
click at [28, 11] on icon "button" at bounding box center [24, 15] width 14 height 14
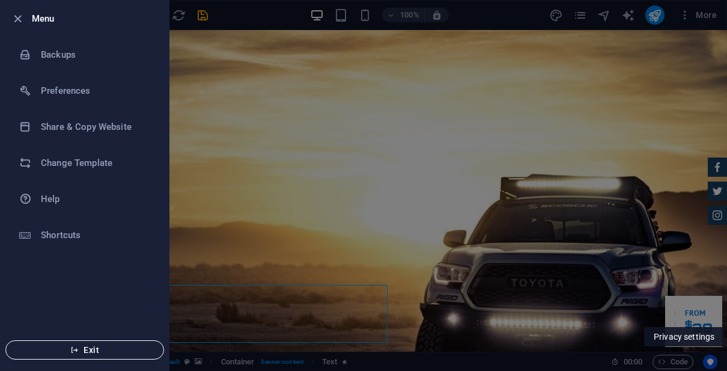
click at [106, 349] on span "Exit" at bounding box center [85, 350] width 138 height 10
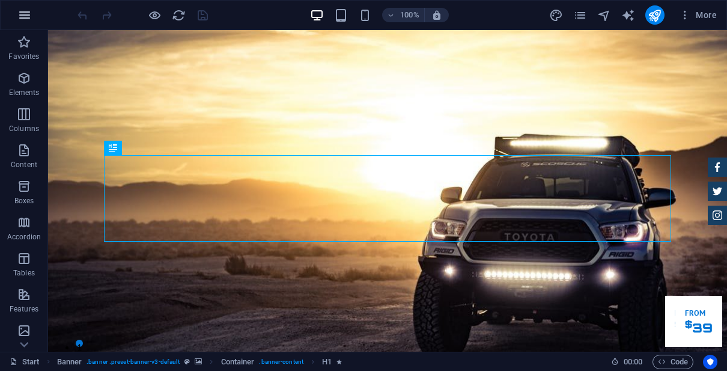
click at [18, 16] on icon "button" at bounding box center [24, 15] width 14 height 14
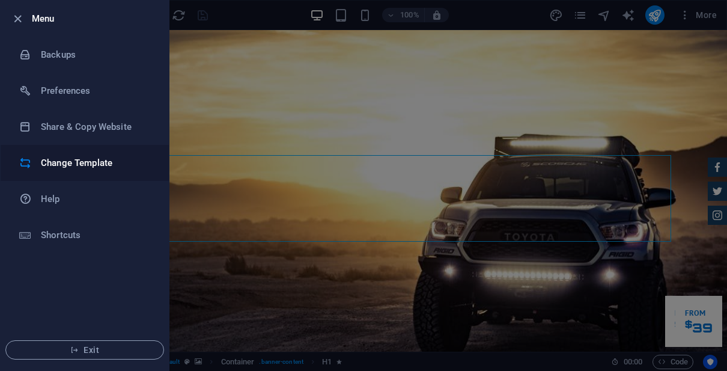
click at [75, 171] on li "Change Template" at bounding box center [85, 163] width 168 height 36
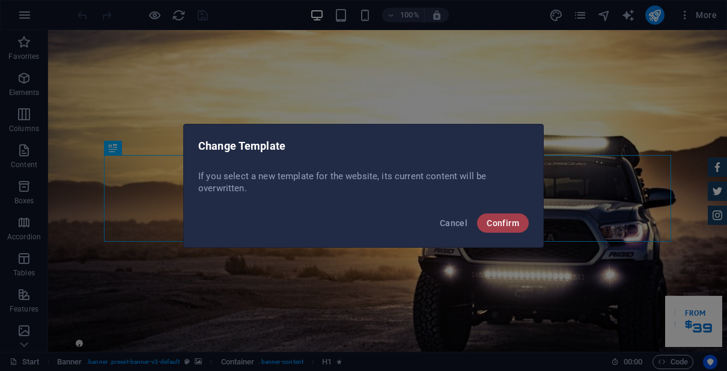
click at [498, 221] on span "Confirm" at bounding box center [503, 223] width 32 height 10
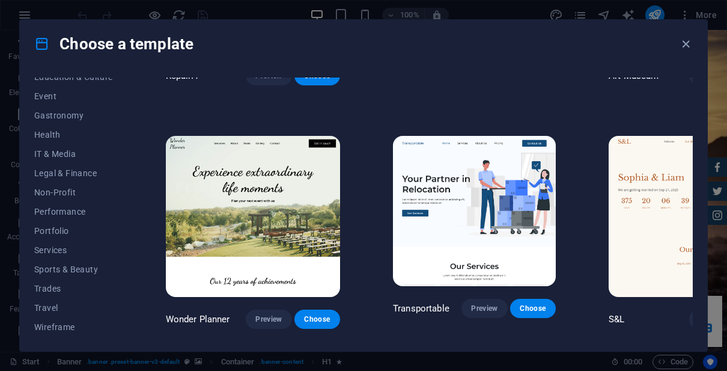
scroll to position [222, 0]
click at [70, 323] on span "Wireframe" at bounding box center [73, 327] width 79 height 10
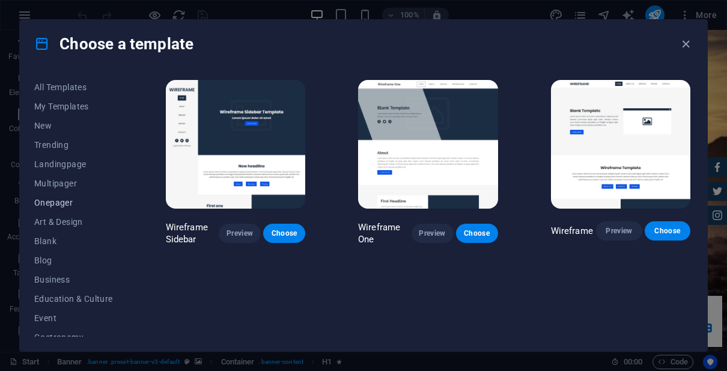
scroll to position [0, 0]
click at [68, 206] on span "Onepager" at bounding box center [73, 203] width 79 height 10
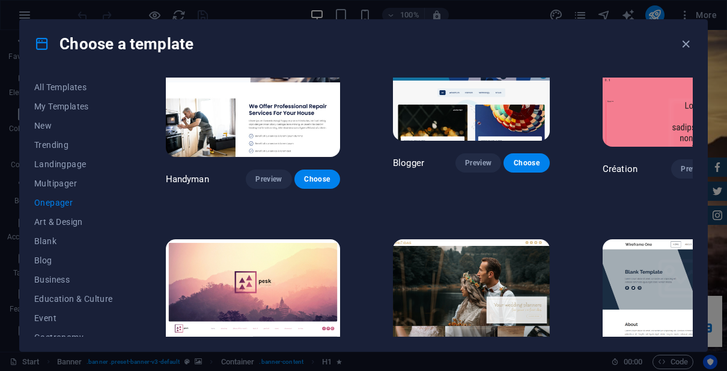
scroll to position [1280, 0]
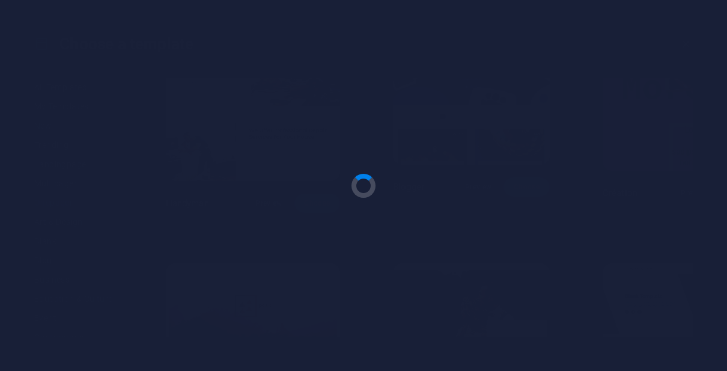
click at [282, 247] on html "PT Biologix Green Stream [GEOGRAPHIC_DATA] Start Favorites Elements Columns Con…" at bounding box center [363, 185] width 727 height 371
click at [283, 247] on div at bounding box center [363, 185] width 727 height 371
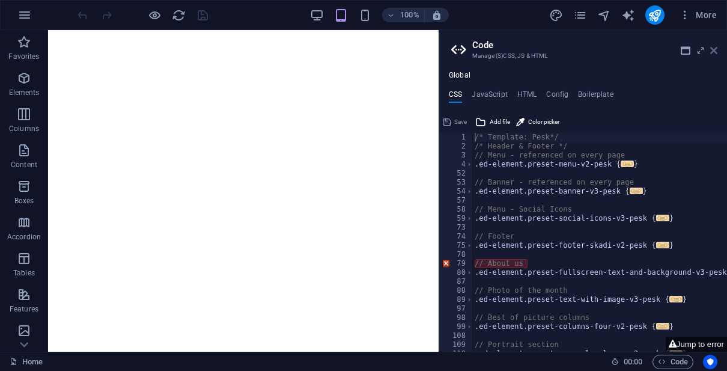
click at [715, 50] on icon at bounding box center [713, 51] width 7 height 10
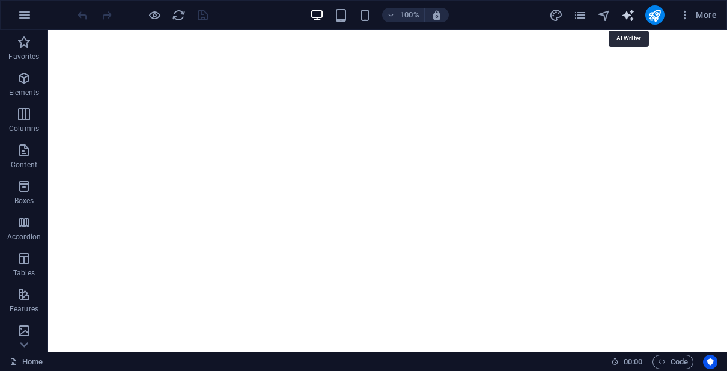
click at [627, 21] on icon "text_generator" at bounding box center [628, 15] width 14 height 14
select select "English"
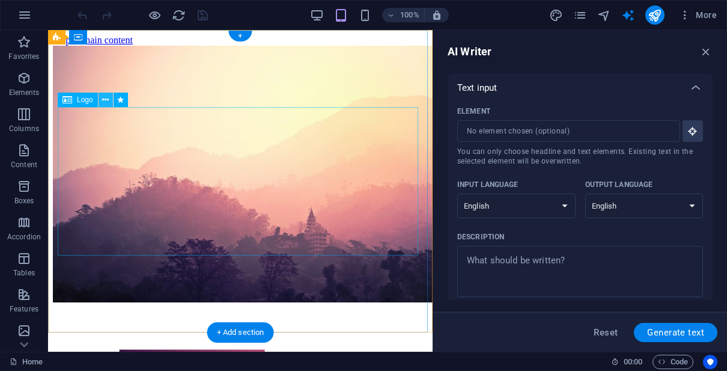
click at [107, 102] on icon at bounding box center [105, 100] width 7 height 13
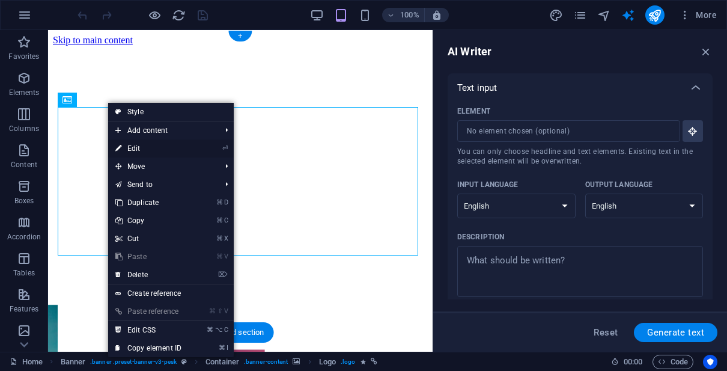
click at [139, 147] on link "⏎ Edit" at bounding box center [148, 148] width 81 height 18
select select "px"
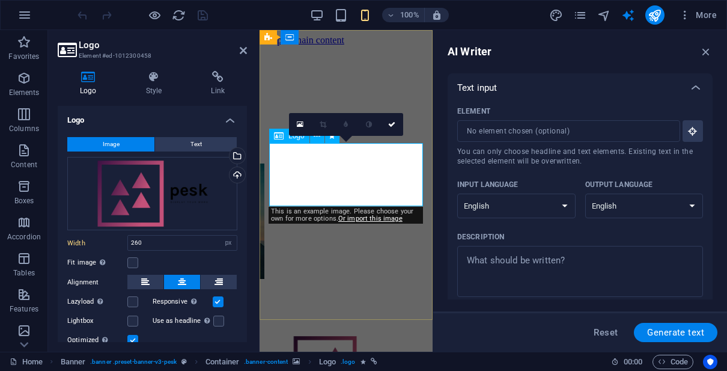
click at [345, 335] on div at bounding box center [345, 368] width 163 height 67
click at [355, 335] on div at bounding box center [345, 368] width 163 height 67
click at [392, 335] on div at bounding box center [345, 368] width 163 height 67
click at [26, 14] on icon "button" at bounding box center [24, 15] width 14 height 14
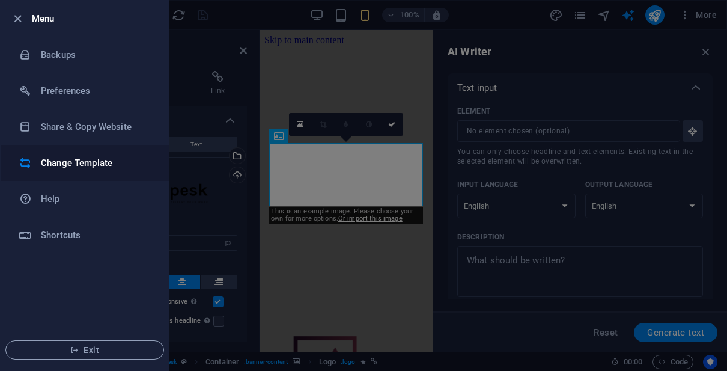
click at [61, 158] on h6 "Change Template" at bounding box center [96, 163] width 111 height 14
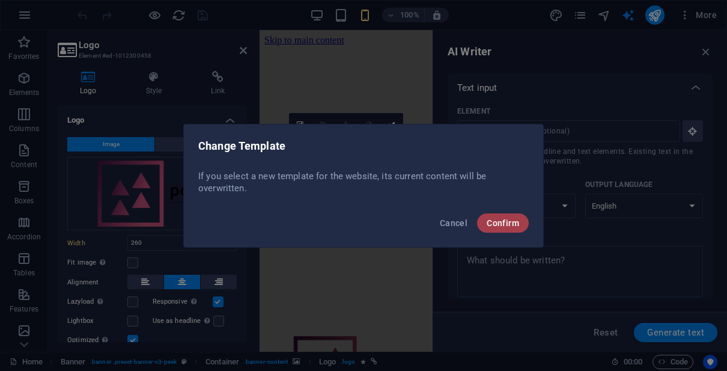
click at [498, 224] on span "Confirm" at bounding box center [503, 223] width 32 height 10
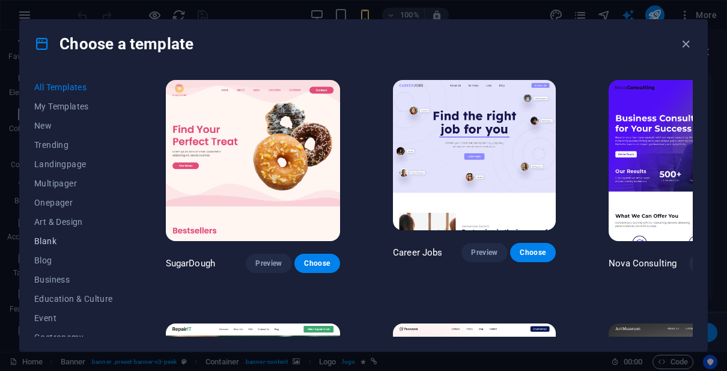
click at [60, 238] on span "Blank" at bounding box center [73, 241] width 79 height 10
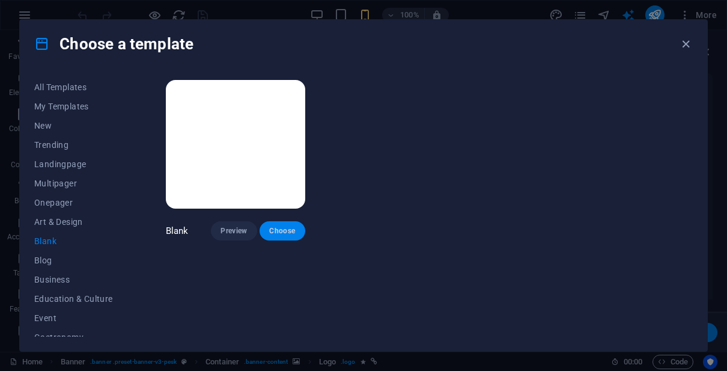
click at [285, 230] on span "Choose" at bounding box center [282, 231] width 26 height 10
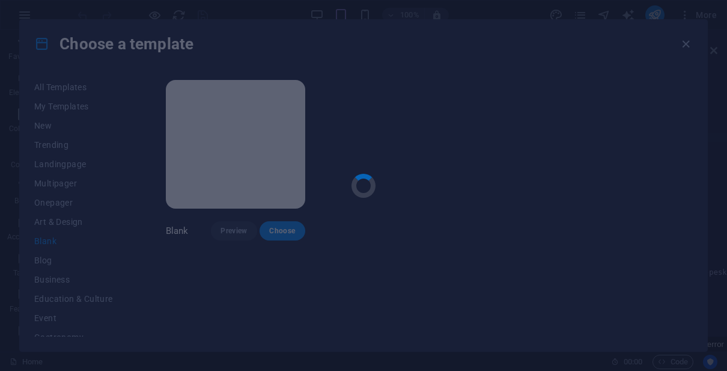
drag, startPoint x: 24, startPoint y: 369, endPoint x: 524, endPoint y: 60, distance: 588.1
click at [0, 0] on html "PT Biologix Green Stream [GEOGRAPHIC_DATA] Home Favorites Elements Columns Cont…" at bounding box center [363, 185] width 727 height 371
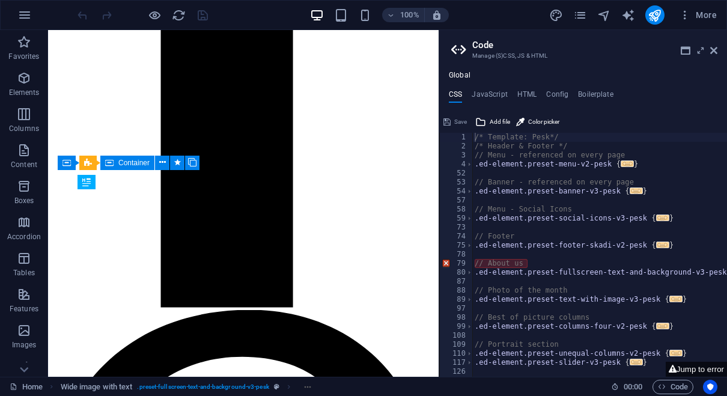
scroll to position [1046, 0]
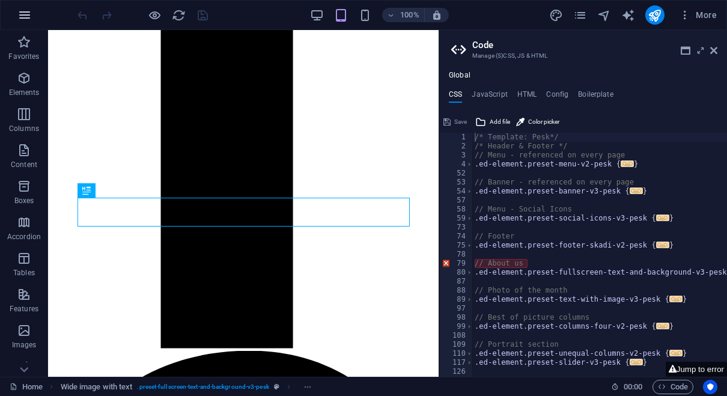
click at [21, 16] on icon "button" at bounding box center [24, 15] width 14 height 14
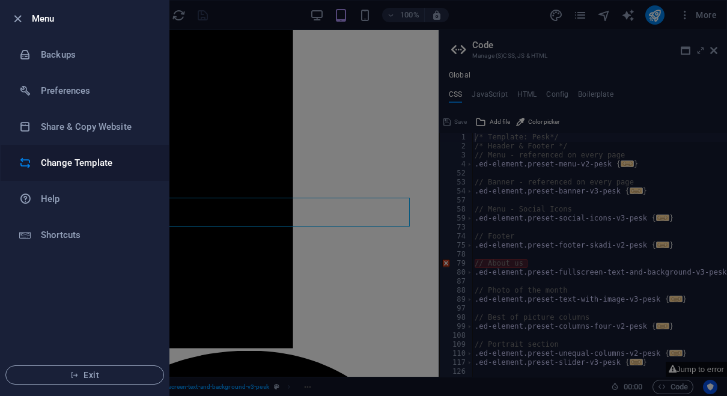
click at [48, 172] on li "Change Template" at bounding box center [85, 163] width 168 height 36
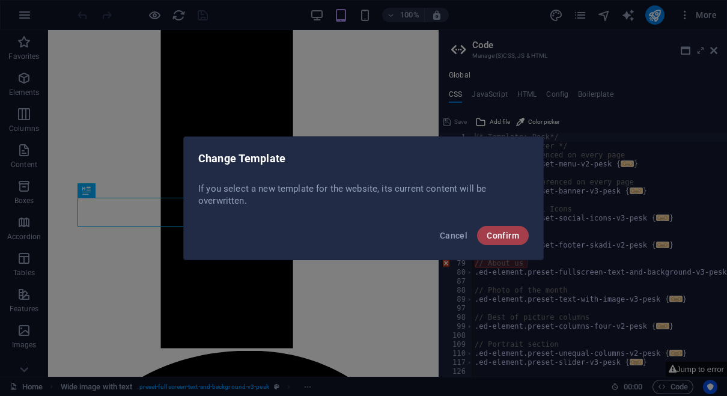
click at [487, 231] on span "Confirm" at bounding box center [503, 236] width 32 height 10
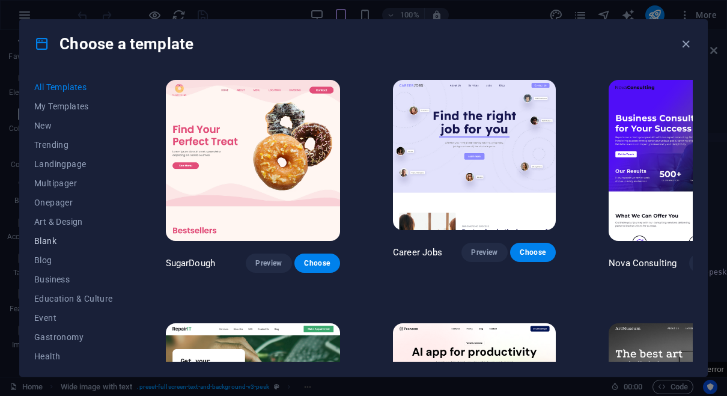
click at [58, 243] on span "Blank" at bounding box center [73, 241] width 79 height 10
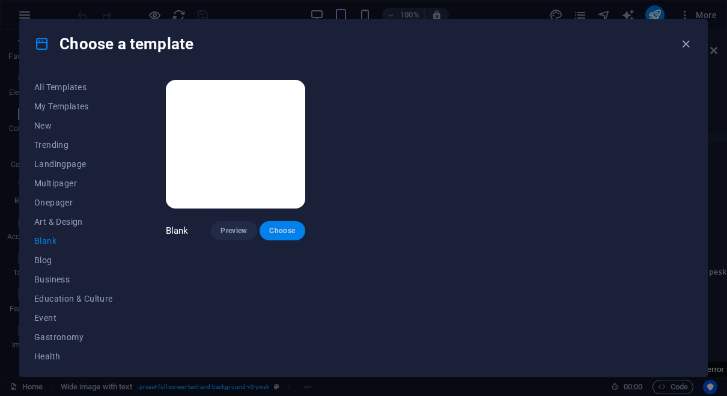
click at [267, 232] on button "Choose" at bounding box center [283, 230] width 46 height 19
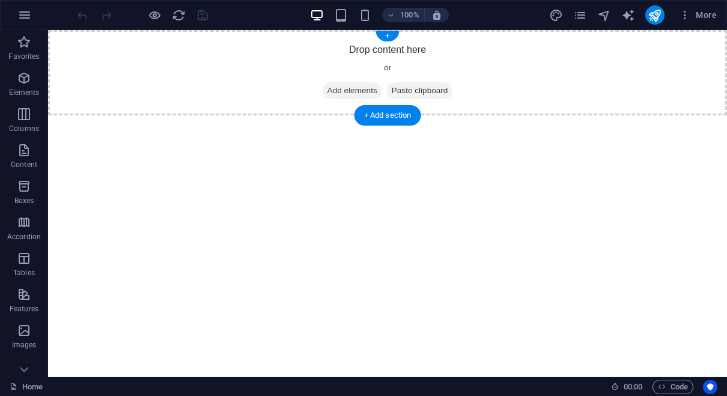
click at [357, 93] on span "Add elements" at bounding box center [353, 90] width 60 height 17
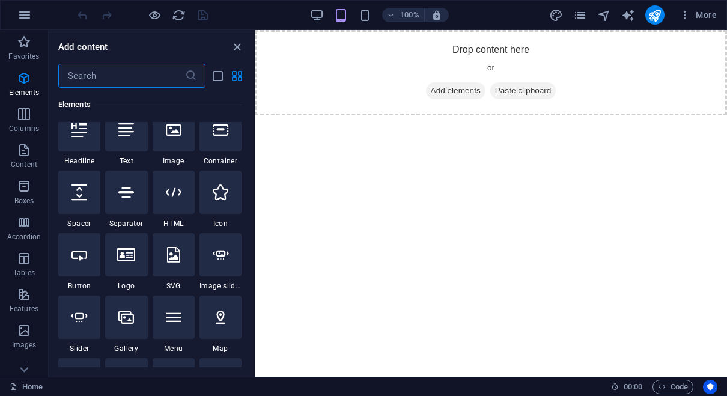
scroll to position [171, 0]
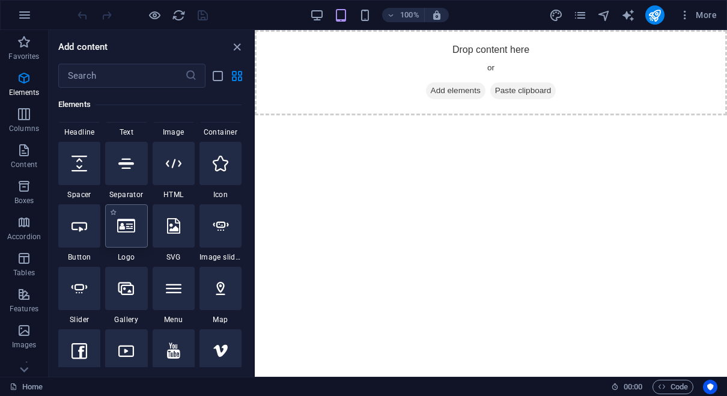
click at [135, 231] on icon at bounding box center [126, 226] width 18 height 16
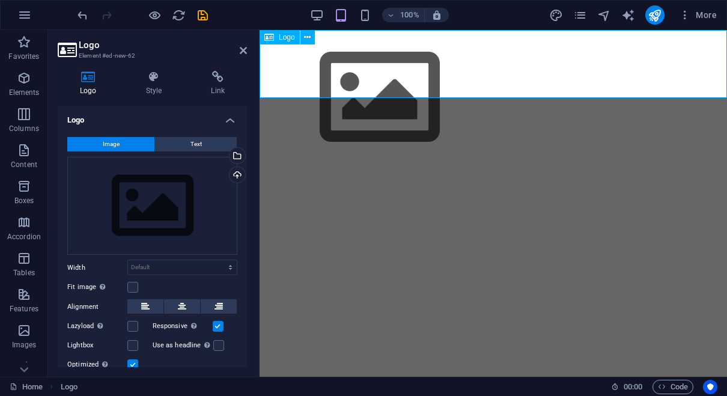
click at [327, 55] on div at bounding box center [494, 97] width 468 height 135
click at [285, 34] on span "Logo" at bounding box center [287, 37] width 16 height 7
click at [285, 38] on span "Logo" at bounding box center [287, 37] width 16 height 7
click at [237, 173] on div "Upload" at bounding box center [236, 176] width 18 height 18
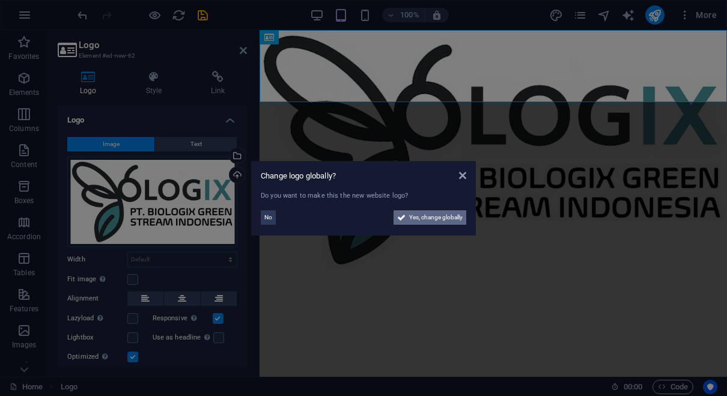
click at [458, 222] on span "Yes, change globally" at bounding box center [435, 217] width 53 height 14
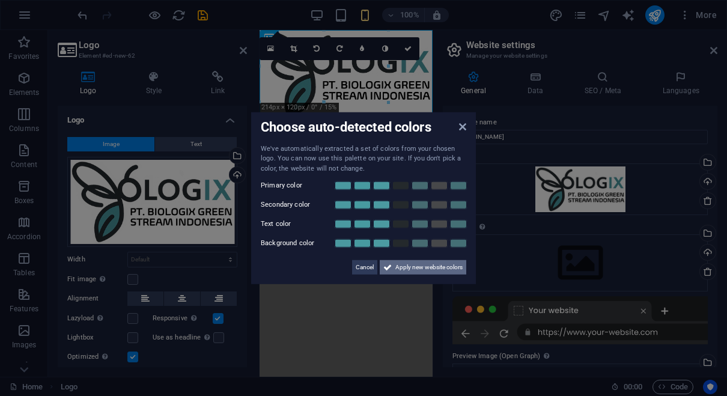
click at [444, 266] on span "Apply new website colors" at bounding box center [428, 267] width 67 height 14
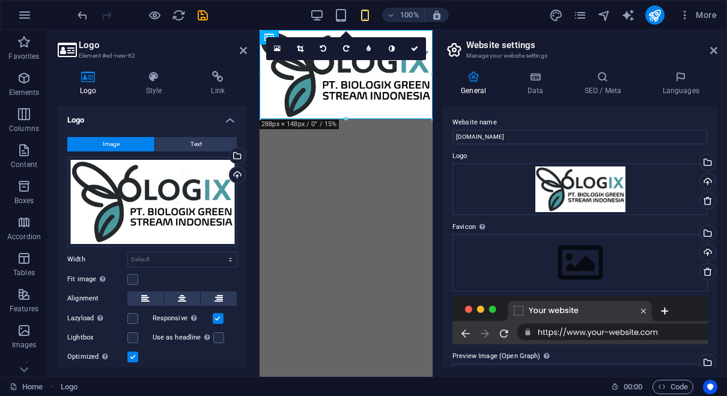
click at [343, 119] on html "Skip to main content" at bounding box center [346, 74] width 173 height 89
click at [712, 49] on icon at bounding box center [713, 51] width 7 height 10
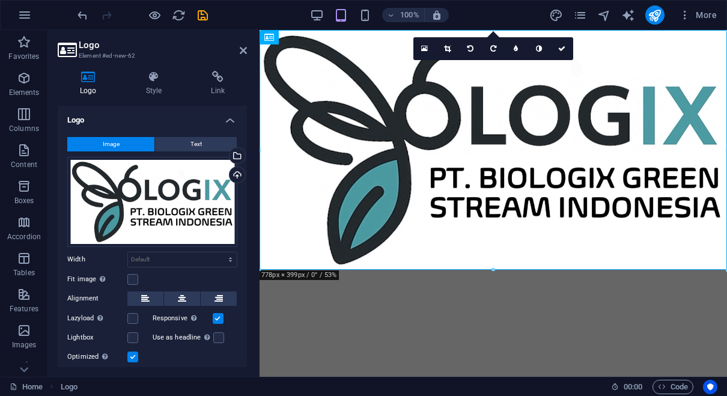
click at [478, 270] on html "Skip to main content" at bounding box center [494, 150] width 468 height 240
click at [241, 50] on icon at bounding box center [243, 51] width 7 height 10
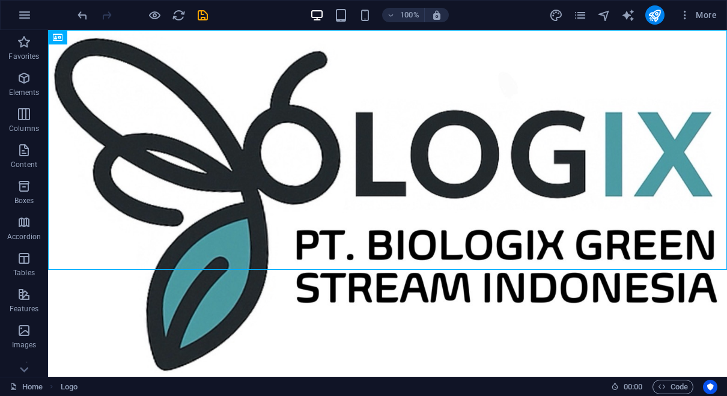
click at [394, 341] on html "Skip to main content" at bounding box center [387, 204] width 679 height 349
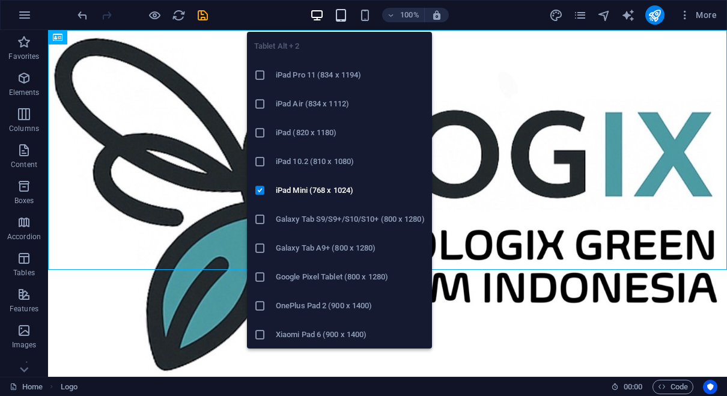
click at [337, 19] on icon "button" at bounding box center [341, 15] width 14 height 14
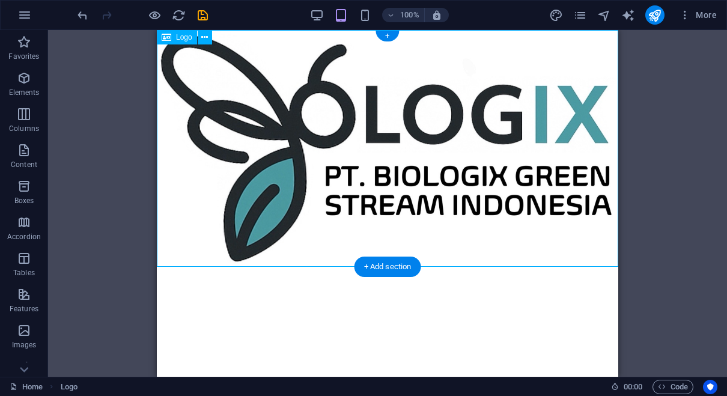
click at [489, 171] on div at bounding box center [388, 148] width 462 height 237
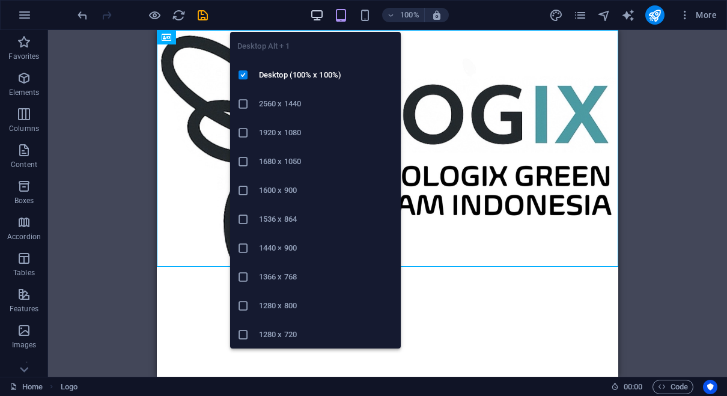
click at [317, 11] on icon "button" at bounding box center [317, 15] width 14 height 14
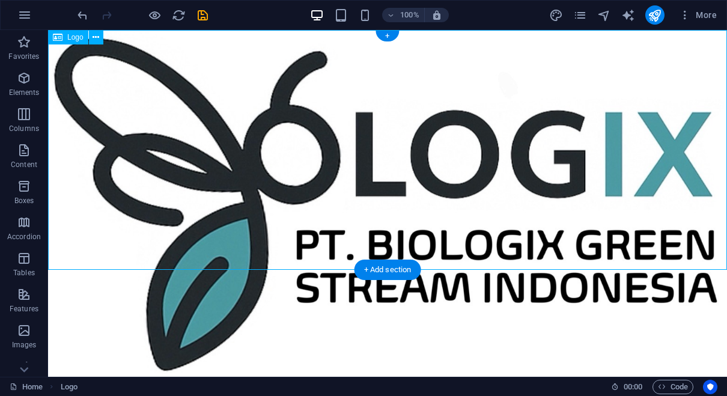
click at [477, 126] on div at bounding box center [387, 204] width 679 height 349
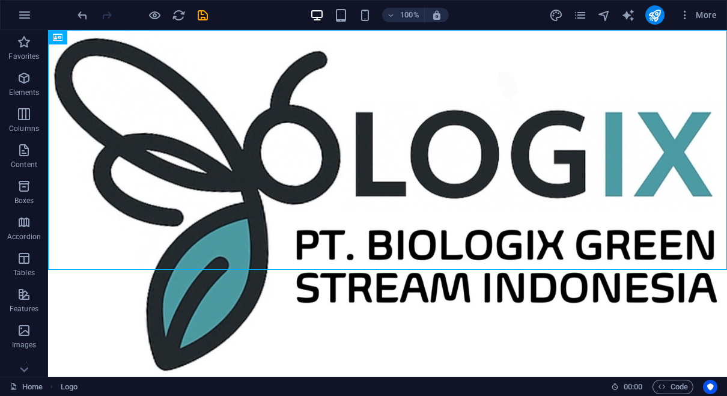
drag, startPoint x: 442, startPoint y: 304, endPoint x: 401, endPoint y: 282, distance: 47.1
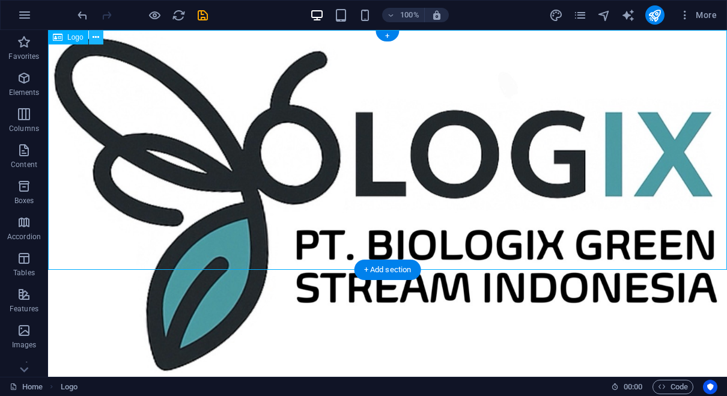
click at [96, 37] on icon at bounding box center [96, 37] width 7 height 13
click at [57, 38] on icon at bounding box center [58, 37] width 10 height 14
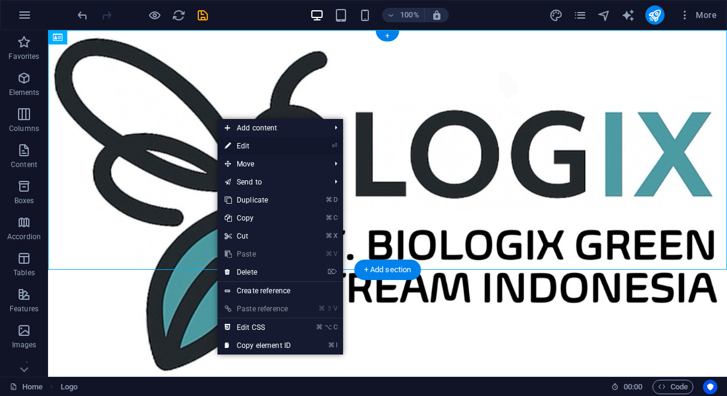
click at [231, 147] on icon at bounding box center [228, 146] width 6 height 18
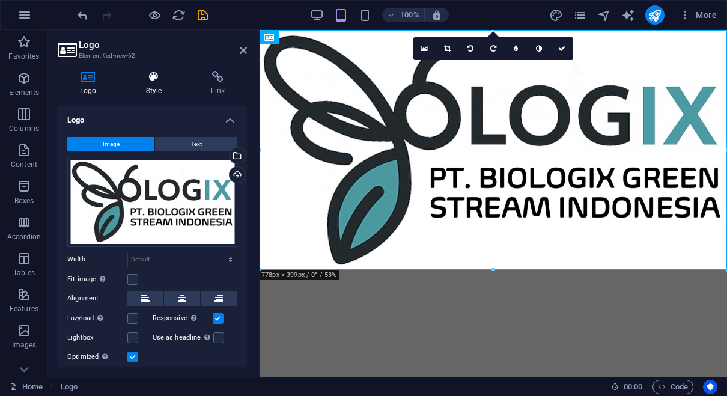
click at [152, 82] on icon at bounding box center [154, 77] width 61 height 12
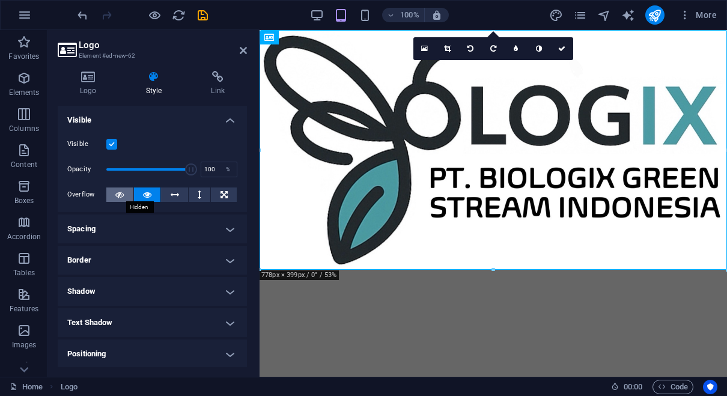
click at [123, 195] on icon at bounding box center [119, 195] width 8 height 14
click at [93, 86] on h4 "Logo" at bounding box center [91, 83] width 66 height 25
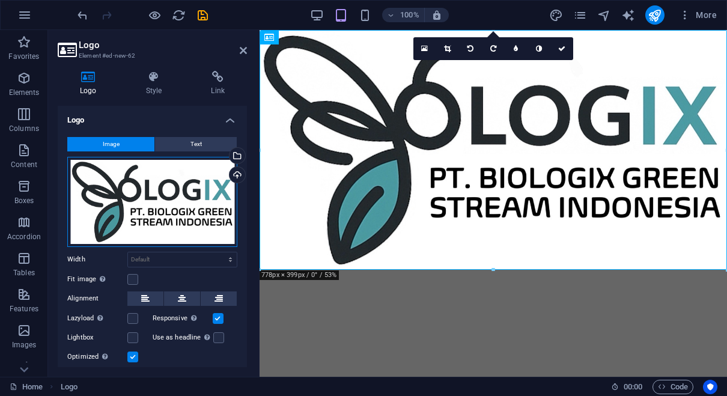
click at [211, 215] on div "Drag files here, click to choose files or select files from Files or our free s…" at bounding box center [152, 202] width 170 height 90
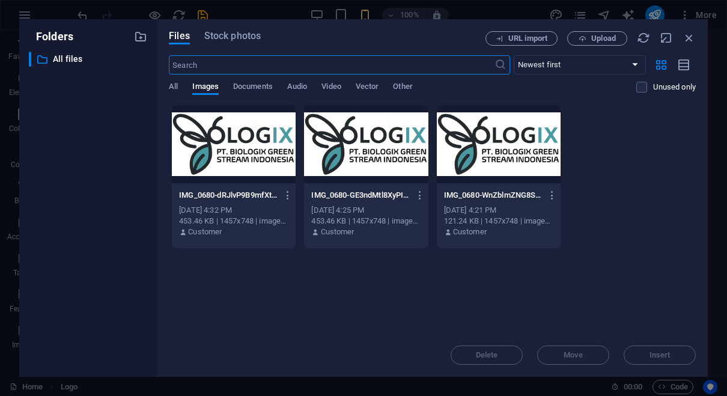
click at [380, 160] on div at bounding box center [366, 144] width 124 height 78
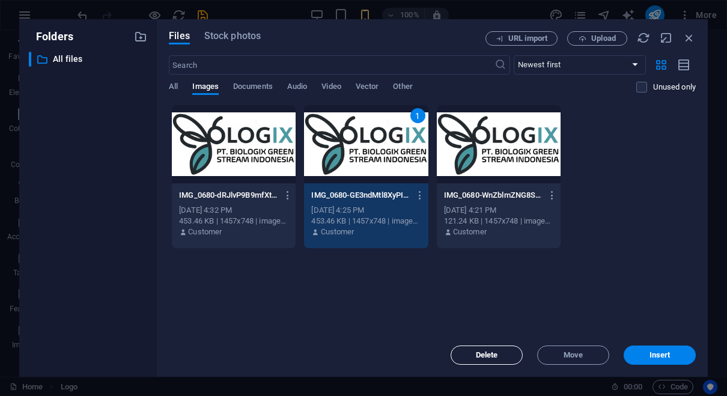
click at [498, 356] on span "Delete" at bounding box center [487, 355] width 22 height 7
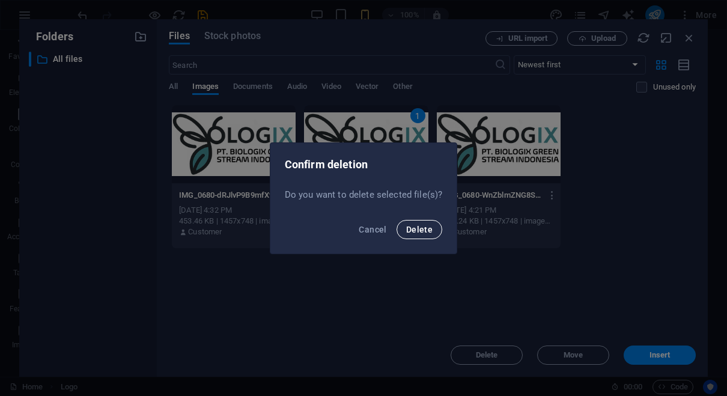
click at [421, 235] on button "Delete" at bounding box center [420, 229] width 46 height 19
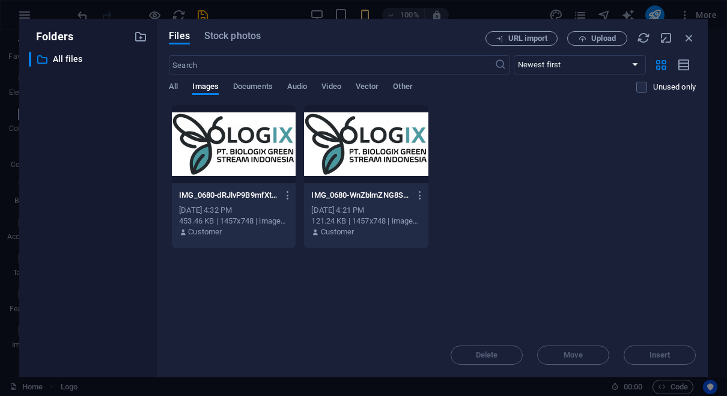
click at [350, 180] on div at bounding box center [366, 144] width 124 height 78
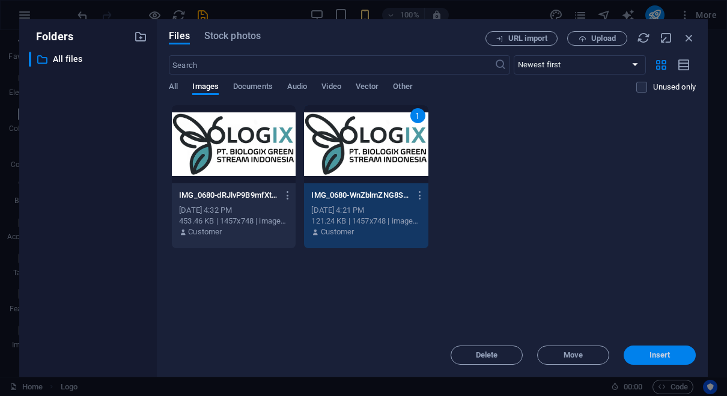
click at [676, 354] on span "Insert" at bounding box center [660, 355] width 63 height 7
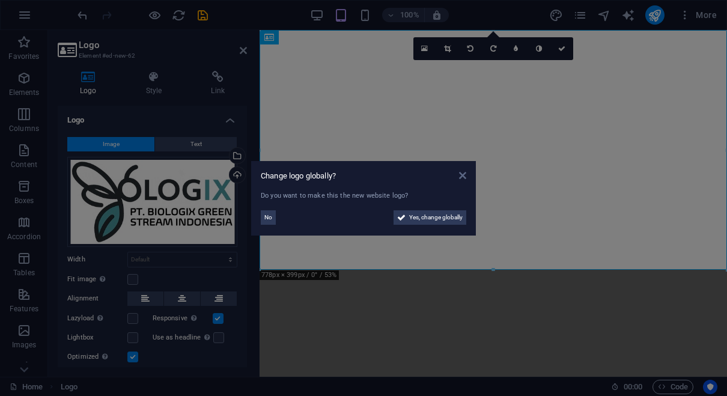
click at [463, 179] on icon at bounding box center [462, 176] width 7 height 10
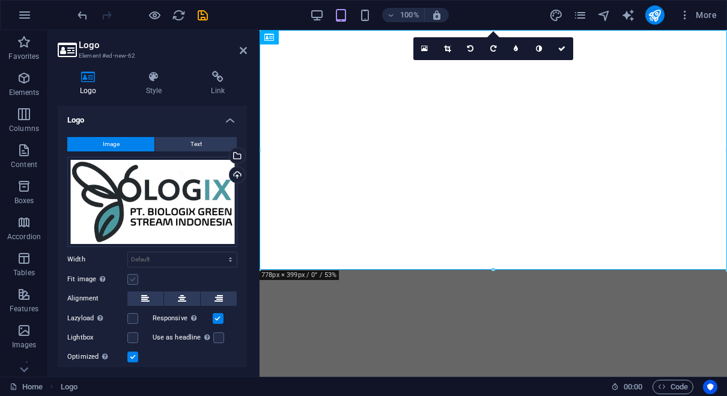
click at [135, 281] on label at bounding box center [132, 279] width 11 height 11
click at [0, 0] on input "Fit image Automatically fit image to a fixed width and height" at bounding box center [0, 0] width 0 height 0
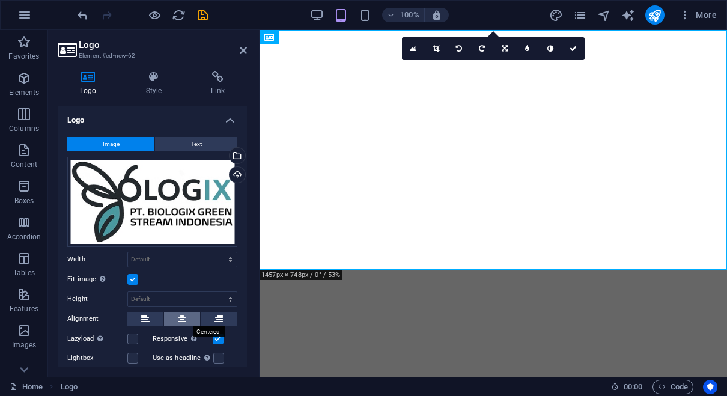
click at [188, 323] on button at bounding box center [182, 319] width 36 height 14
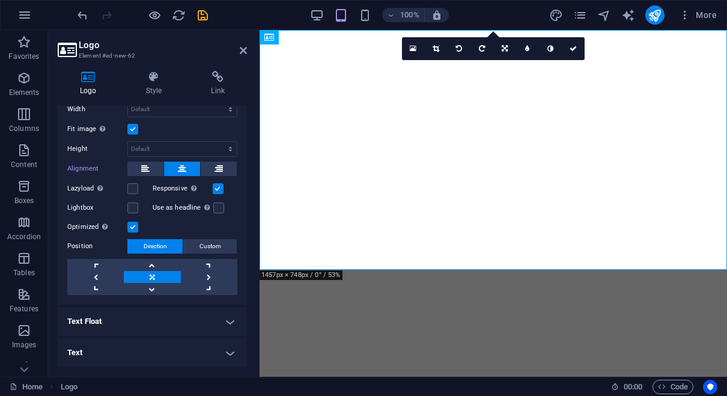
scroll to position [150, 0]
click at [218, 207] on label at bounding box center [218, 208] width 11 height 11
click at [0, 0] on input "Use as headline The image will be wrapped in an H1 headline tag. Useful for giv…" at bounding box center [0, 0] width 0 height 0
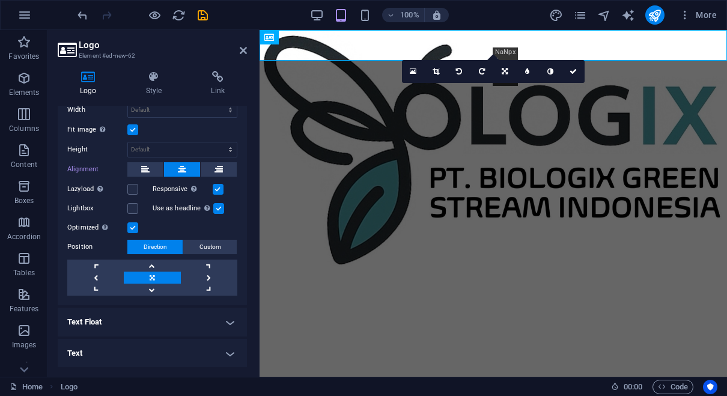
click at [217, 354] on h4 "Text" at bounding box center [152, 353] width 189 height 29
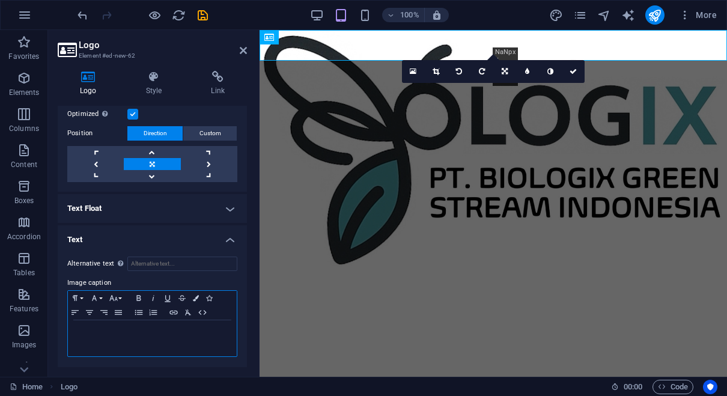
scroll to position [263, 0]
click at [201, 334] on p at bounding box center [152, 332] width 157 height 11
click at [390, 247] on html "Skip to main content" at bounding box center [494, 150] width 468 height 240
drag, startPoint x: 581, startPoint y: 153, endPoint x: 581, endPoint y: 174, distance: 20.4
click at [581, 178] on html "Skip to main content" at bounding box center [494, 150] width 468 height 240
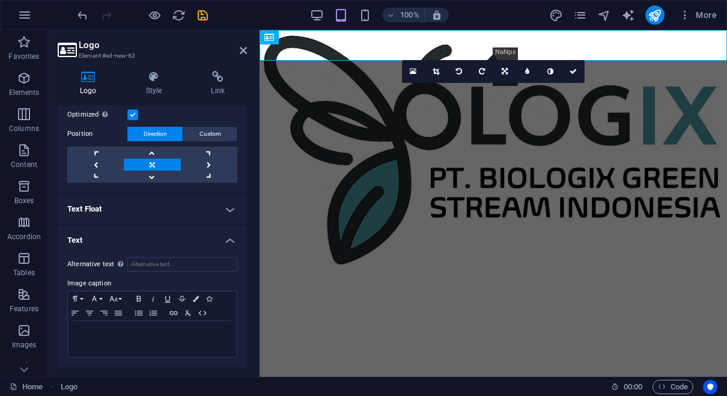
drag, startPoint x: 570, startPoint y: 186, endPoint x: 578, endPoint y: 353, distance: 167.2
click at [578, 270] on html "Skip to main content" at bounding box center [494, 150] width 468 height 240
click at [512, 42] on div at bounding box center [494, 150] width 468 height 240
click at [571, 76] on link at bounding box center [573, 71] width 23 height 23
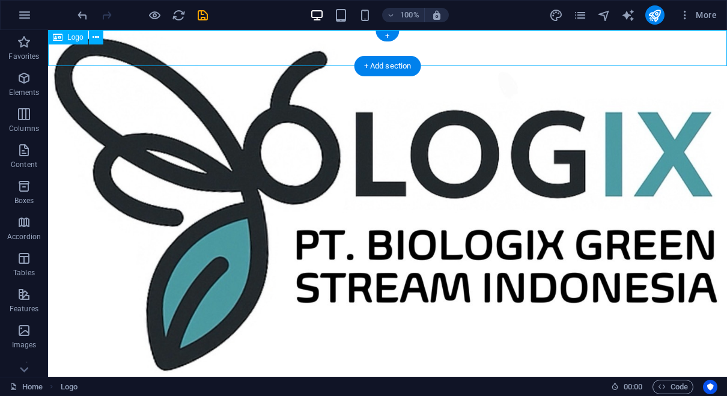
click at [63, 42] on div "Logo" at bounding box center [68, 37] width 40 height 14
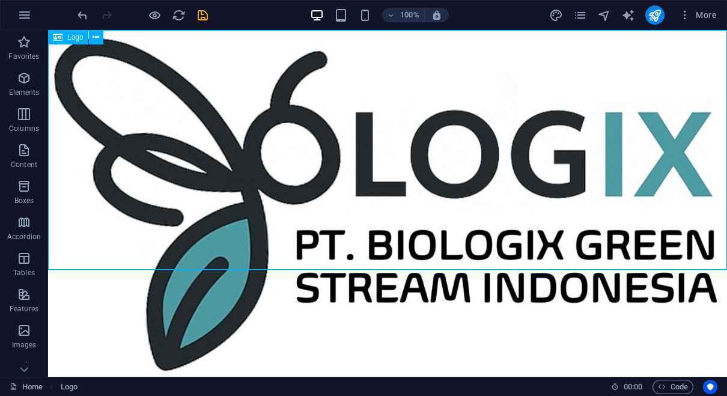
click at [388, 127] on div at bounding box center [387, 204] width 679 height 349
click at [660, 20] on icon "publish" at bounding box center [655, 15] width 14 height 14
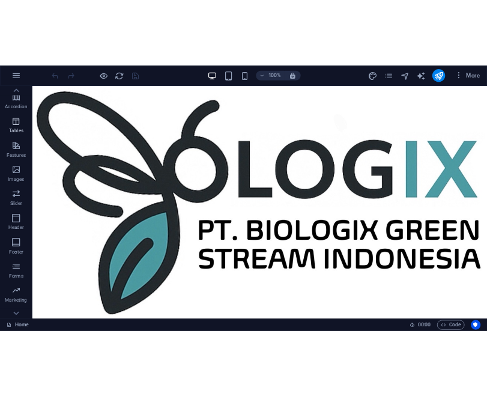
scroll to position [187, 0]
